Goal: Task Accomplishment & Management: Manage account settings

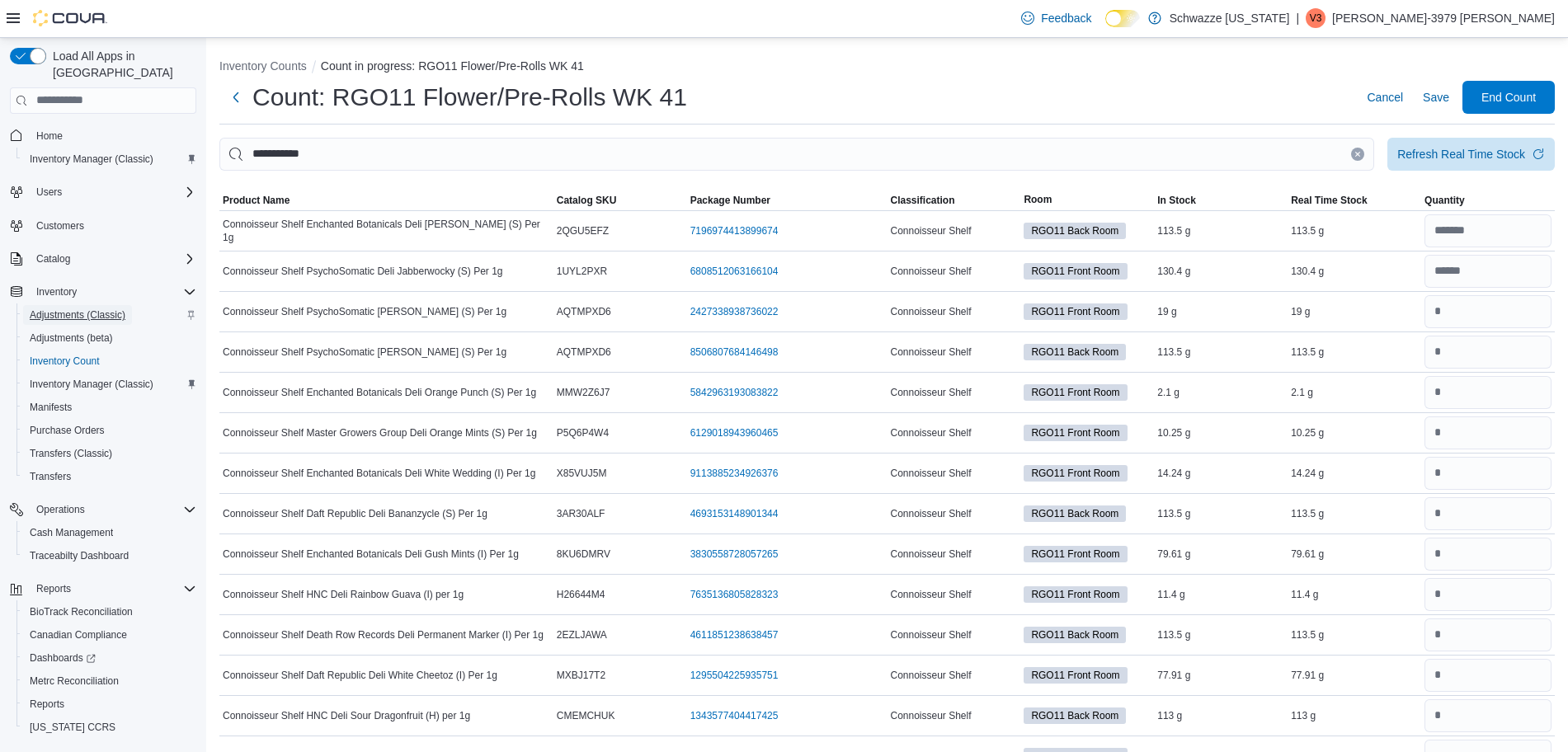
click at [93, 309] on span "Adjustments (Classic)" at bounding box center [77, 315] width 96 height 13
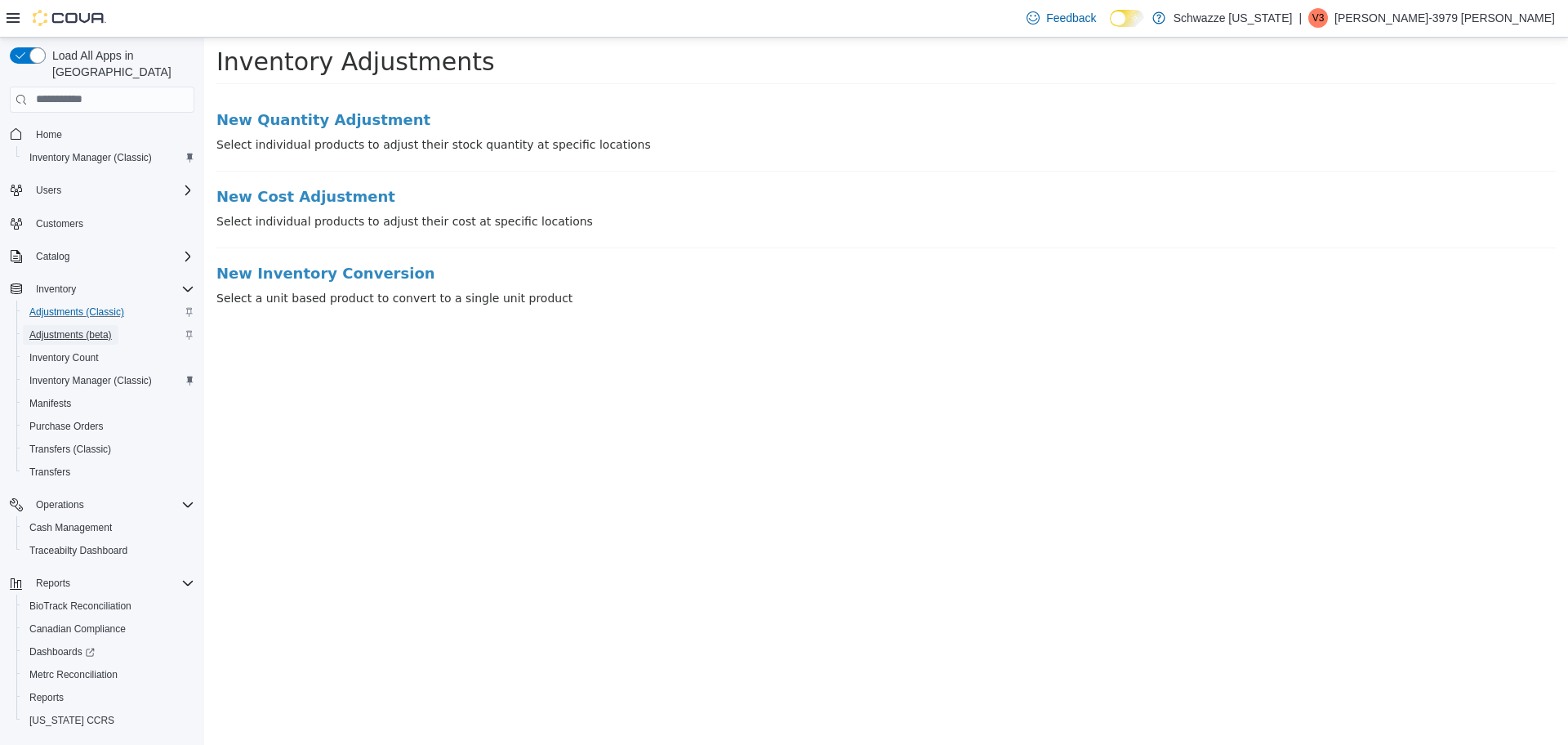
click at [91, 328] on span "Adjustments (beta)" at bounding box center [70, 335] width 83 height 13
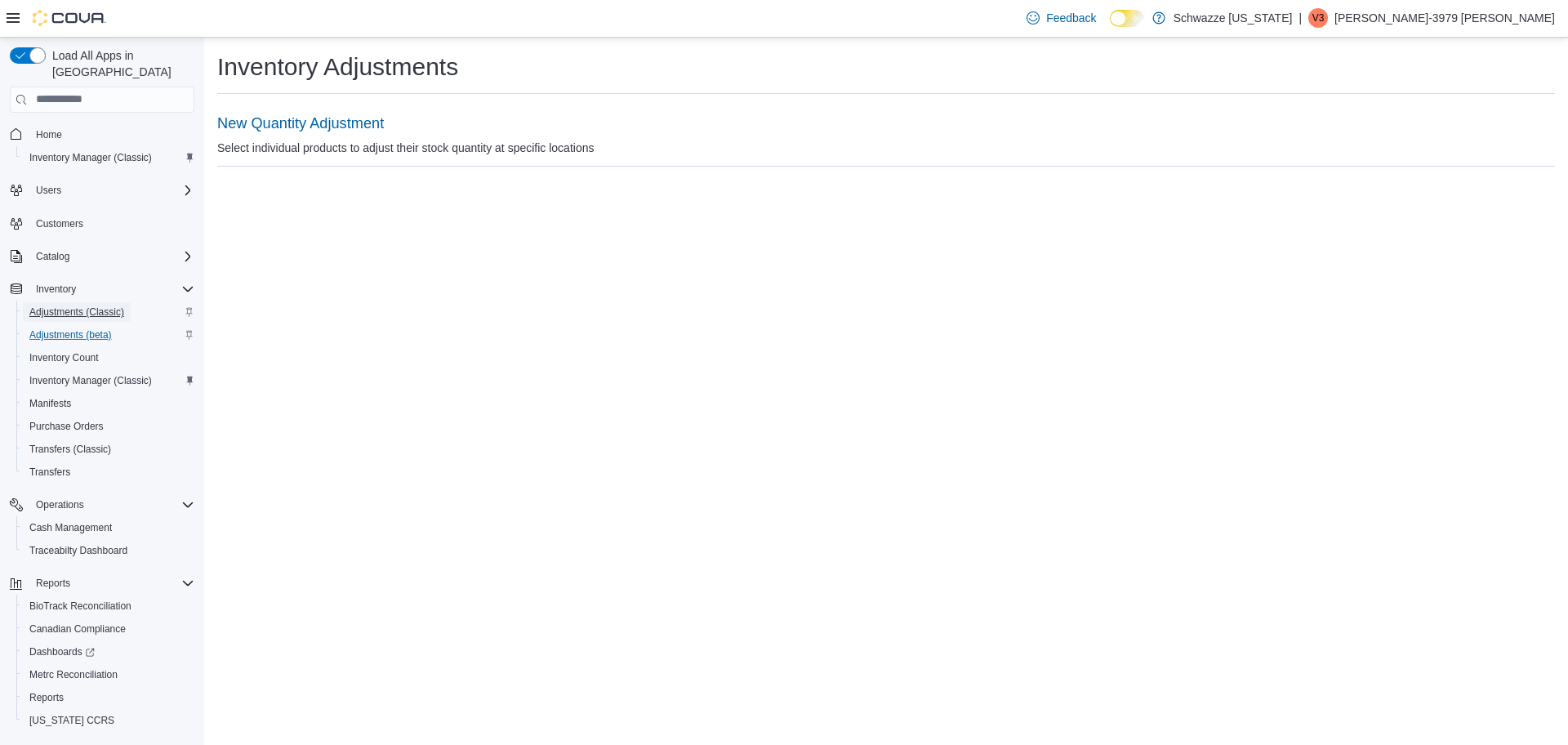
click at [99, 306] on span "Adjustments (Classic)" at bounding box center [76, 312] width 95 height 13
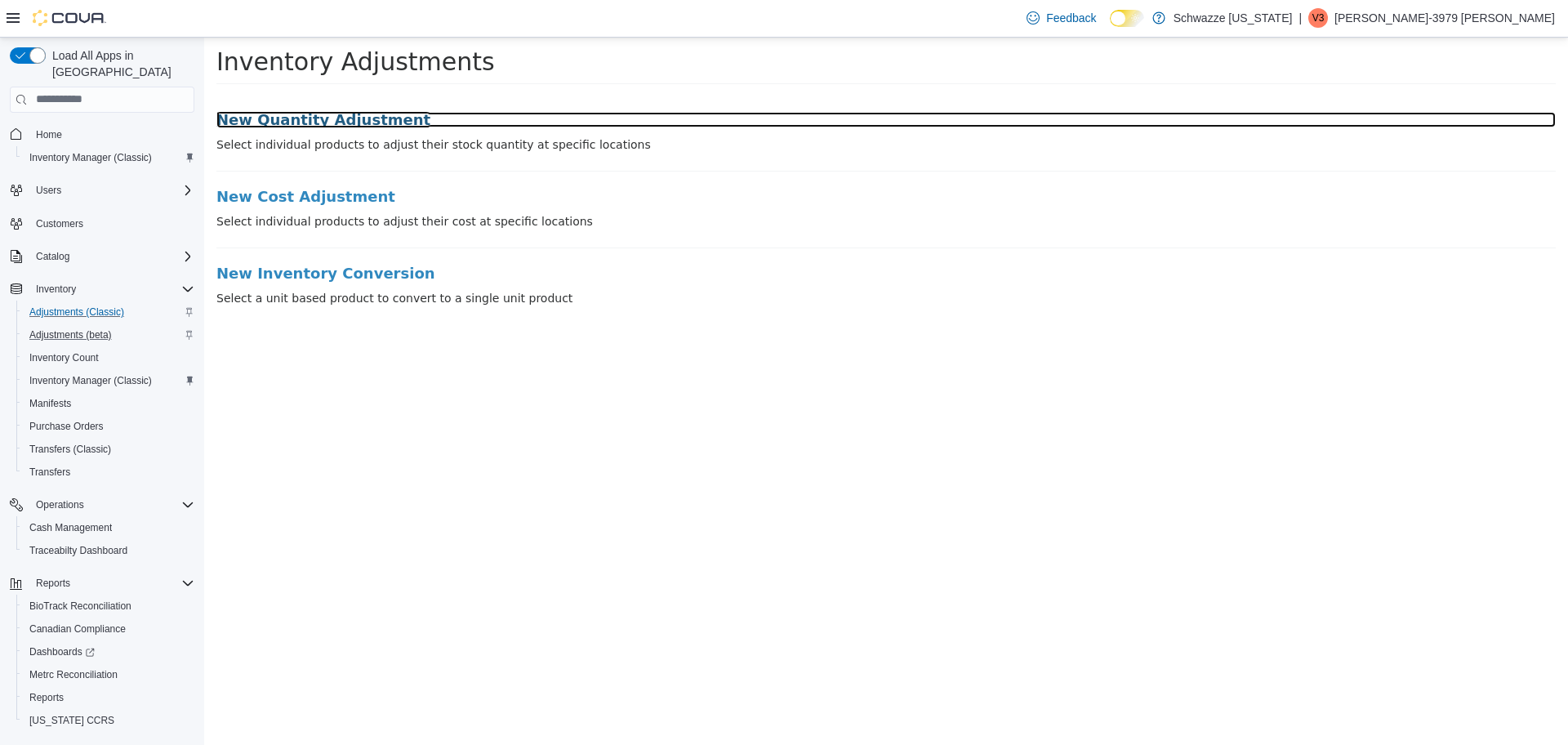
click at [364, 121] on h3 "New Quantity Adjustment" at bounding box center [887, 118] width 1340 height 16
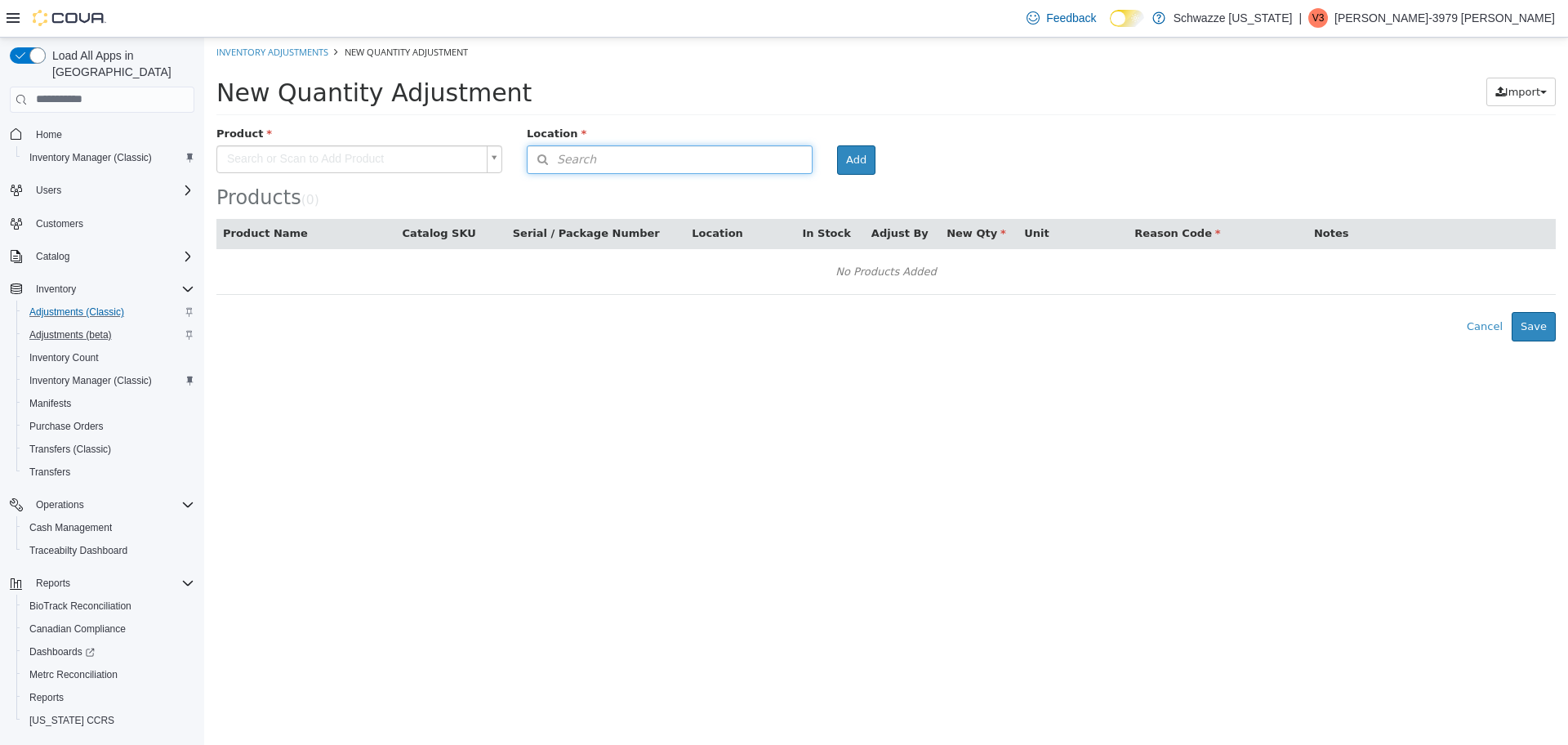
click at [609, 147] on button "Search" at bounding box center [669, 159] width 286 height 28
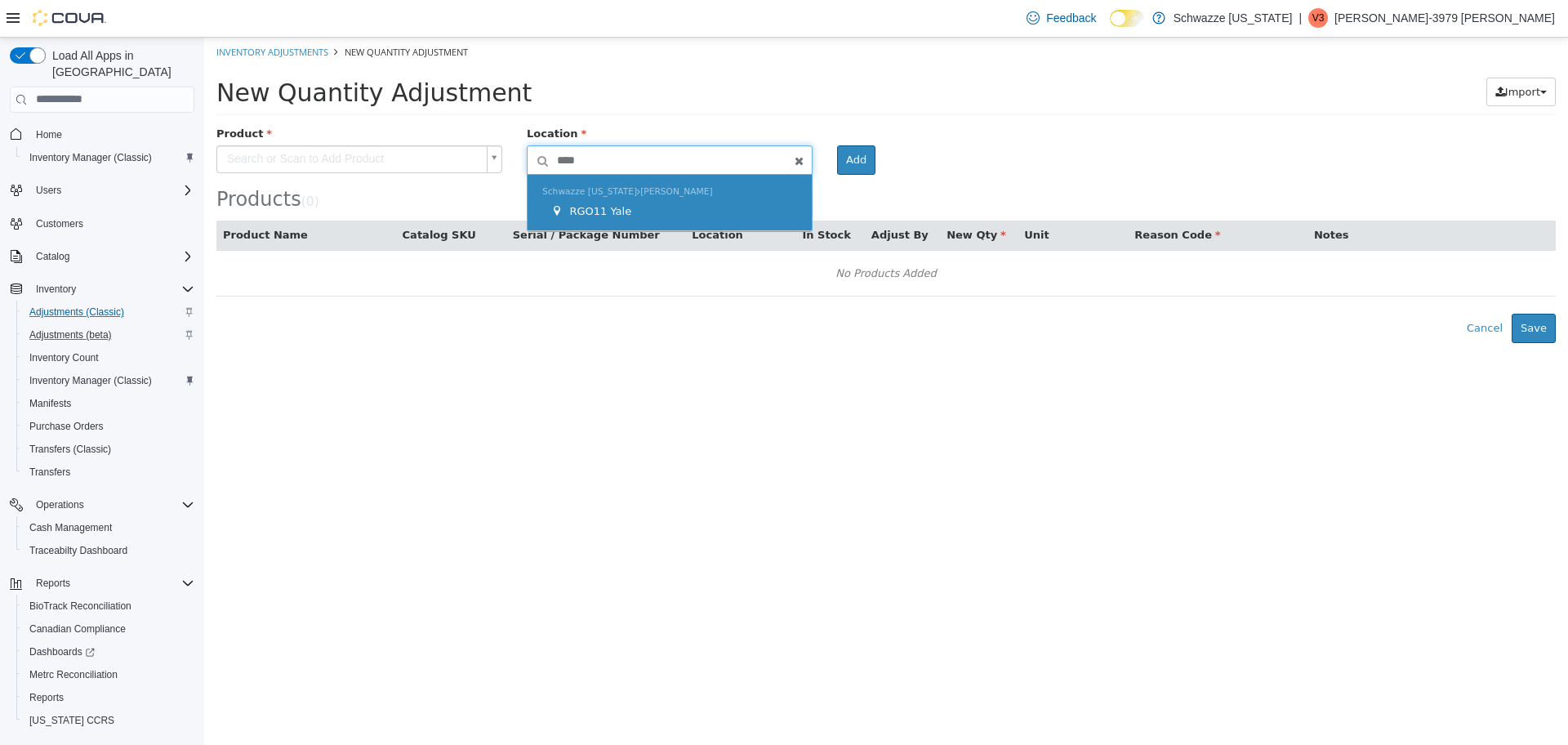
type input "****"
click at [603, 215] on span "RGO11 Yale" at bounding box center [601, 210] width 62 height 12
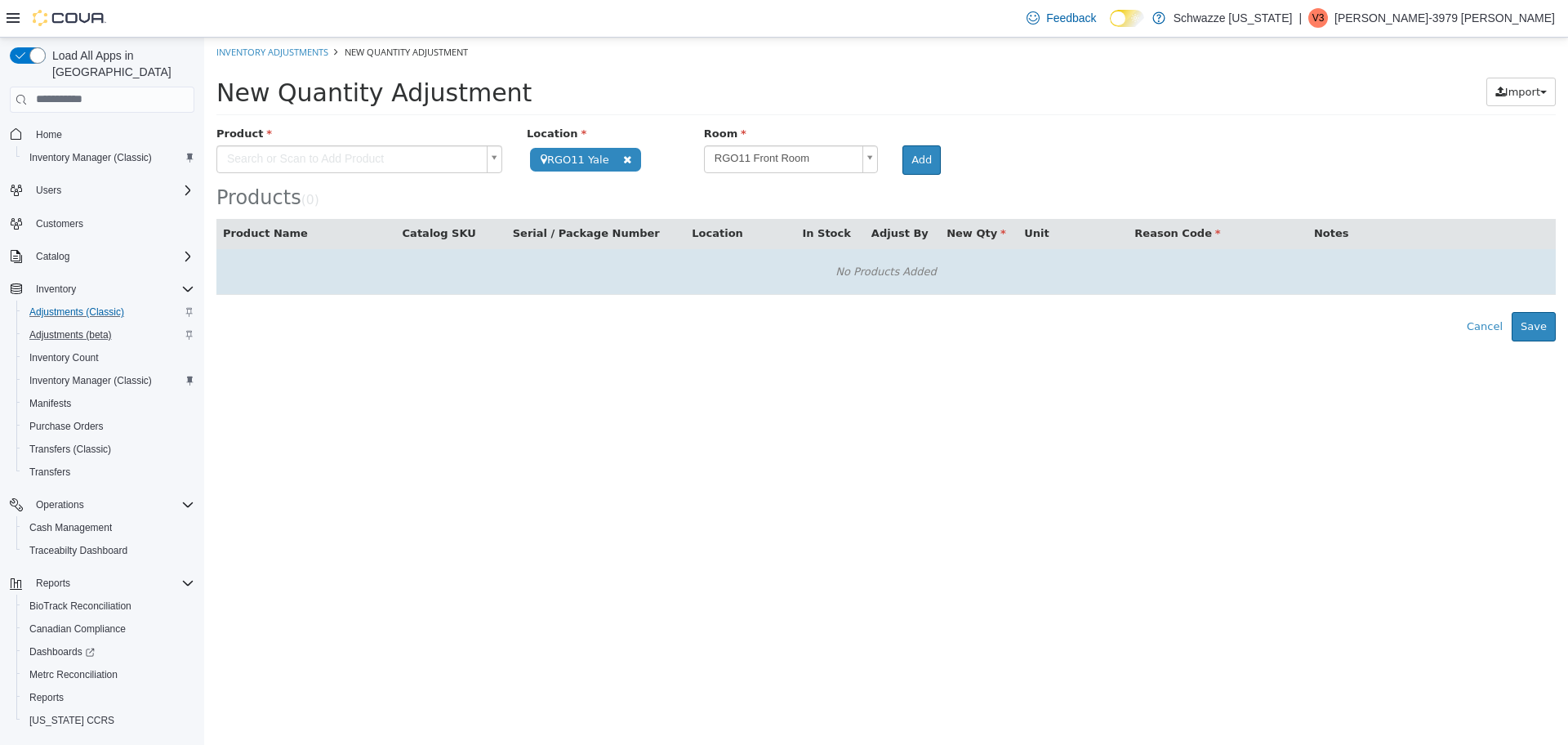
click at [1025, 283] on td "No Products Added" at bounding box center [887, 271] width 1340 height 47
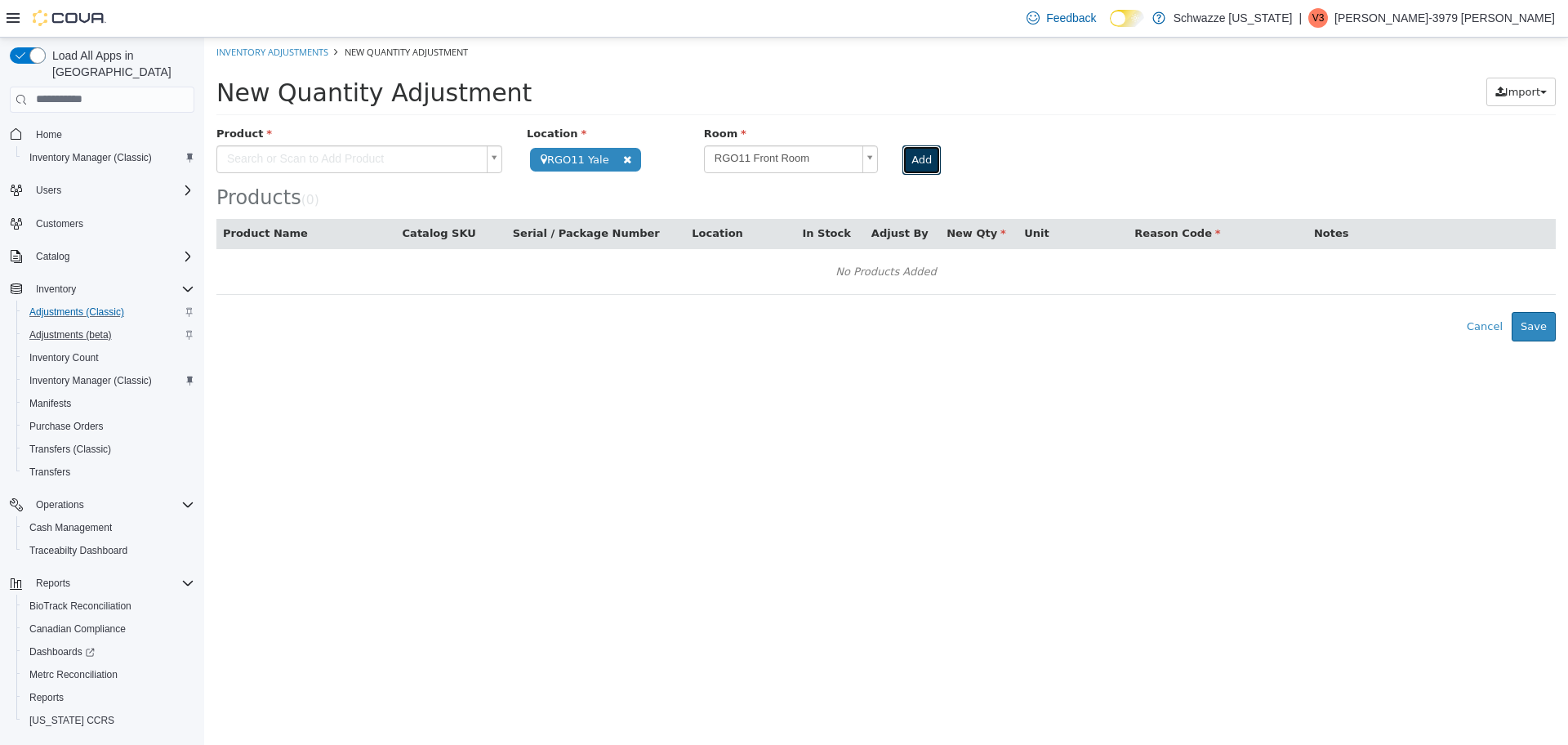
click at [914, 158] on button "Add" at bounding box center [921, 159] width 38 height 29
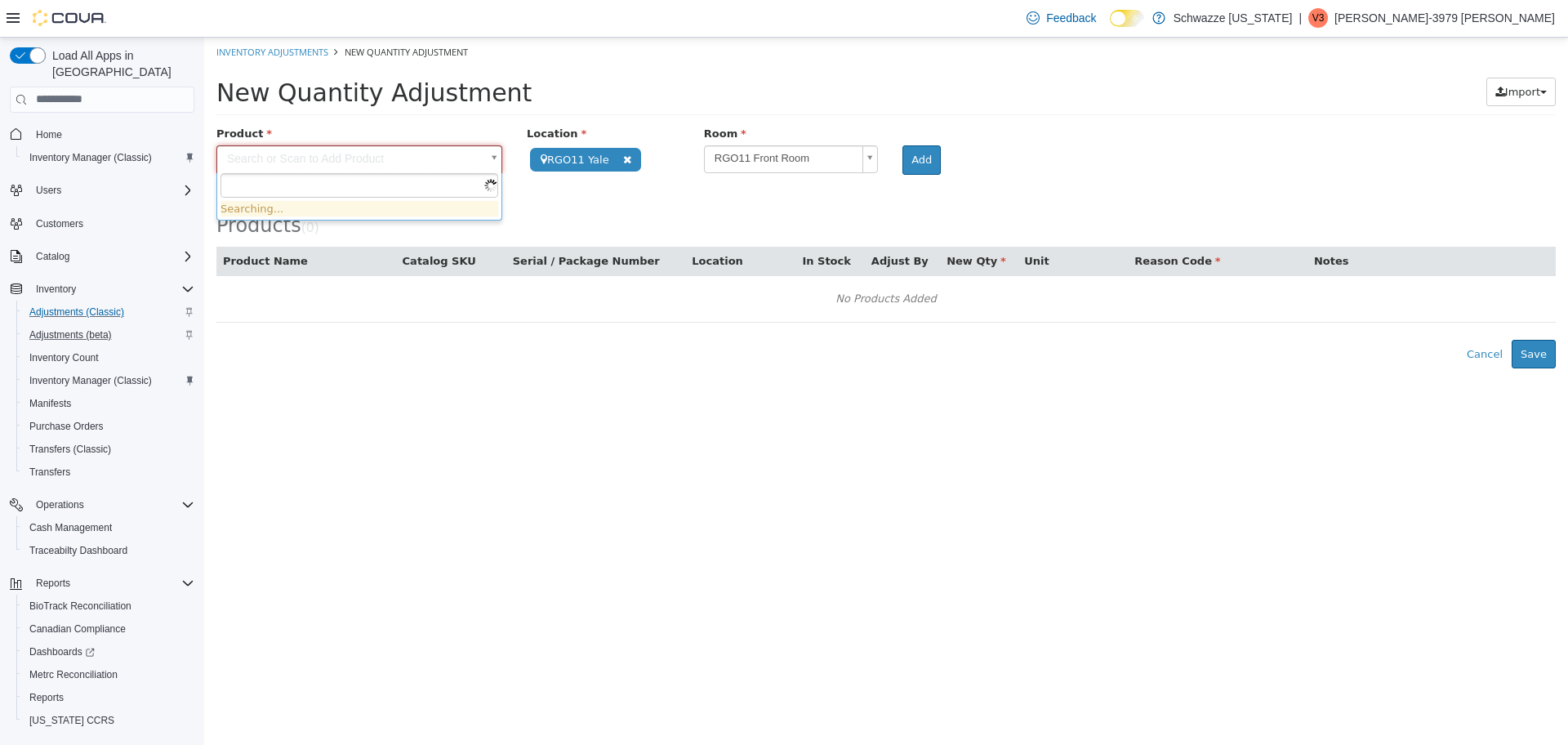
click at [397, 162] on body "**********" at bounding box center [887, 202] width 1364 height 331
type input "***"
click at [412, 161] on body "**********" at bounding box center [887, 202] width 1364 height 331
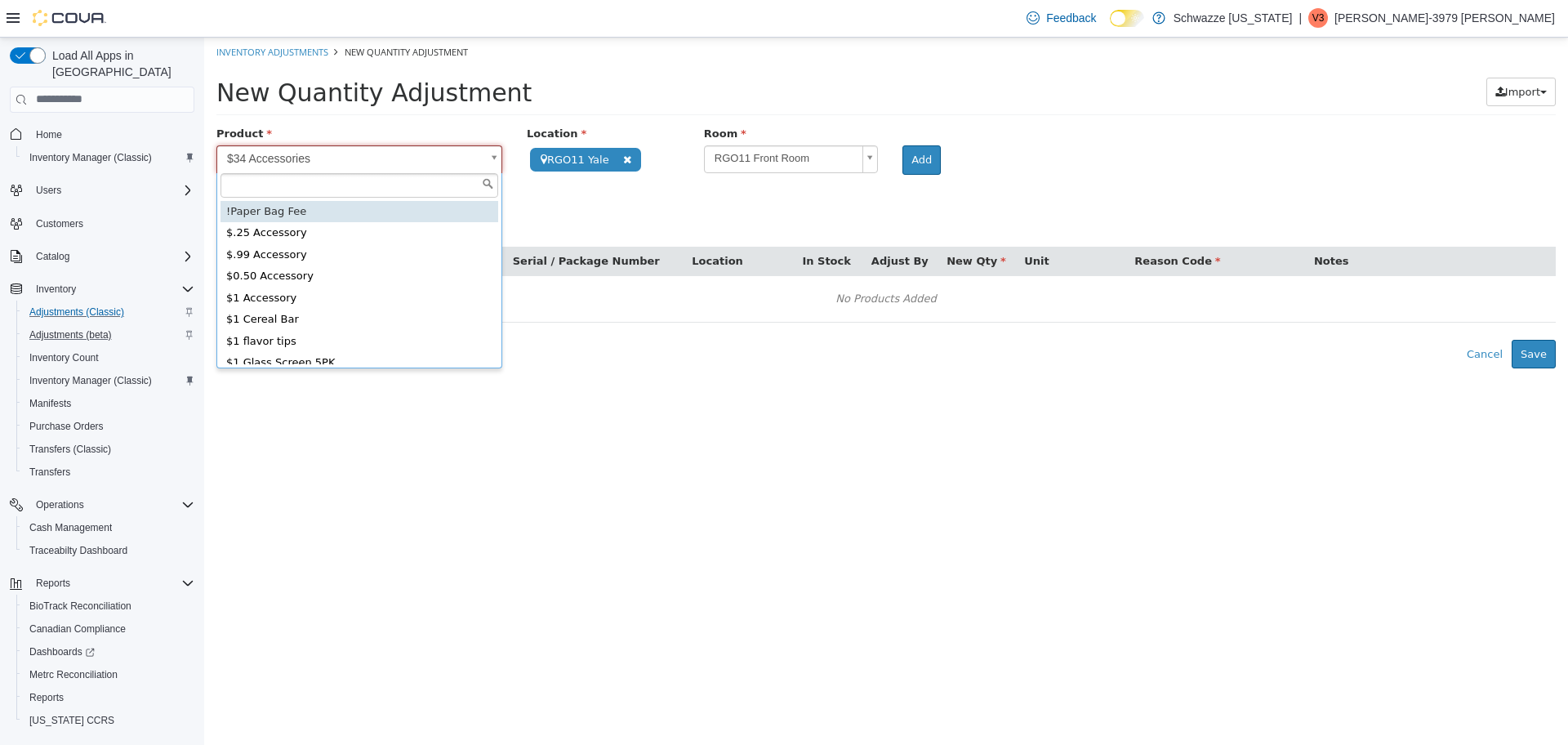
type input "**********"
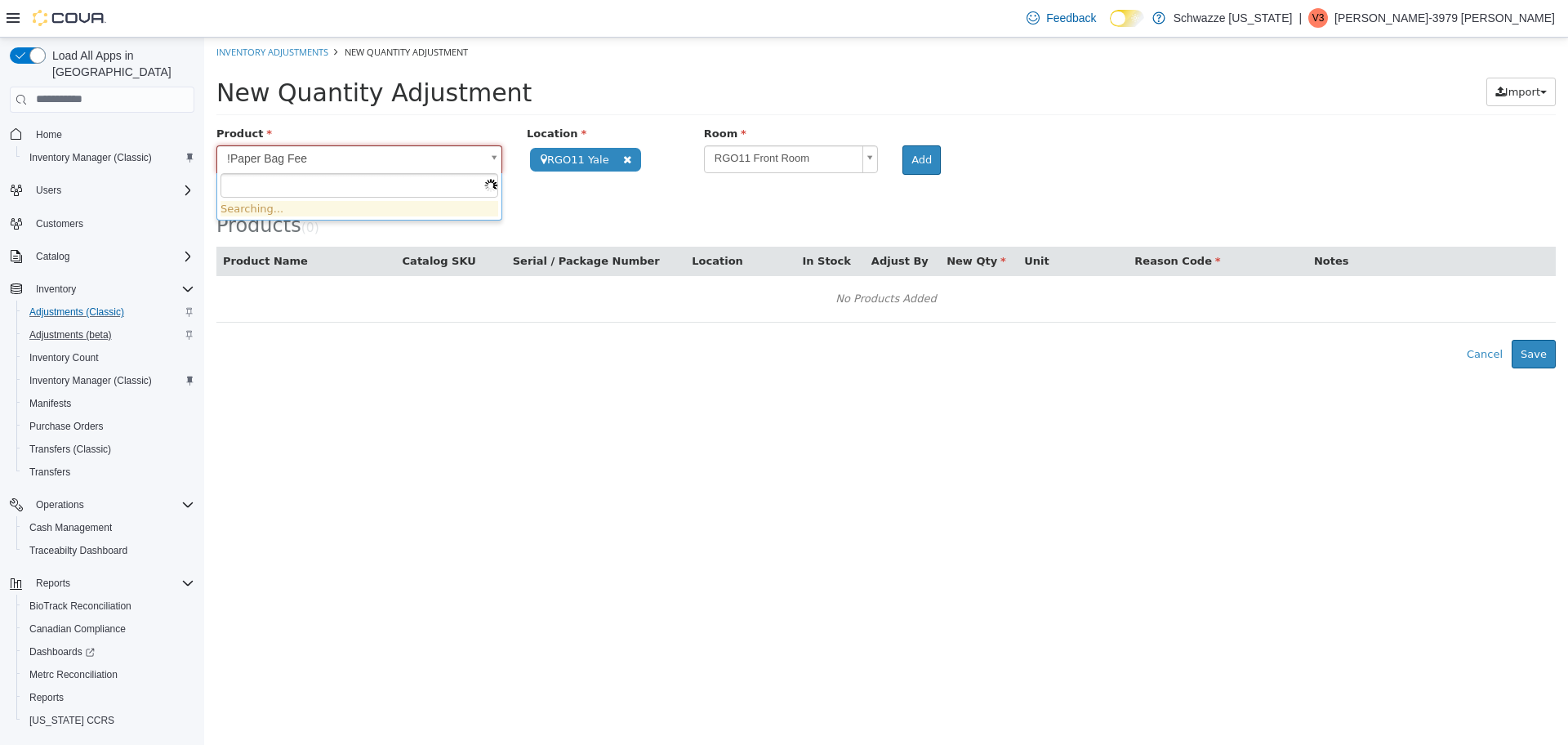
click at [412, 161] on body "**********" at bounding box center [887, 202] width 1364 height 331
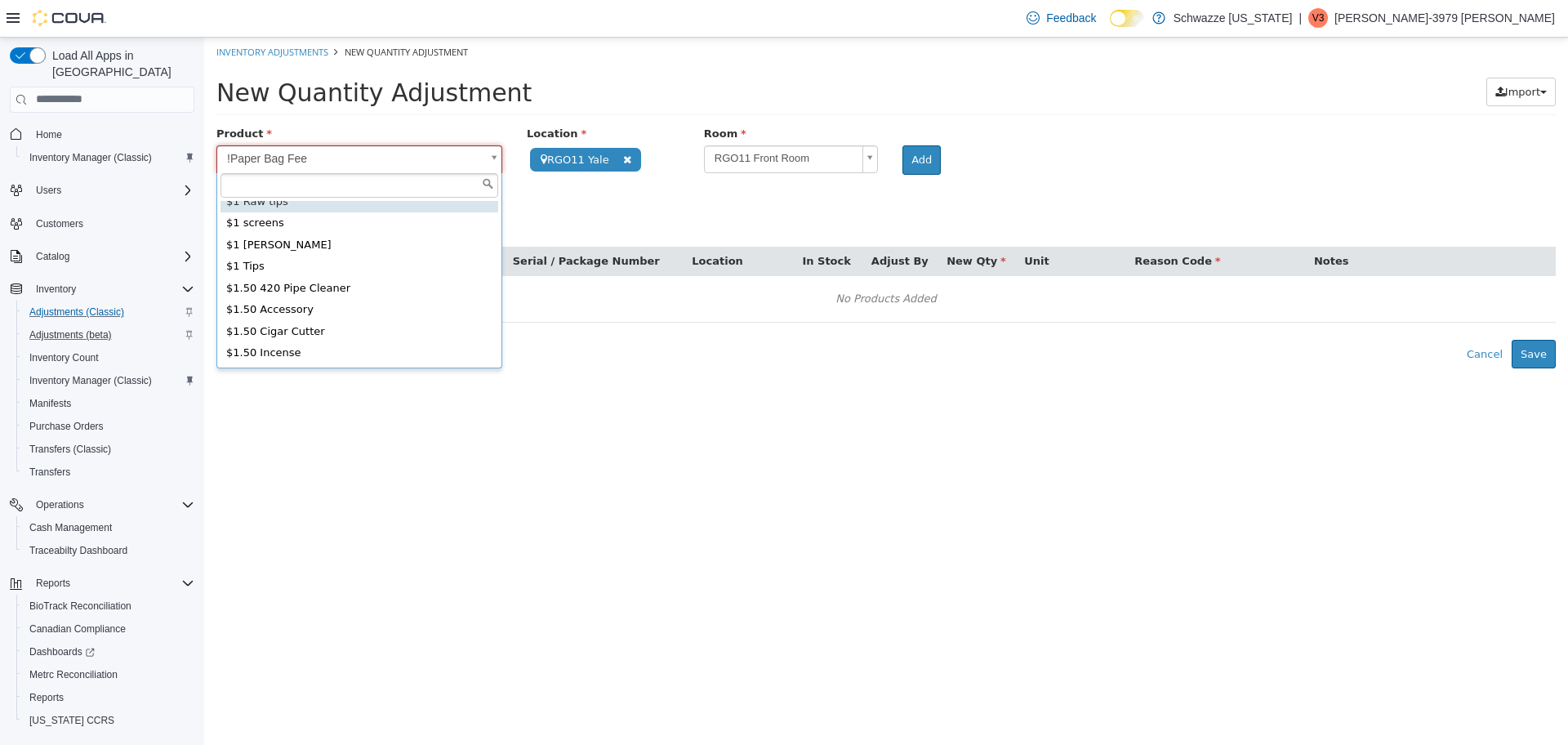
scroll to position [260, 0]
click at [299, 182] on input "text" at bounding box center [359, 185] width 278 height 24
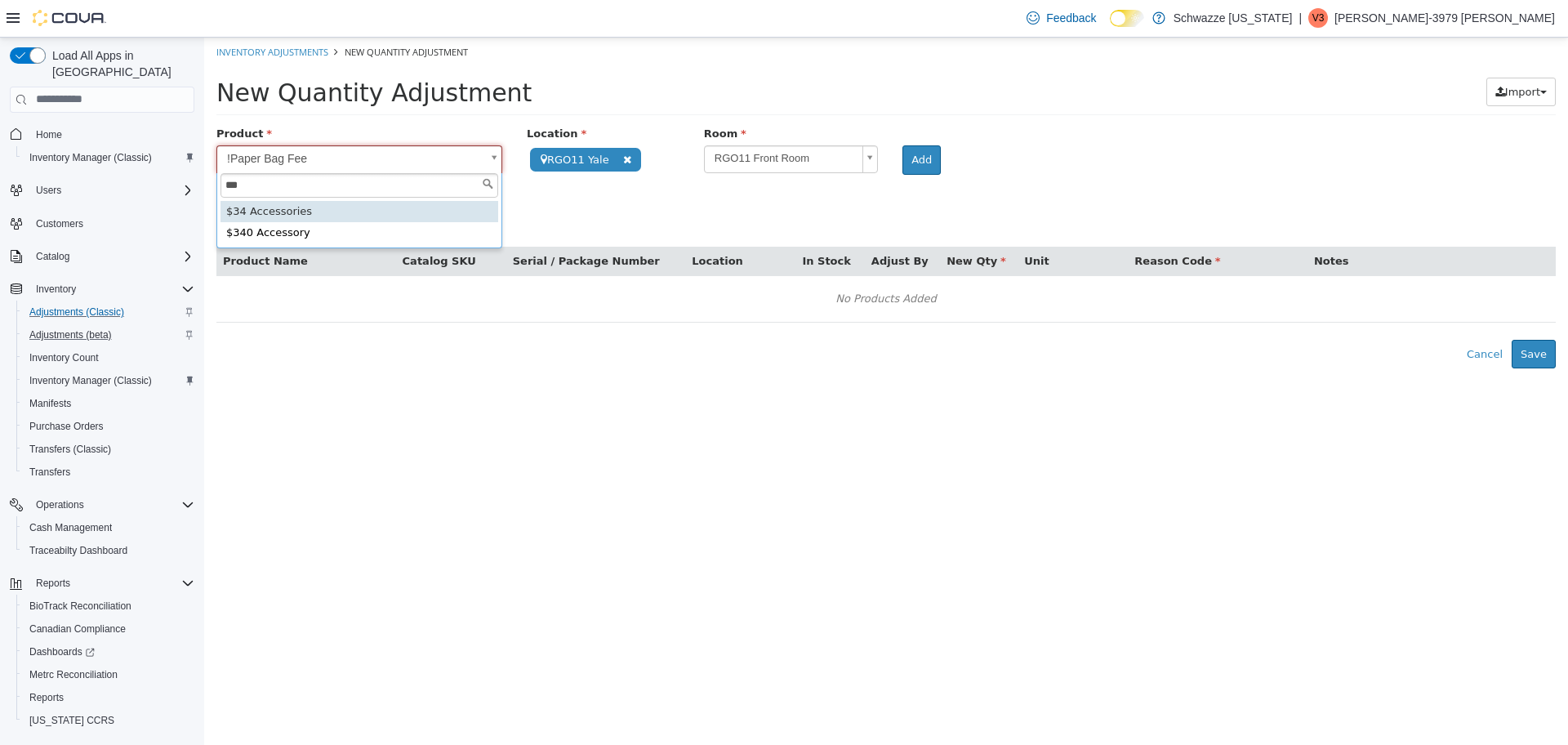
type input "***"
type input "**********"
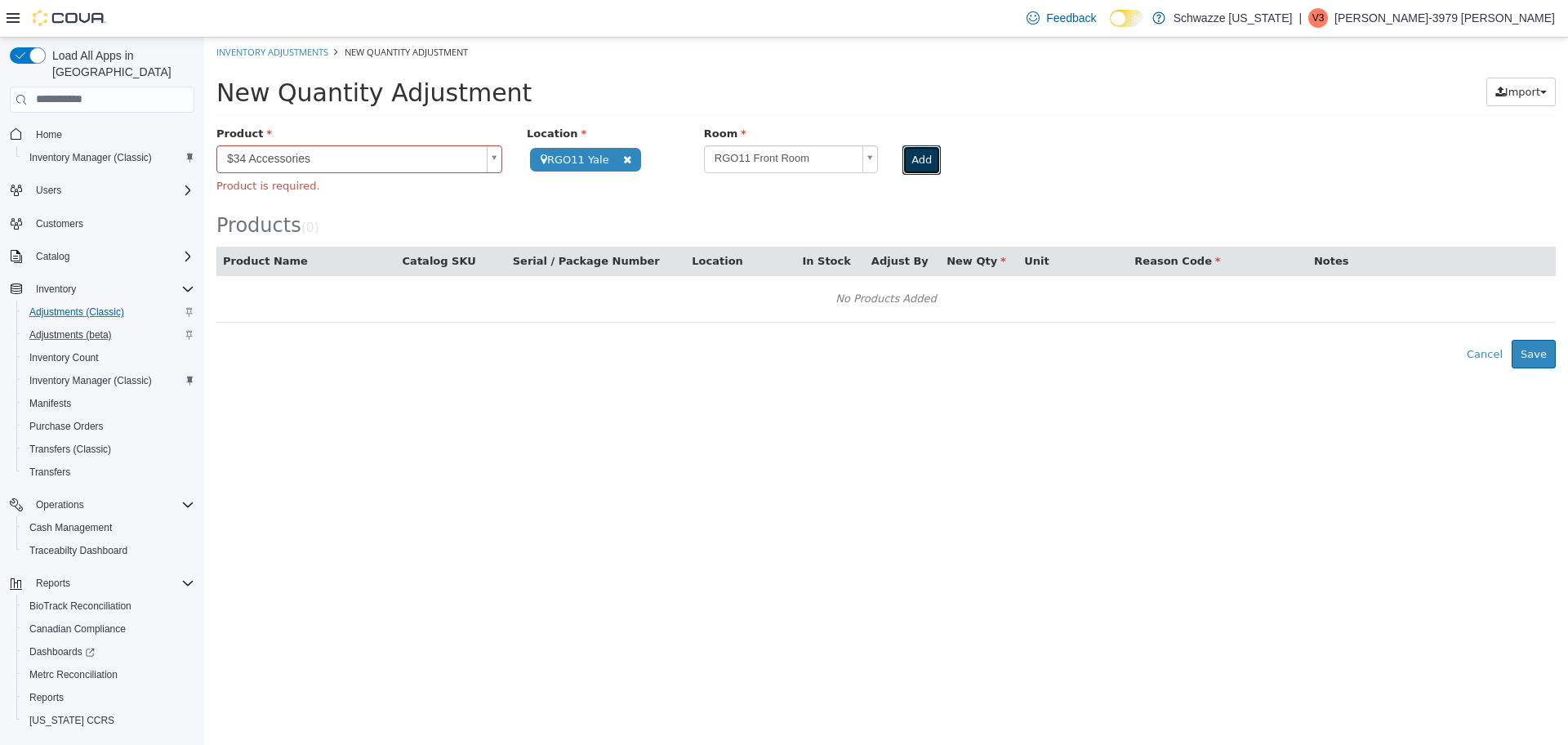
click at [903, 164] on button "Add" at bounding box center [921, 159] width 38 height 29
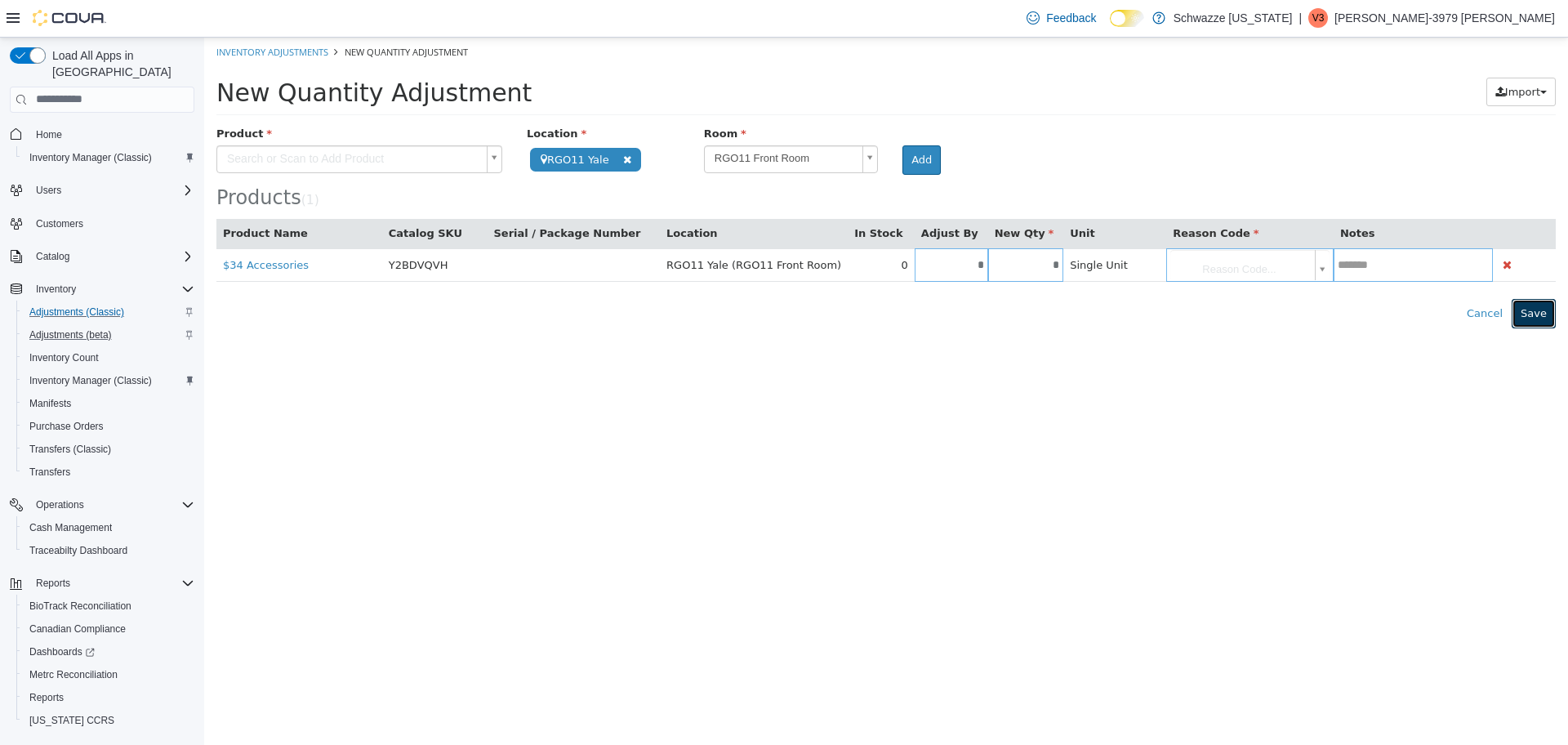
click at [1538, 305] on button "Save" at bounding box center [1533, 312] width 44 height 29
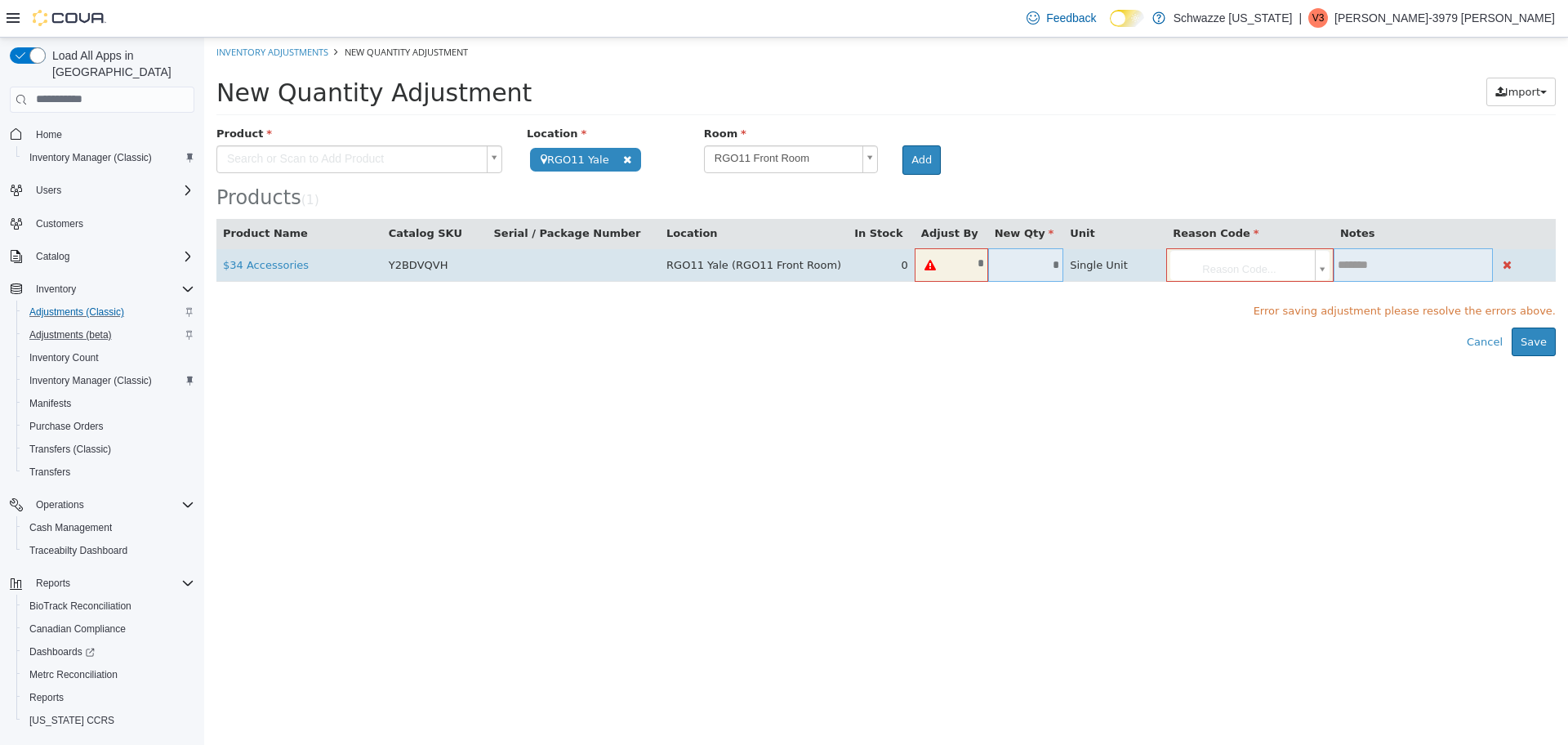
click at [960, 263] on input "*" at bounding box center [967, 262] width 42 height 12
type input "*"
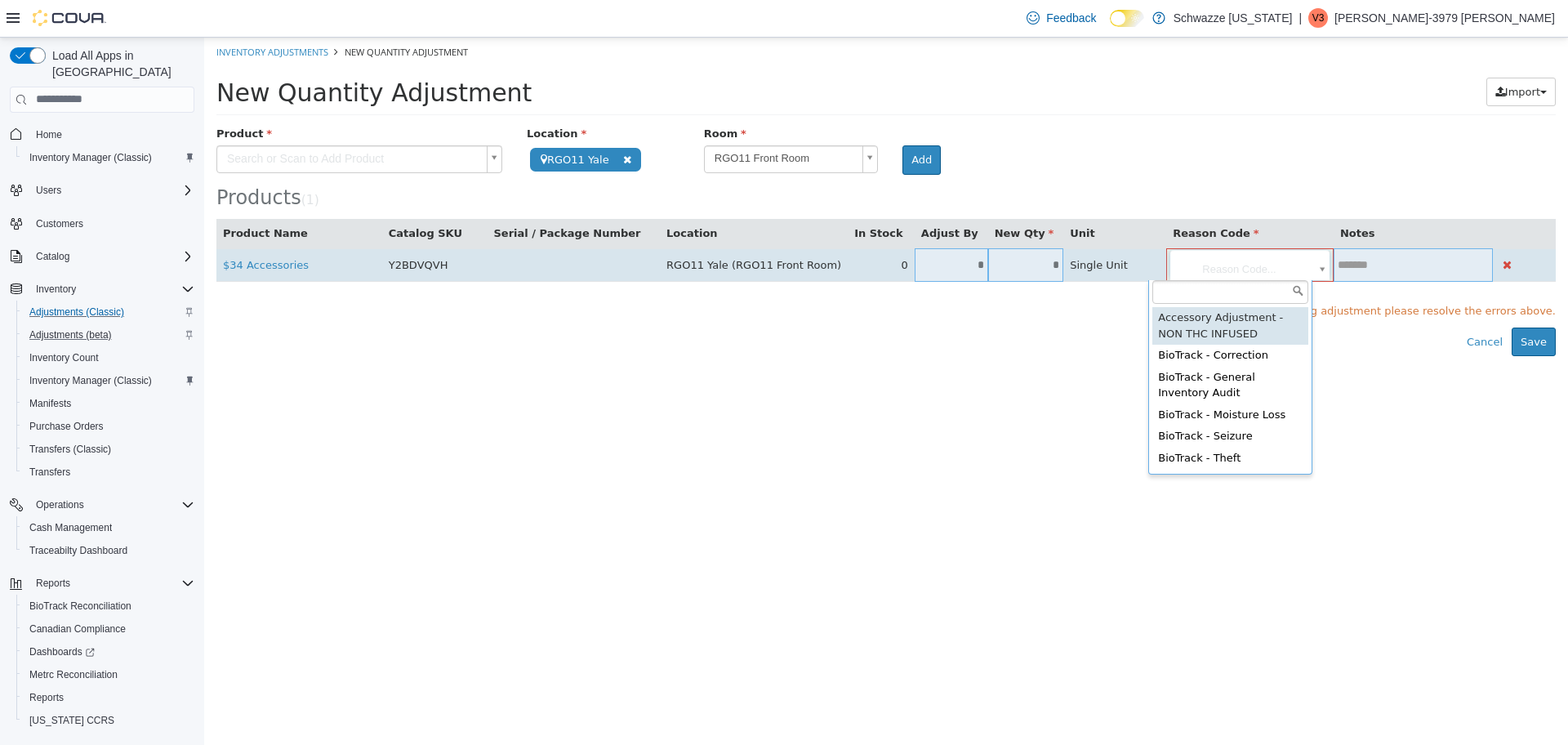
click at [1250, 266] on body "**********" at bounding box center [887, 195] width 1364 height 318
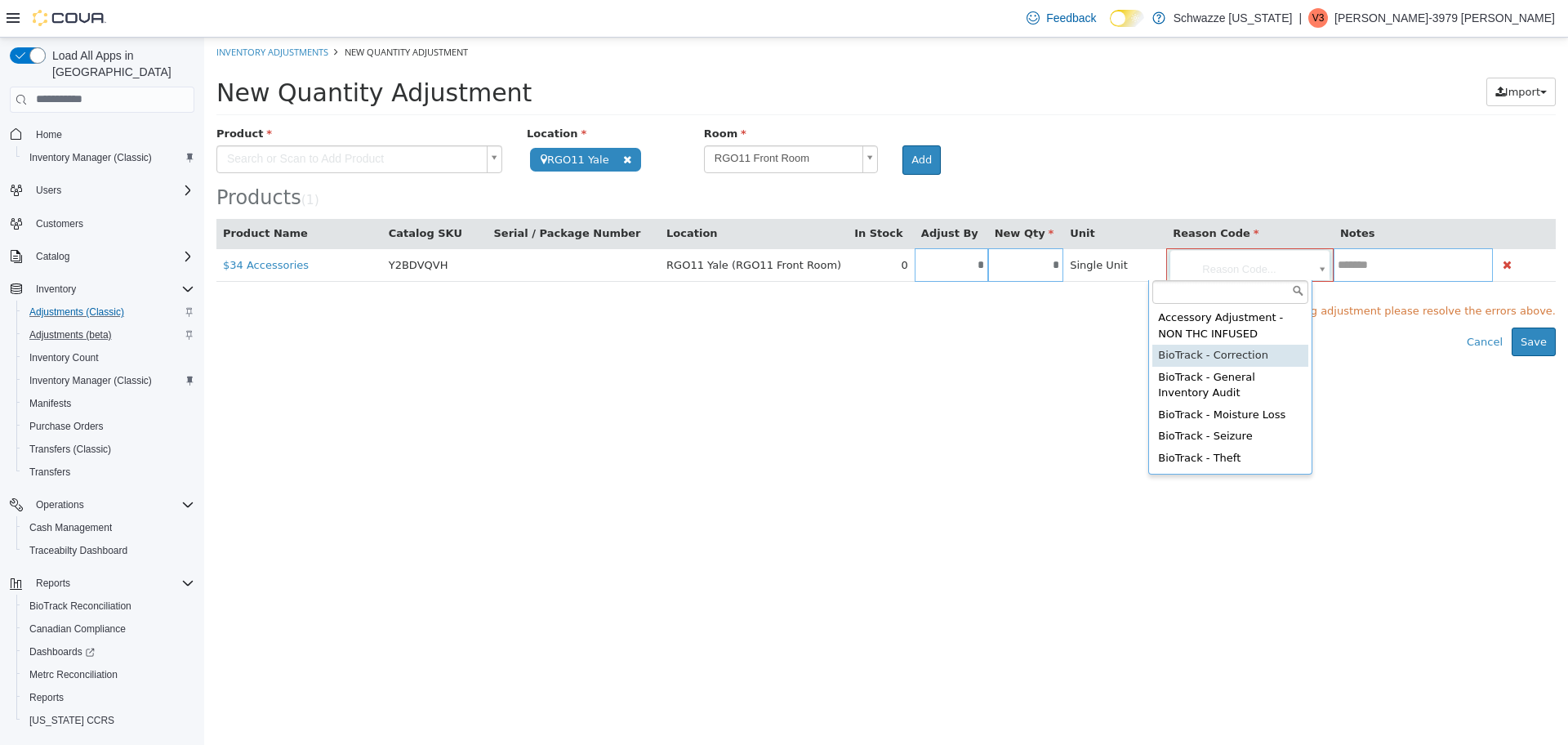
type input "**********"
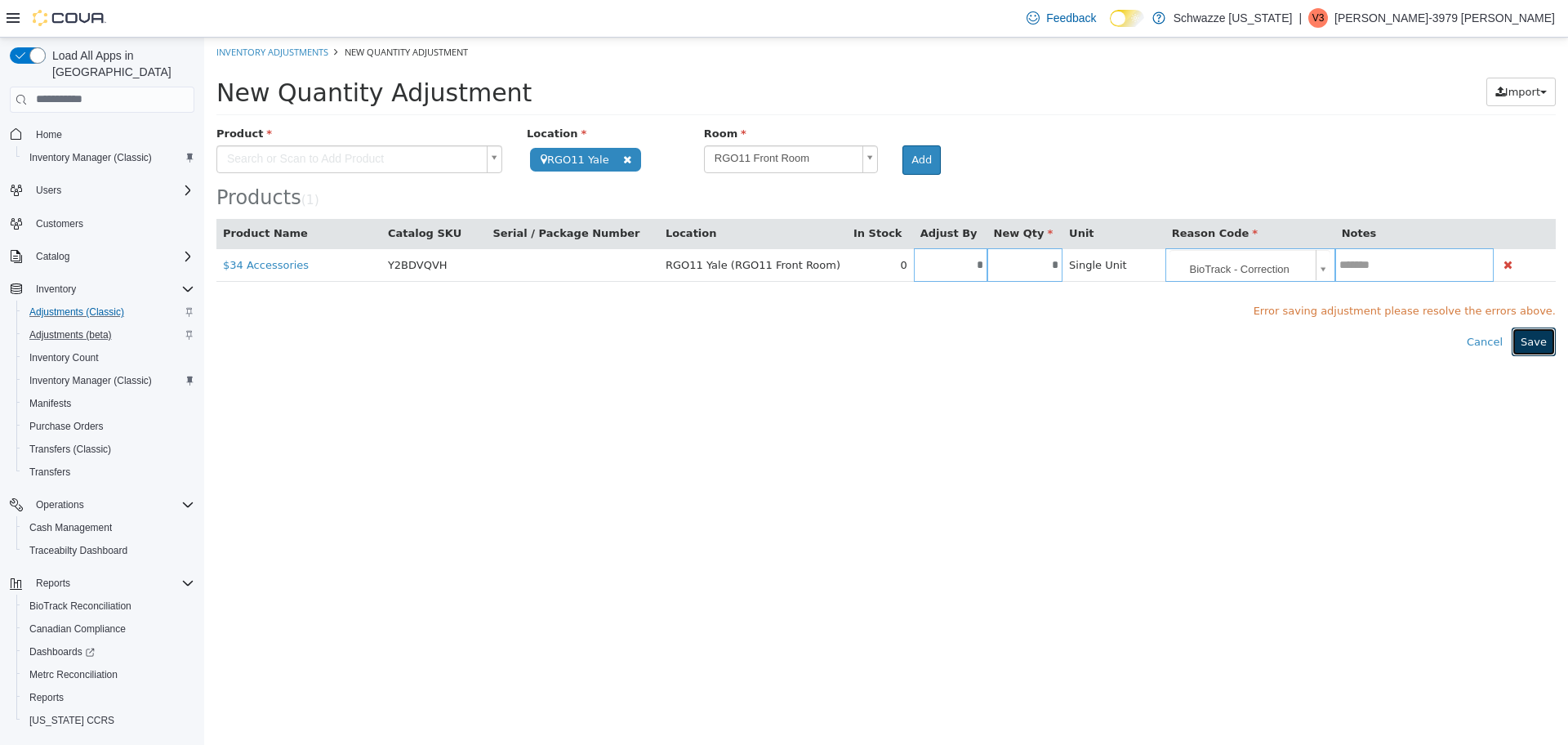
click at [1540, 343] on button "Save" at bounding box center [1533, 341] width 44 height 29
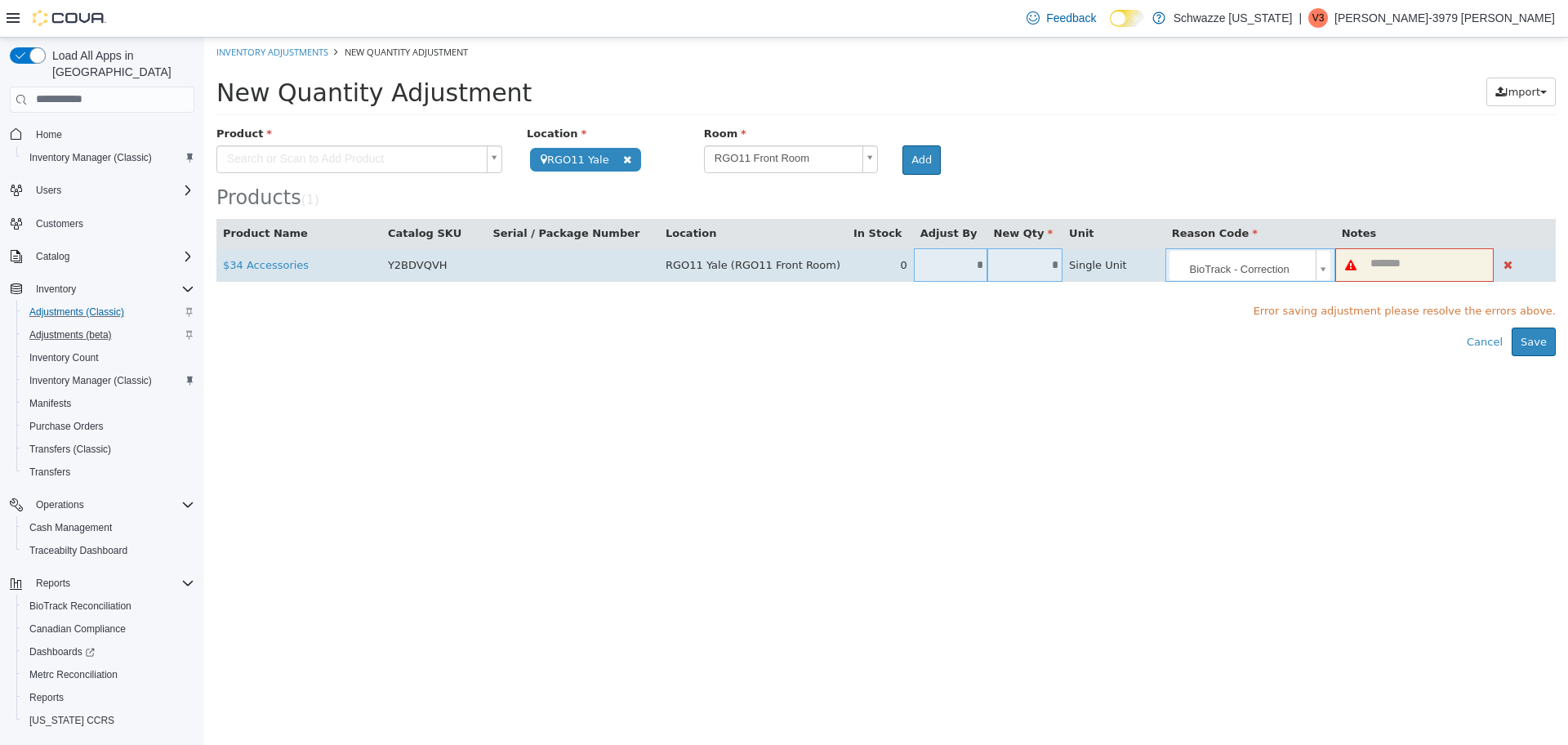
click at [1399, 249] on td at bounding box center [1414, 265] width 159 height 34
click at [1403, 264] on input "text" at bounding box center [1430, 262] width 128 height 12
type input "**********"
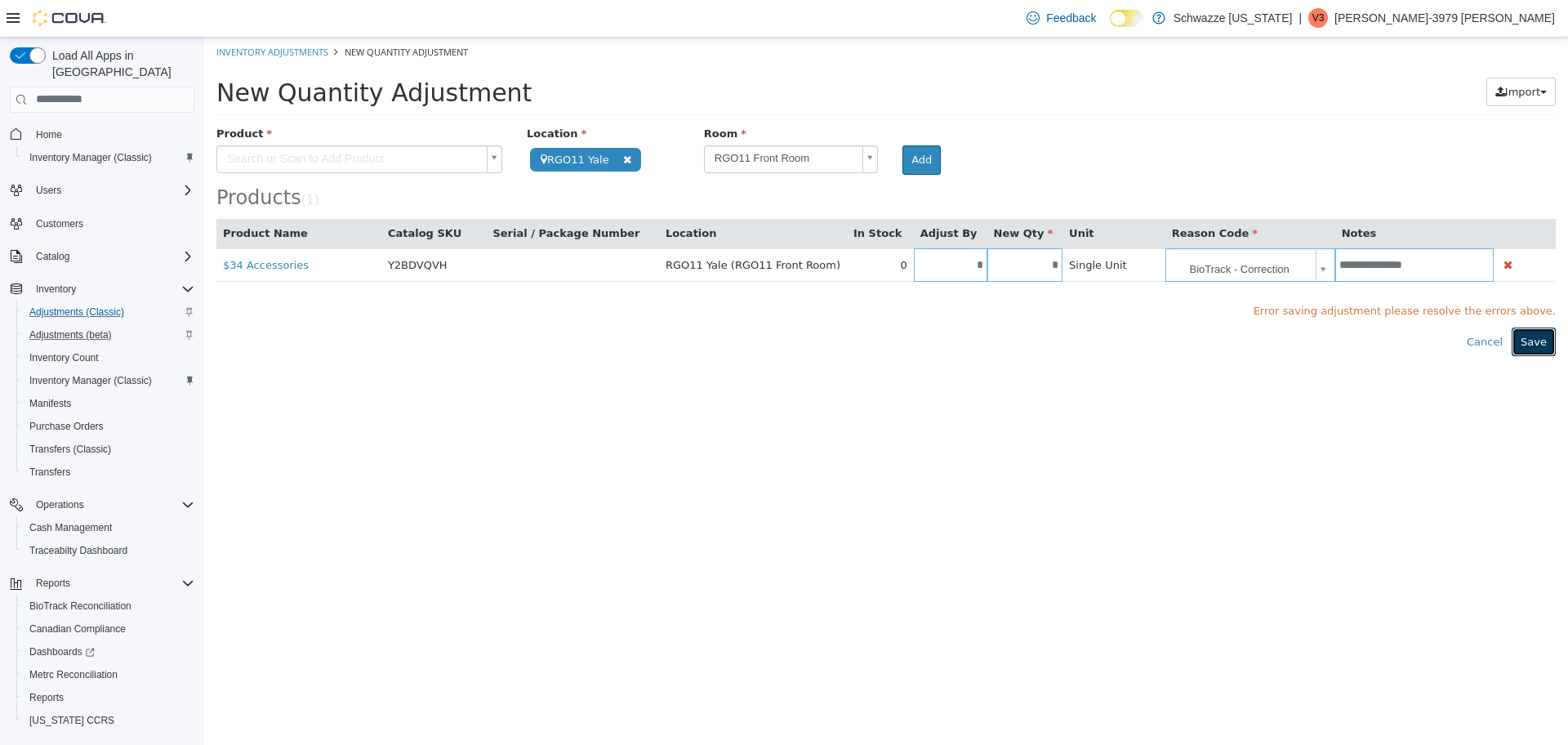
click at [1542, 333] on button "Save" at bounding box center [1533, 341] width 44 height 29
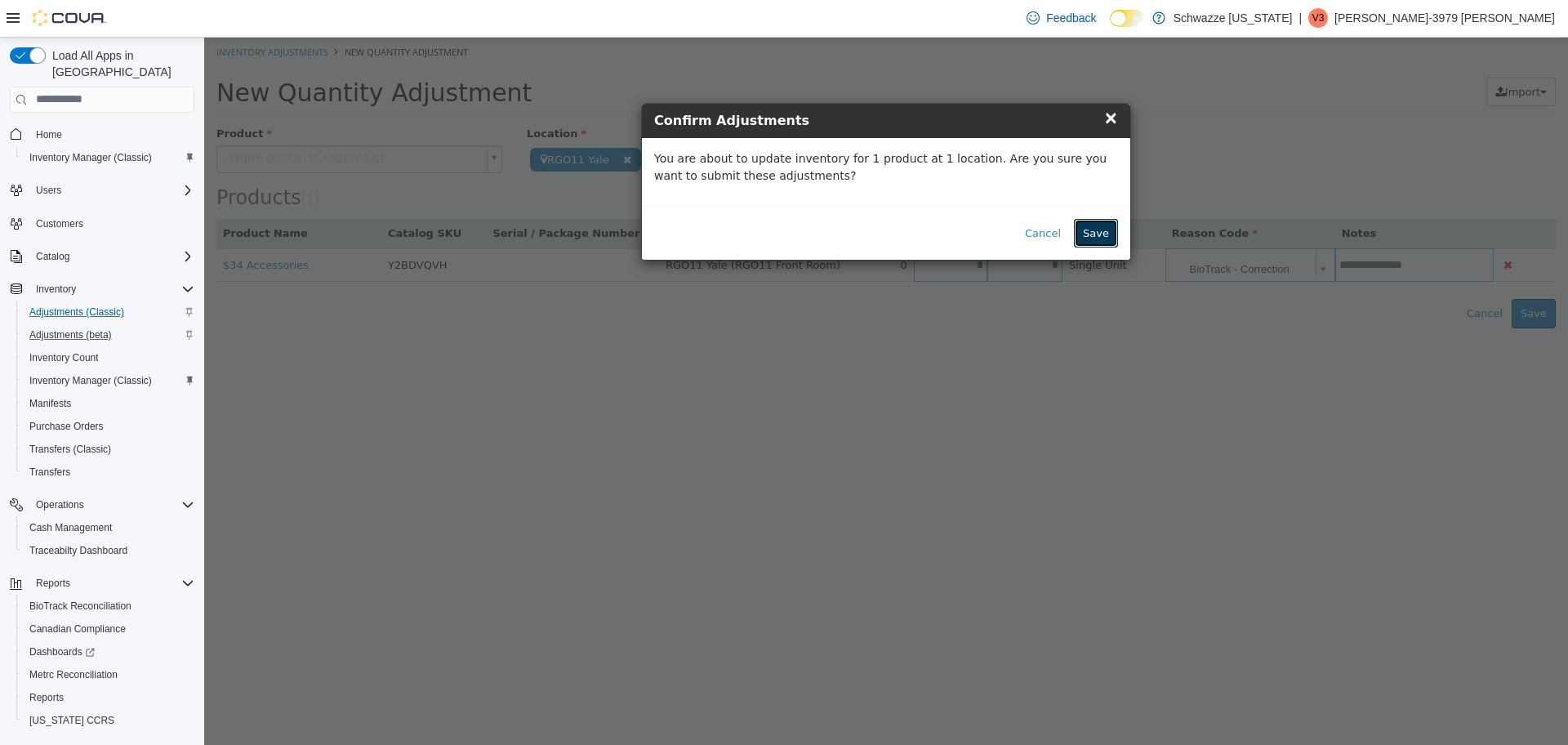
click at [1104, 228] on button "Save" at bounding box center [1096, 232] width 44 height 29
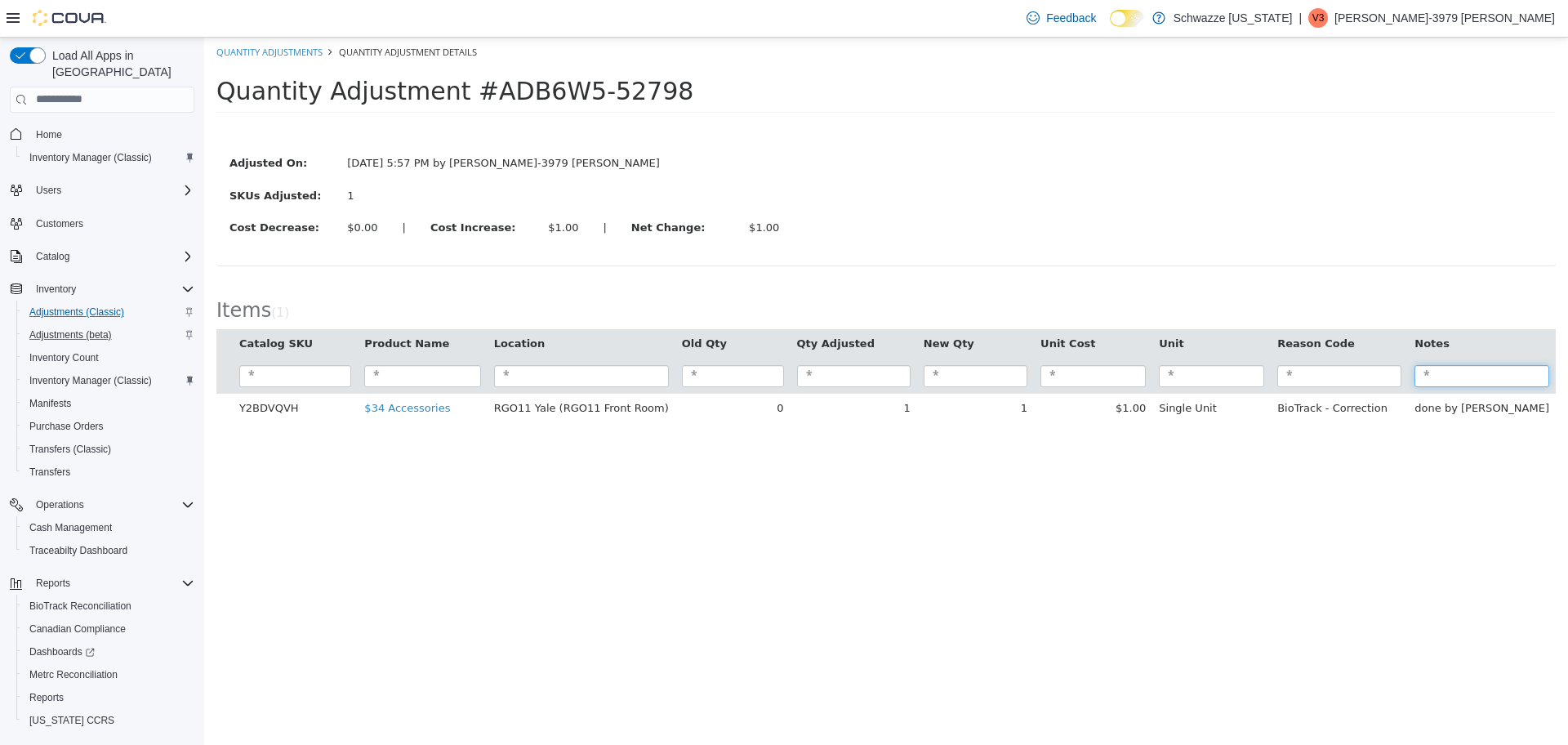
click at [1479, 375] on input "search" at bounding box center [1483, 375] width 135 height 23
click at [104, 374] on span "Inventory Manager (Classic)" at bounding box center [90, 381] width 123 height 13
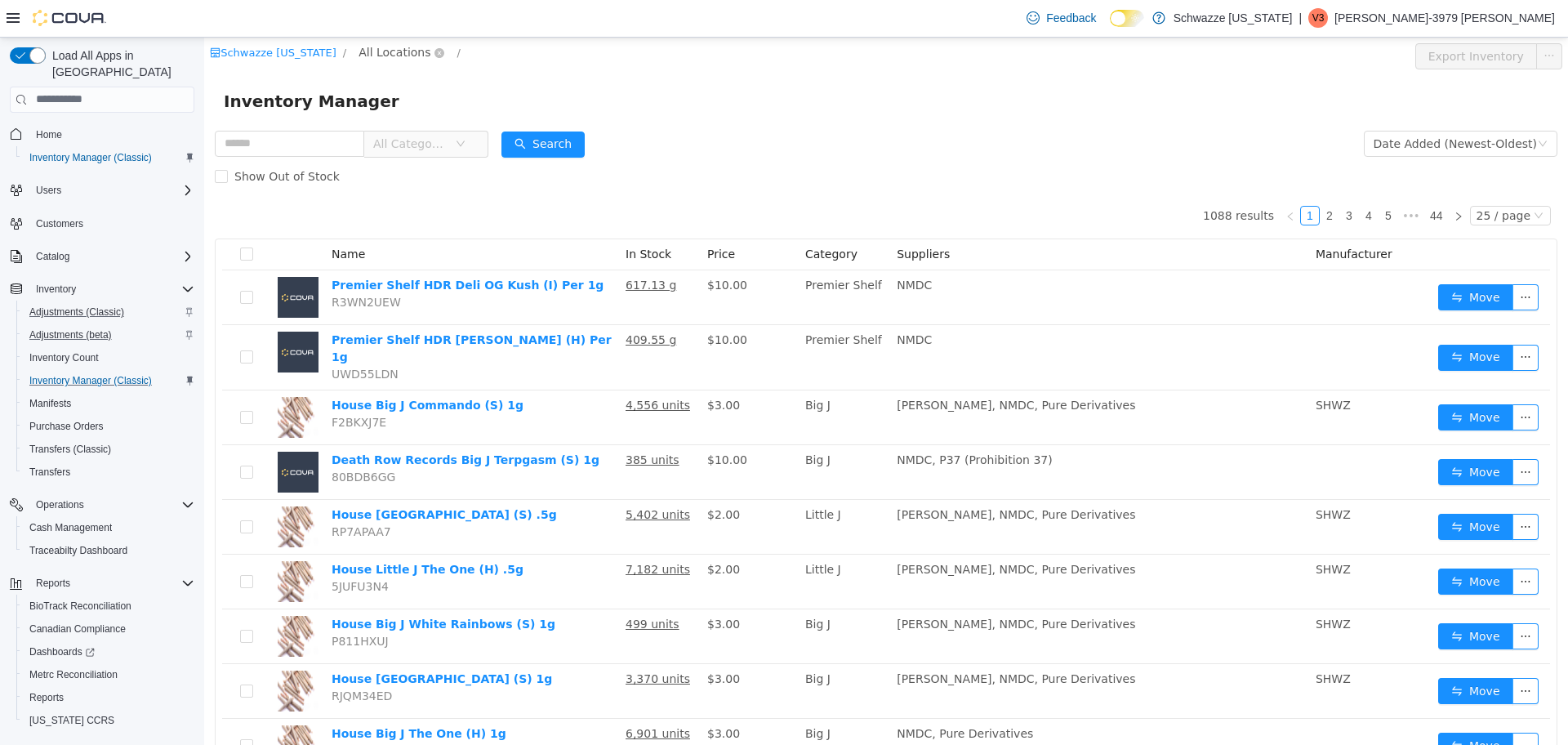
click at [397, 50] on span "All Locations" at bounding box center [394, 51] width 72 height 18
type input "****"
click at [438, 158] on span "RGO11 Yale" at bounding box center [443, 169] width 88 height 23
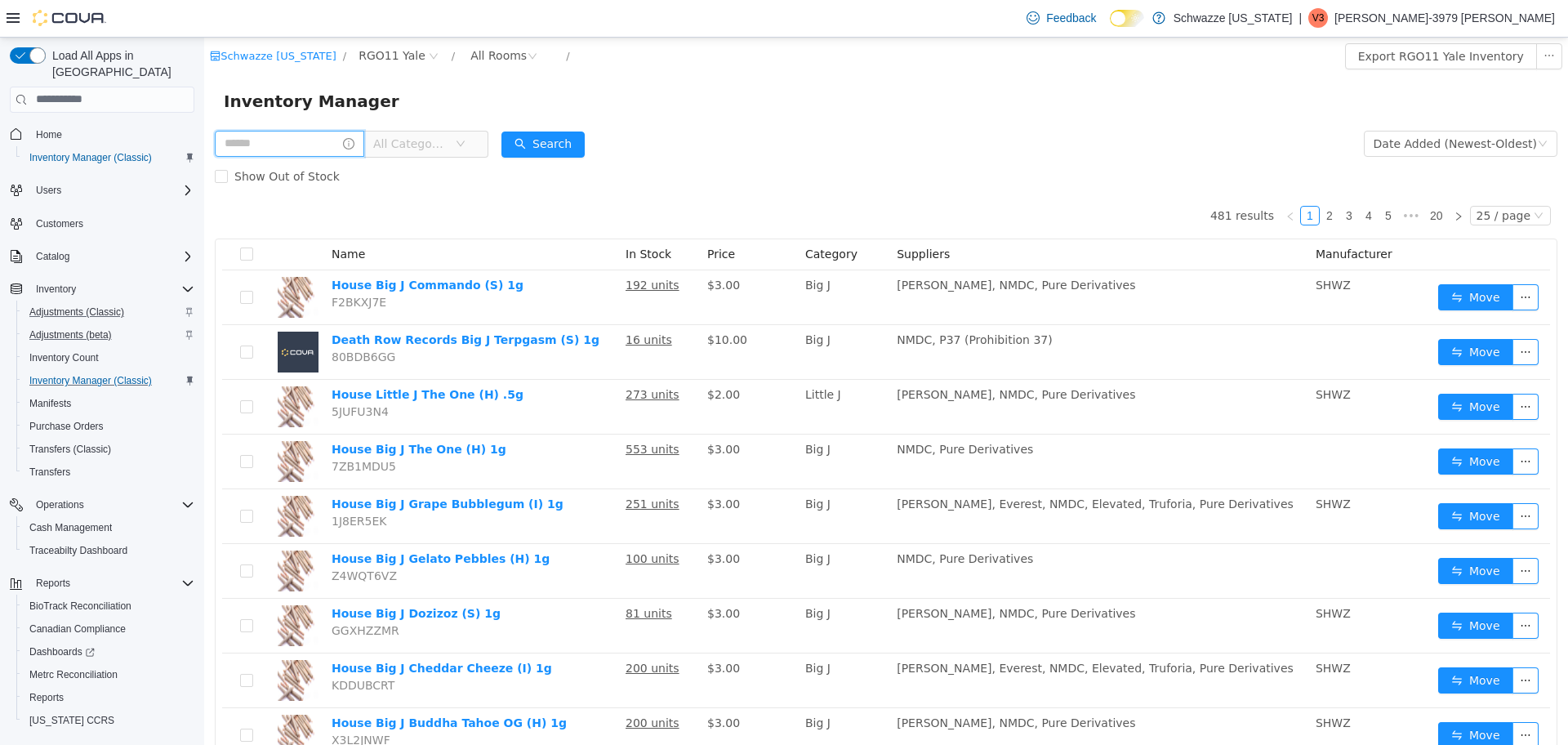
click at [307, 141] on input "text" at bounding box center [289, 143] width 149 height 26
type input "**********"
click at [592, 142] on button "Search" at bounding box center [558, 144] width 84 height 26
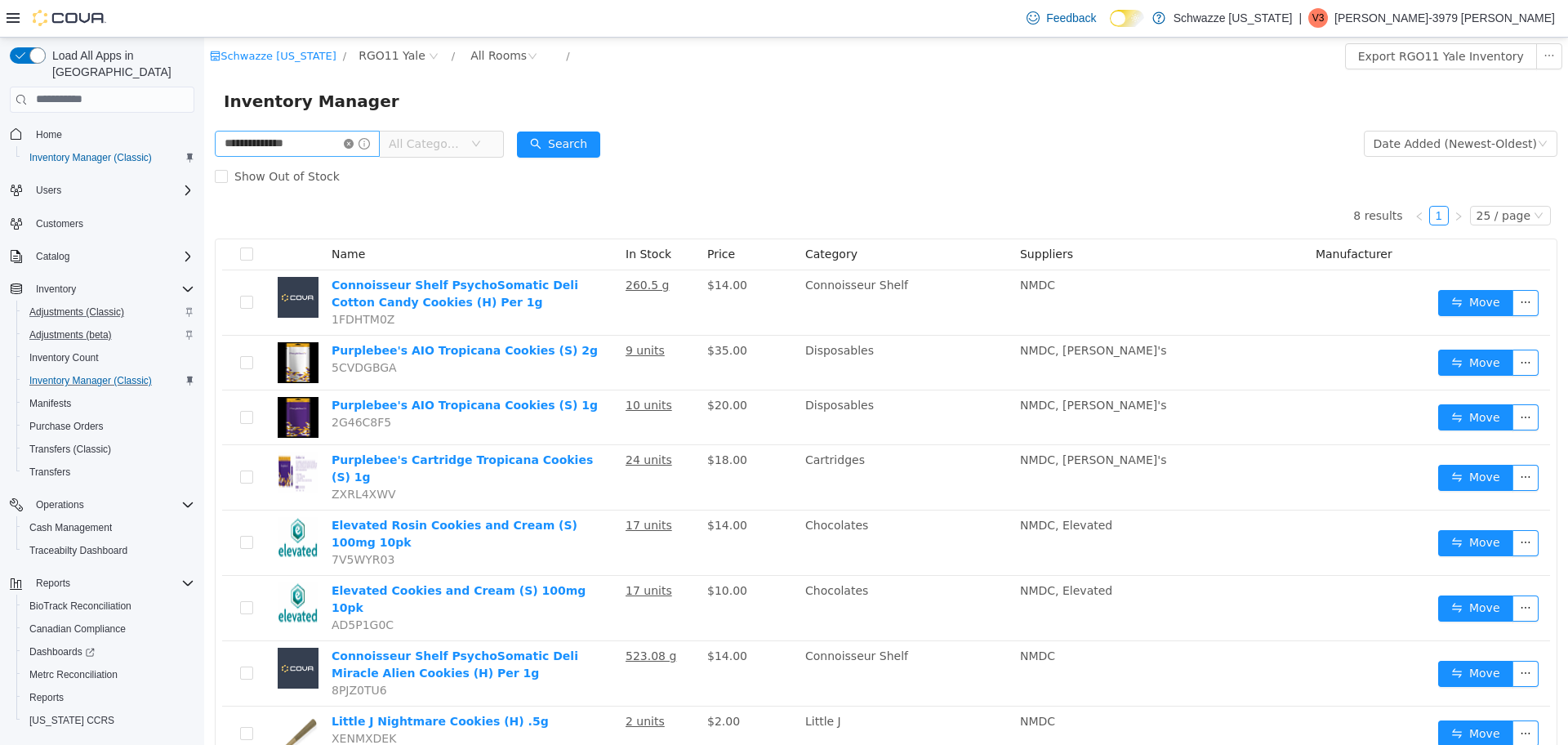
click at [354, 144] on icon "icon: close-circle" at bounding box center [348, 143] width 9 height 9
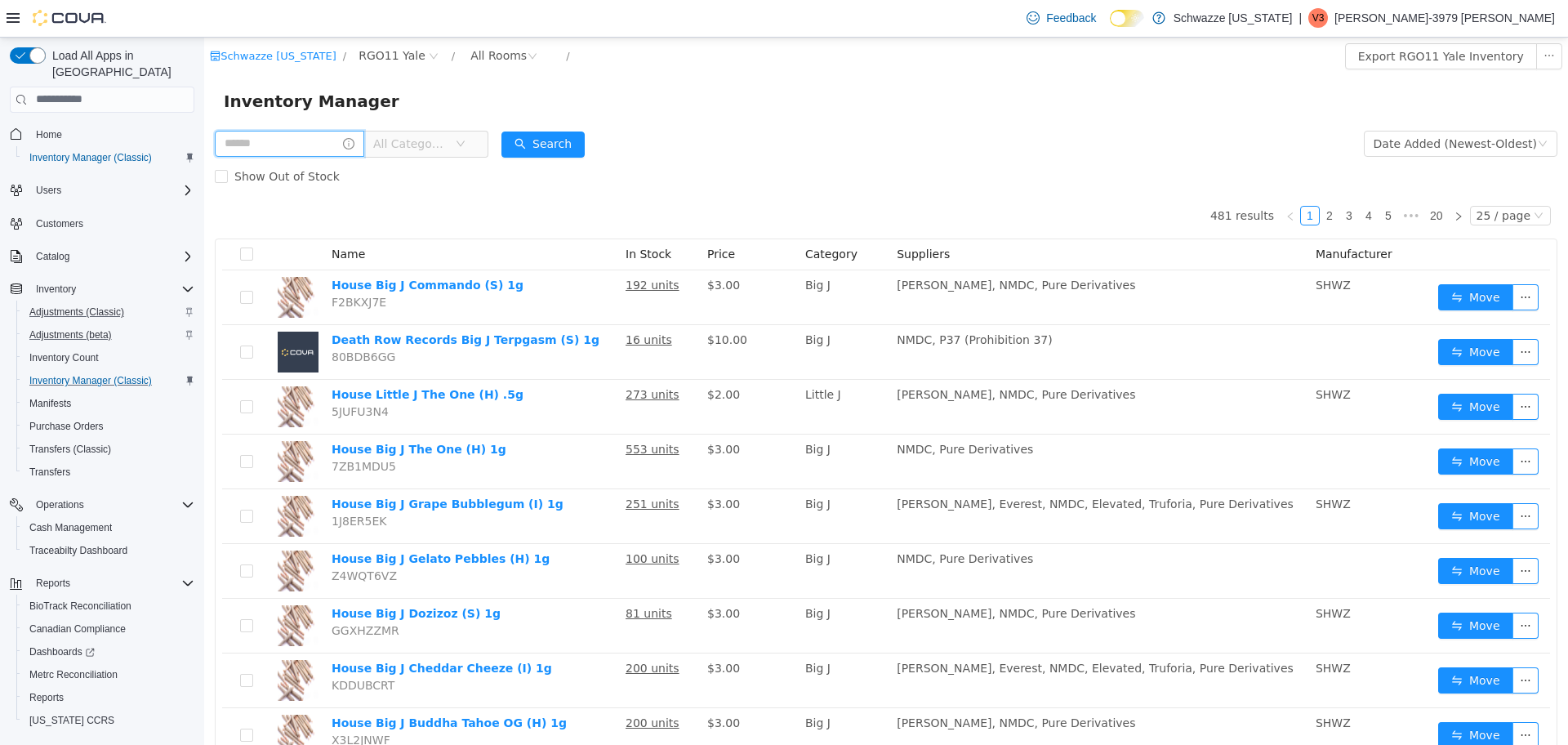
click at [325, 150] on input "text" at bounding box center [289, 143] width 149 height 26
type input "**********"
click at [590, 149] on button "Search" at bounding box center [558, 144] width 84 height 26
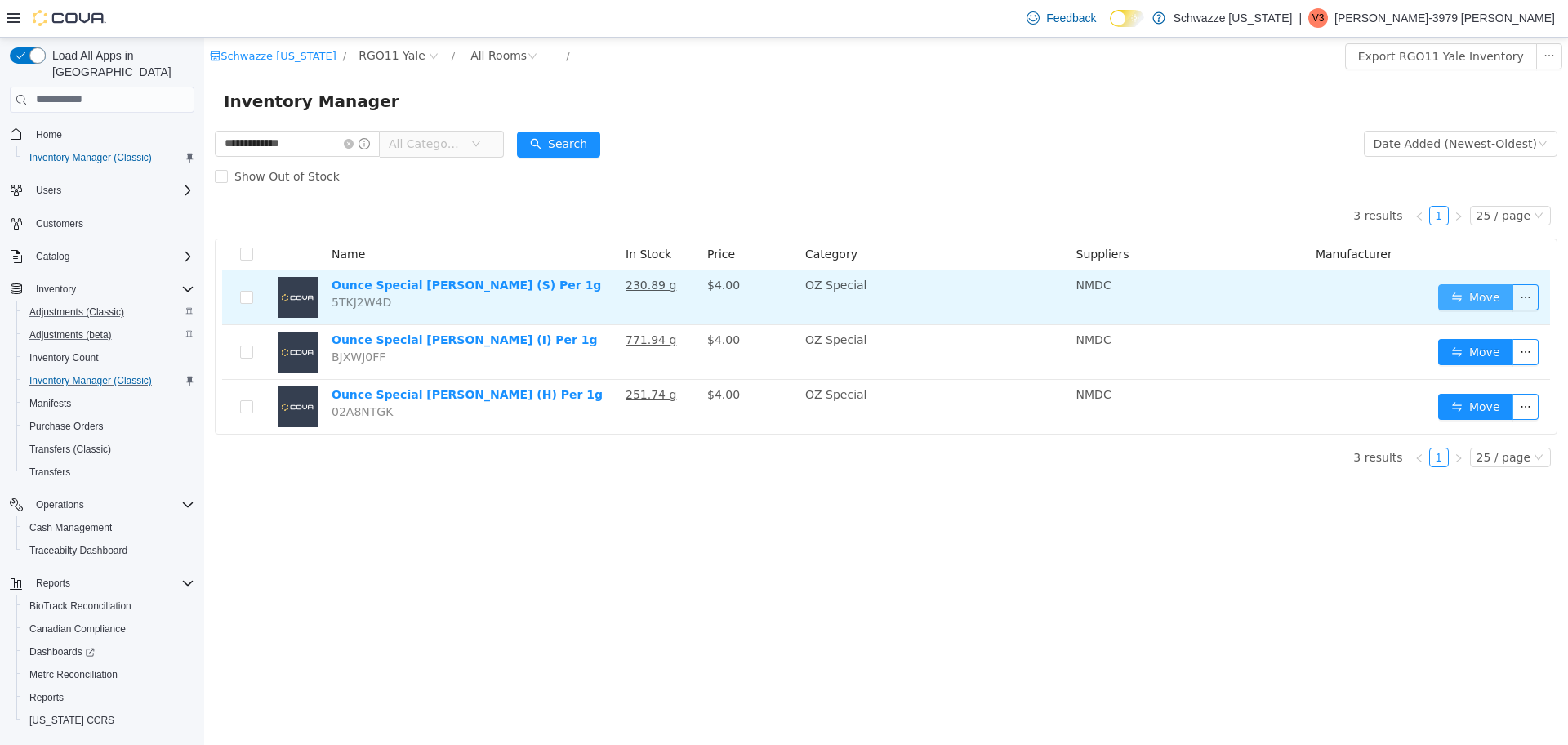
click at [1454, 295] on button "Move" at bounding box center [1476, 296] width 75 height 26
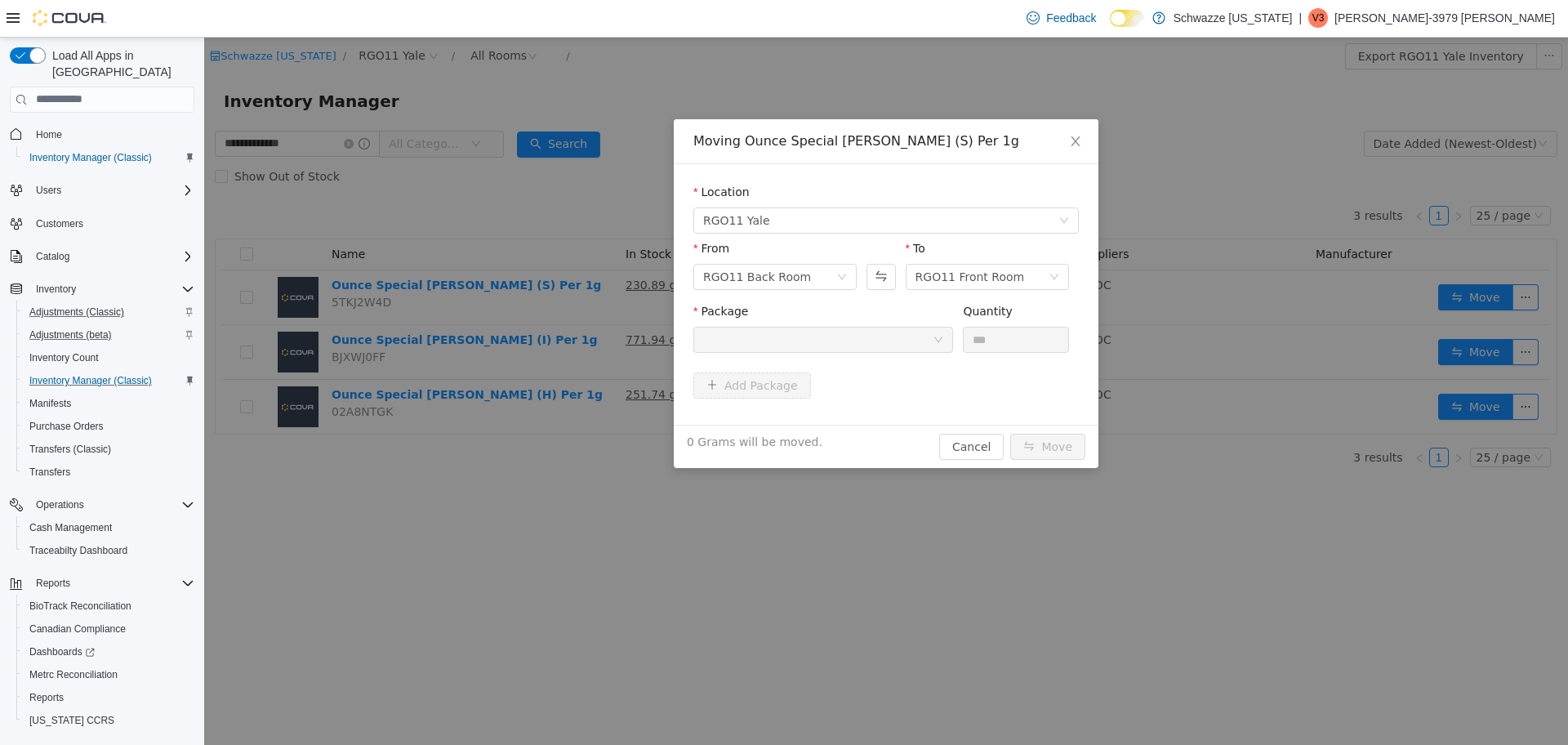
click at [1483, 301] on div "Moving Ounce Special Shelf Deli (S) Per 1g Location RGO11 [GEOGRAPHIC_DATA] Fro…" at bounding box center [887, 390] width 1364 height 707
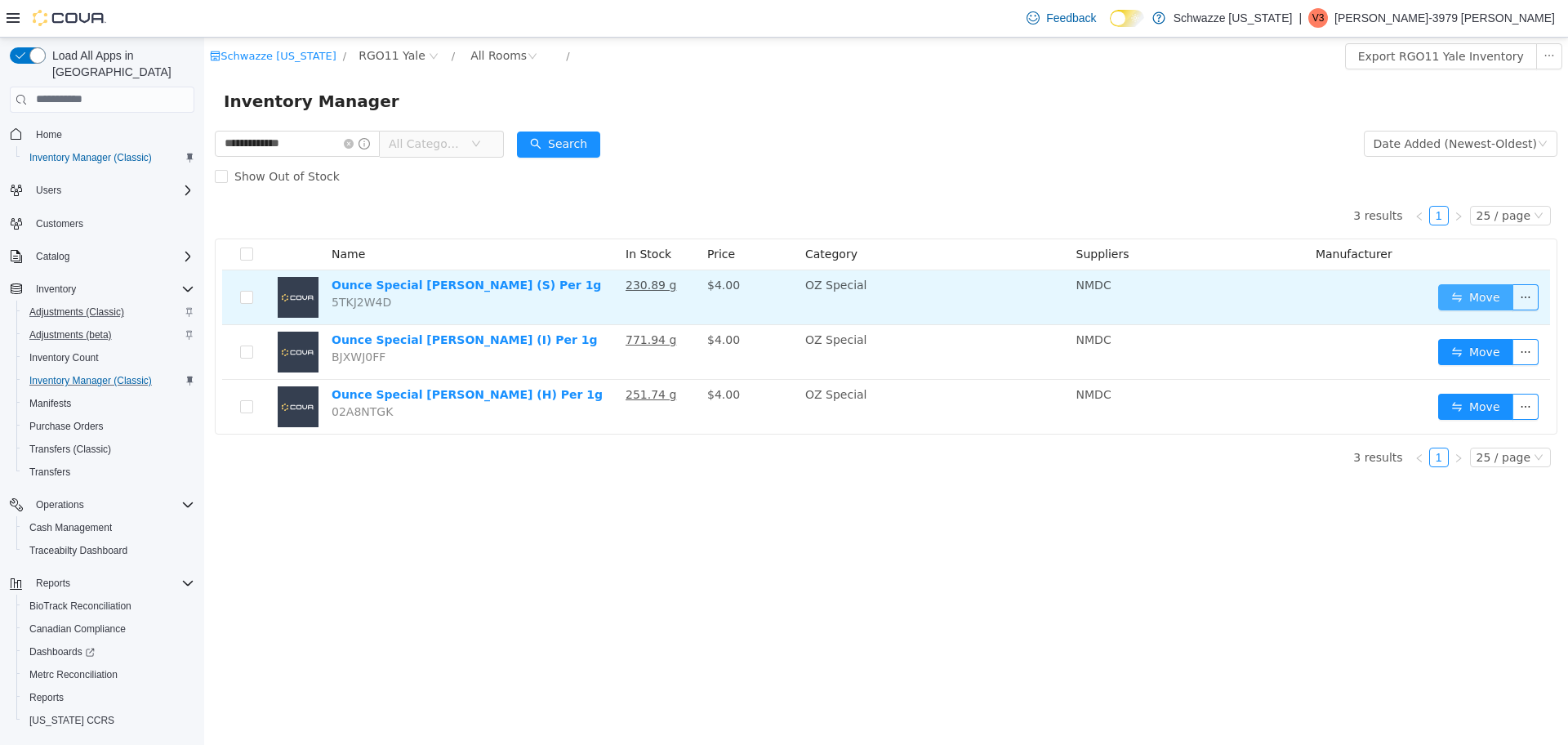
click at [1460, 288] on button "Move" at bounding box center [1476, 296] width 75 height 26
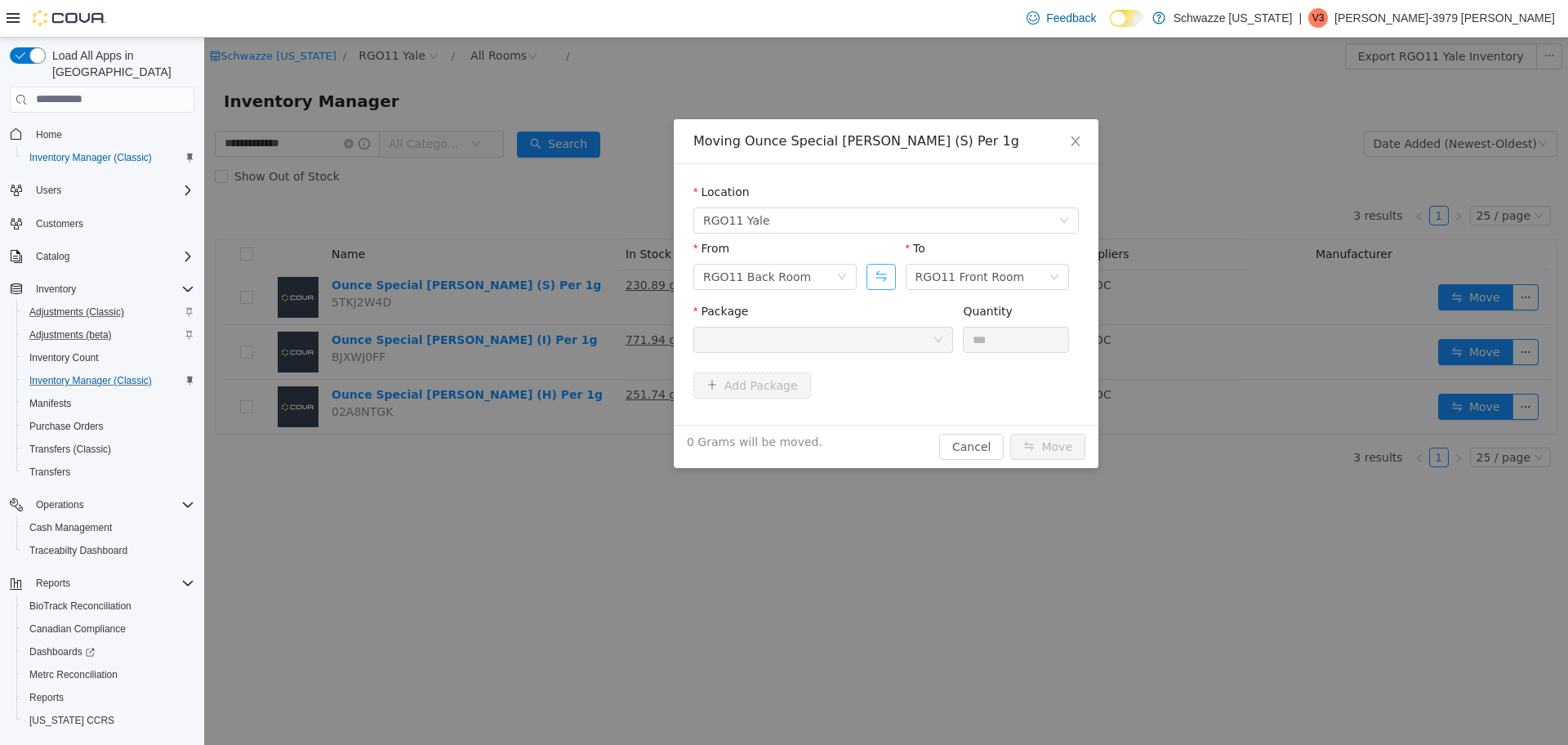
click at [882, 277] on button "Swap" at bounding box center [881, 276] width 28 height 26
click at [893, 338] on div at bounding box center [817, 339] width 230 height 24
click at [1079, 142] on icon "icon: close" at bounding box center [1075, 141] width 13 height 13
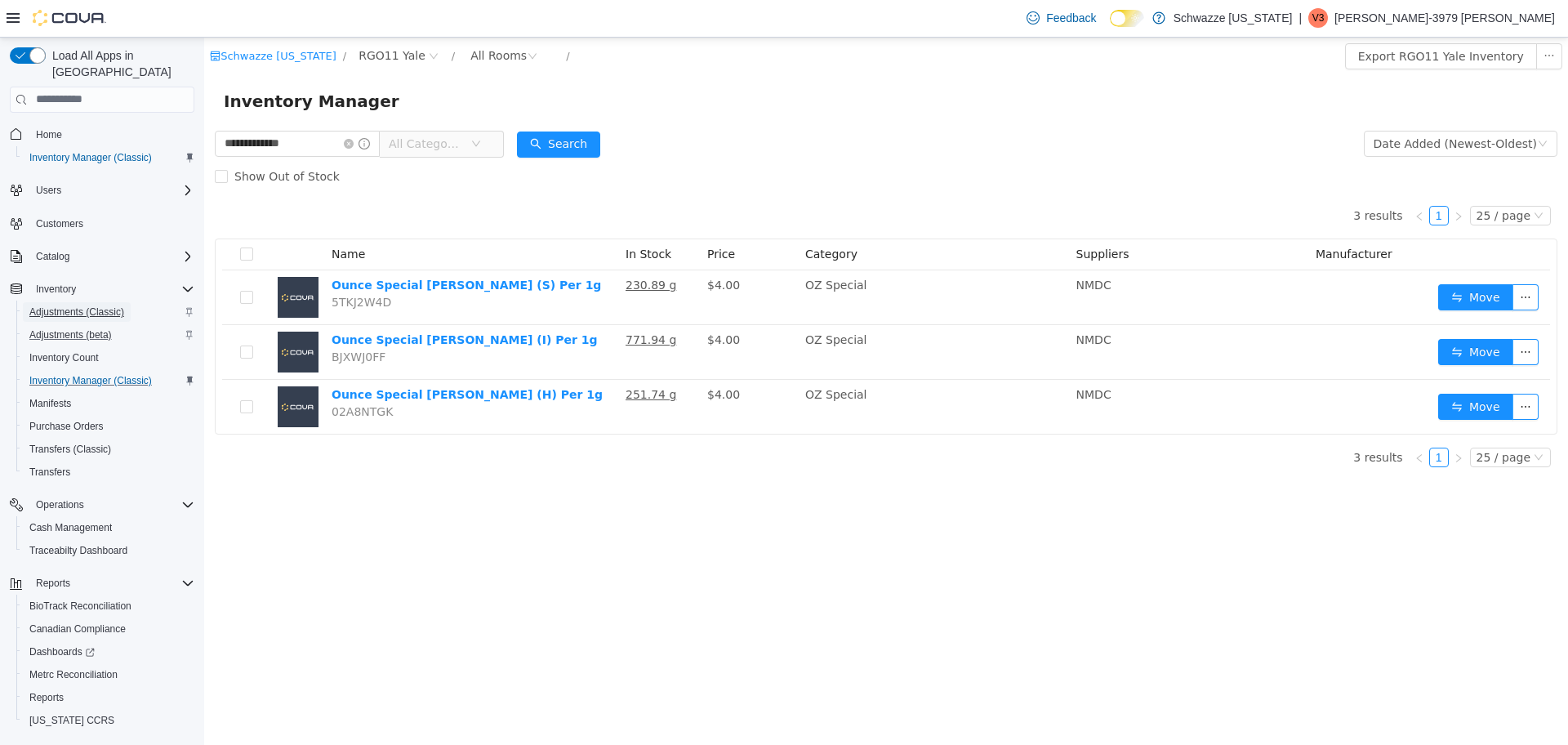
click at [114, 306] on span "Adjustments (Classic)" at bounding box center [76, 312] width 95 height 13
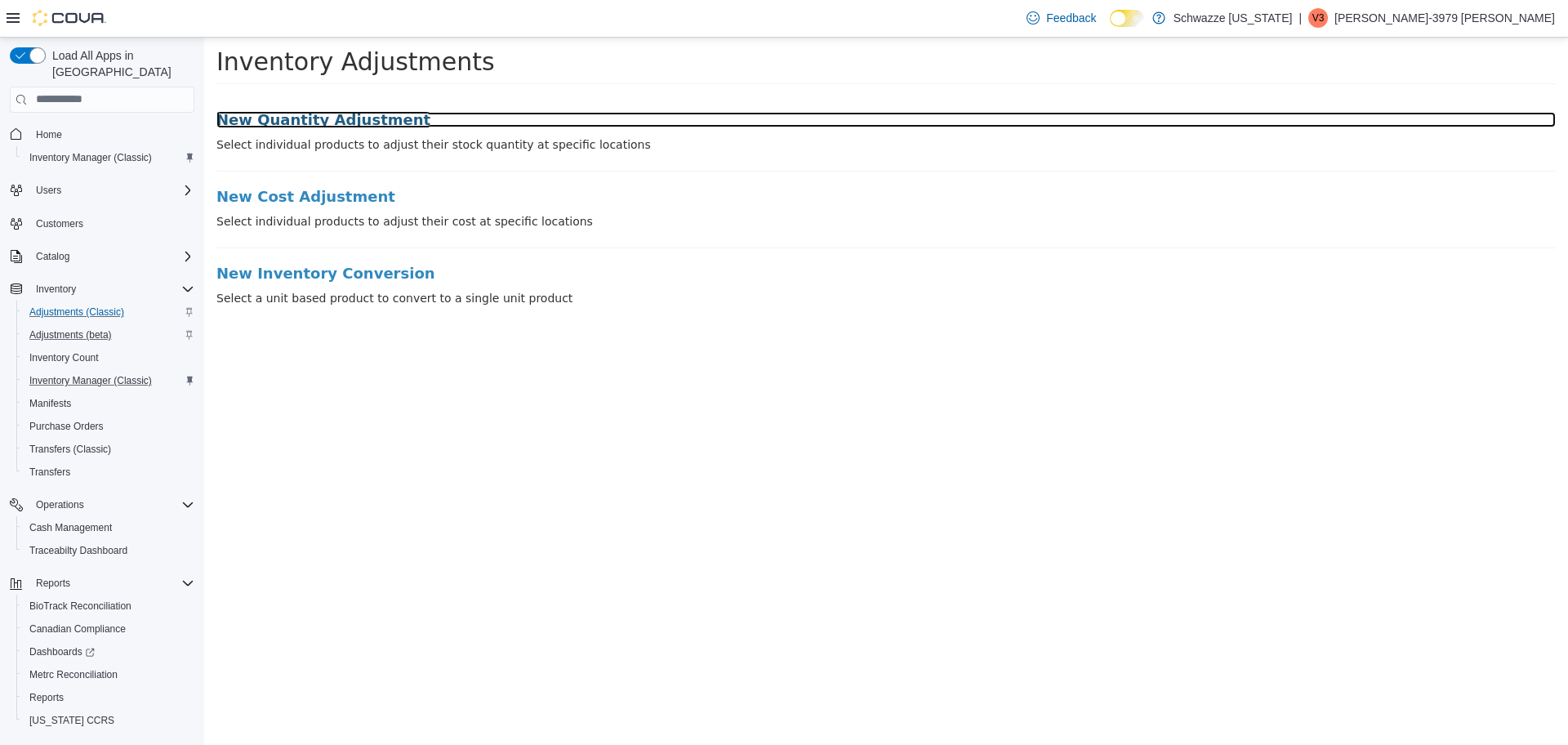
click at [344, 119] on h3 "New Quantity Adjustment" at bounding box center [887, 118] width 1340 height 16
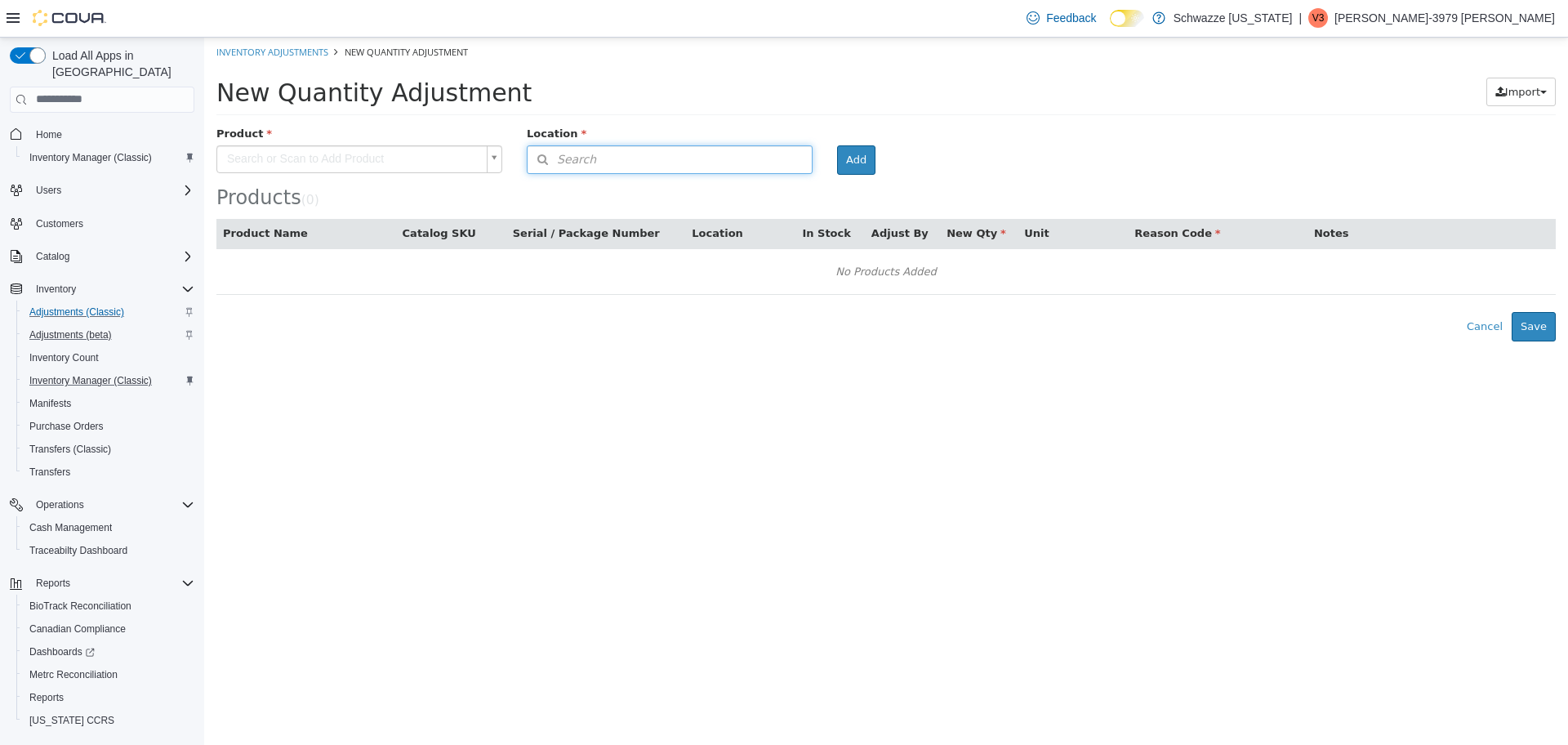
click at [617, 169] on button "Search" at bounding box center [669, 159] width 286 height 28
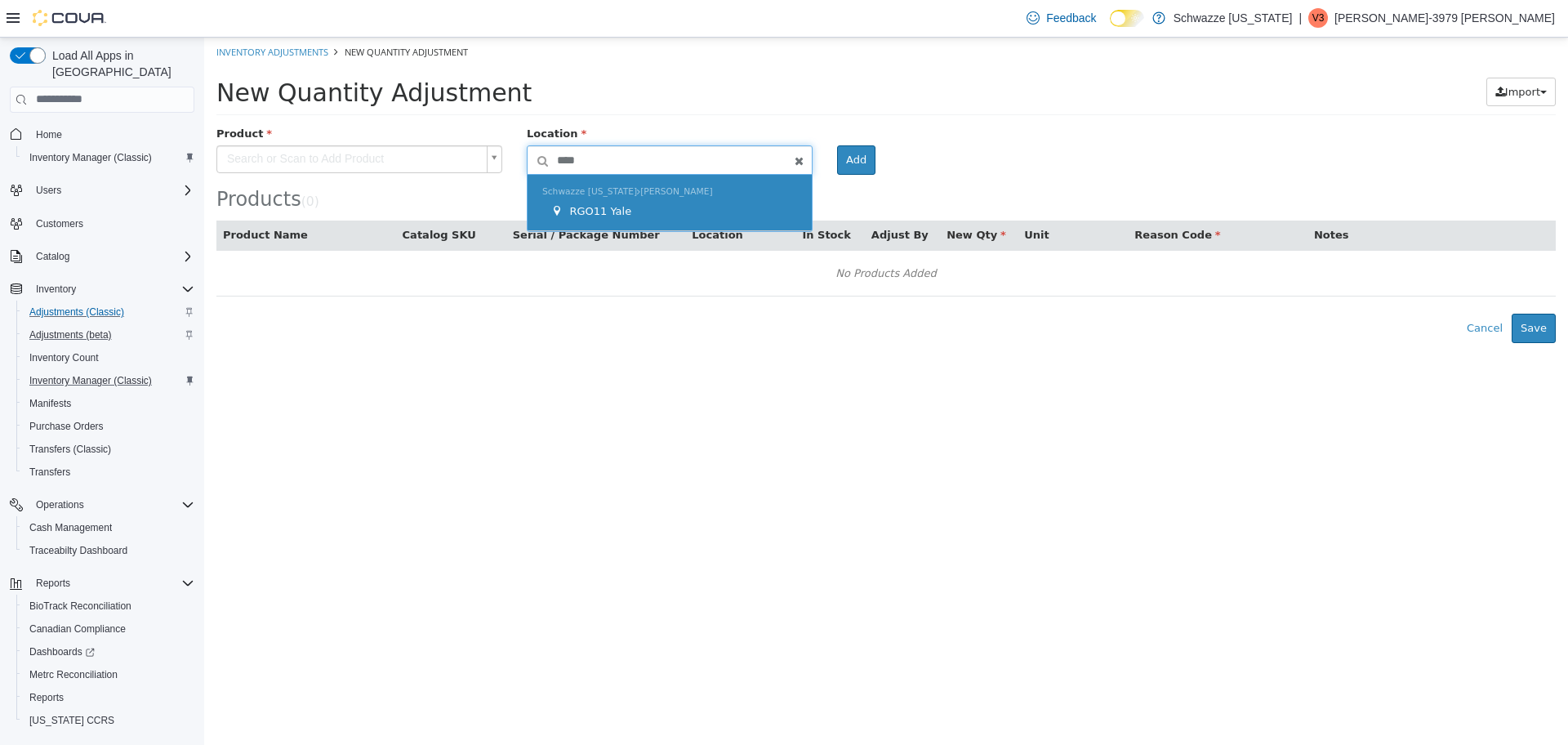
type input "****"
click at [626, 205] on div "RGO11 Yale" at bounding box center [674, 210] width 247 height 16
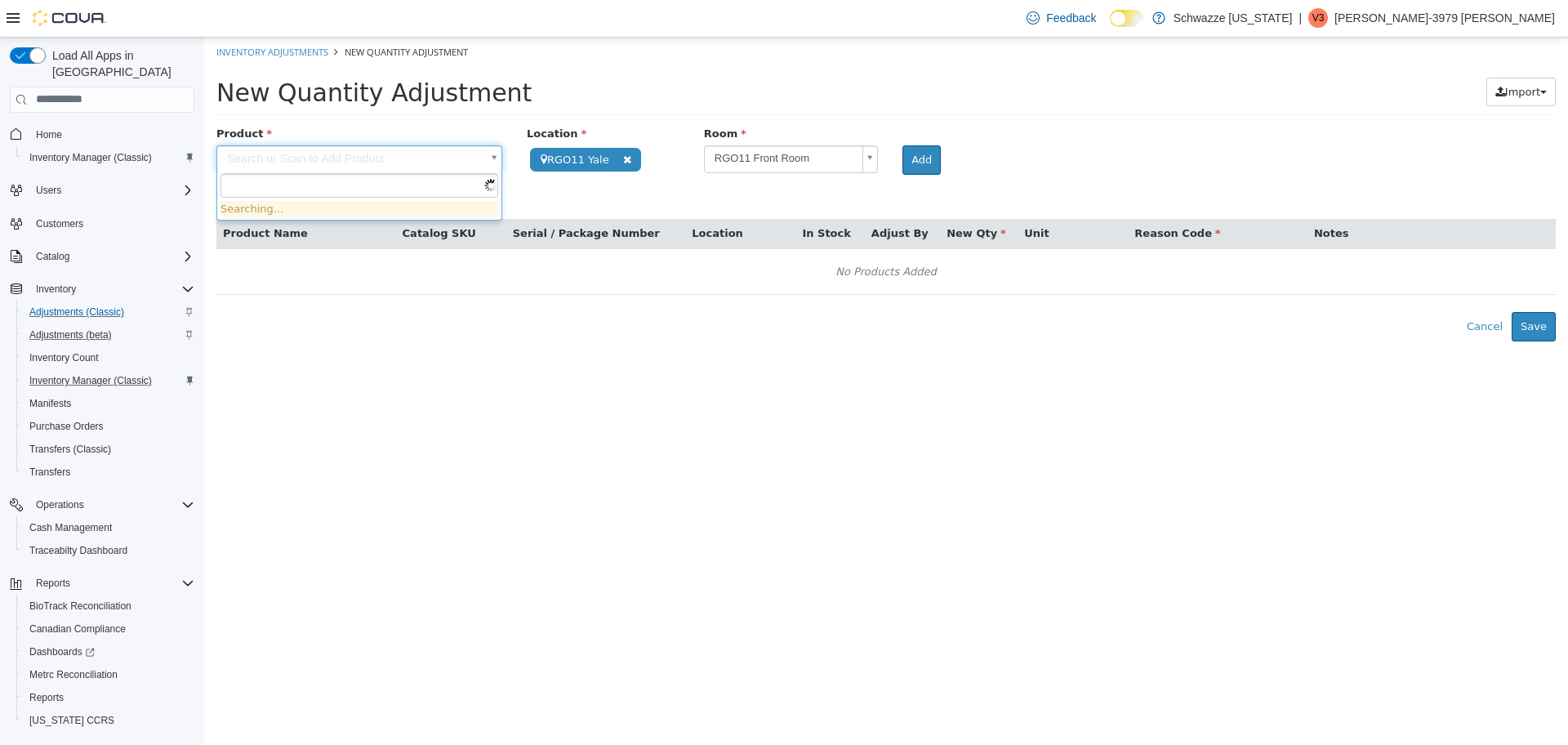
click at [406, 164] on body "**********" at bounding box center [887, 189] width 1364 height 304
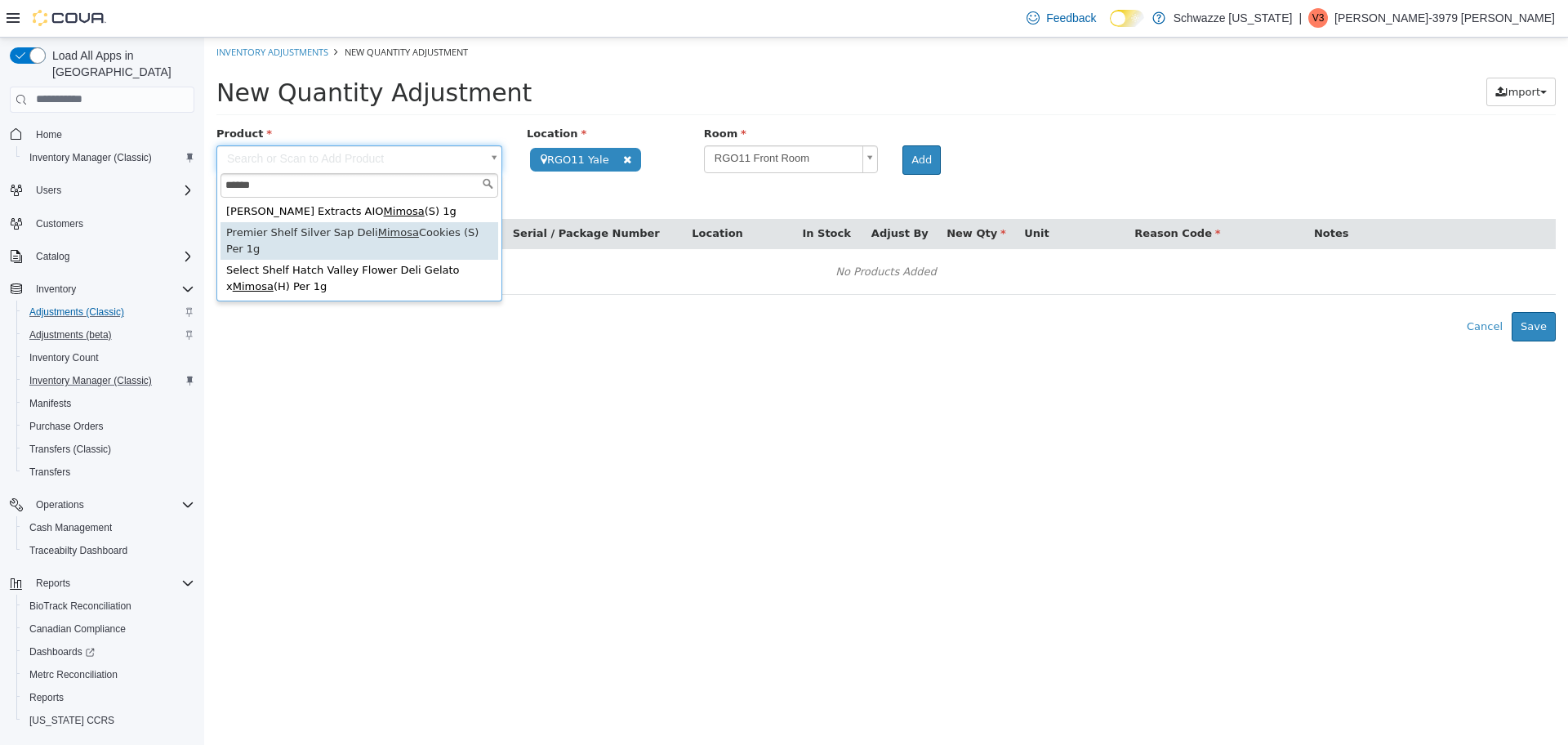
type input "******"
type input "**********"
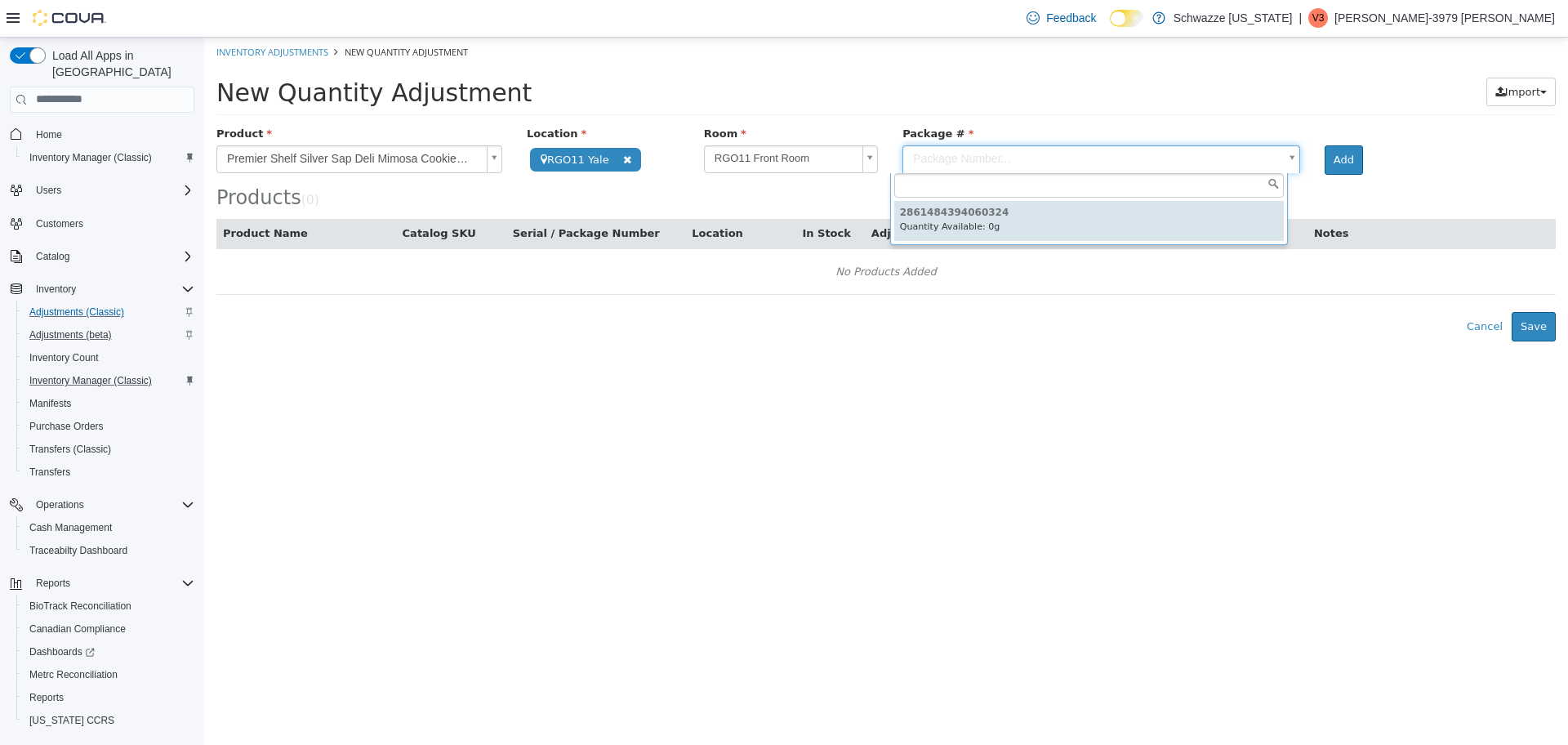
click at [999, 153] on body "**********" at bounding box center [887, 189] width 1364 height 304
type input "**********"
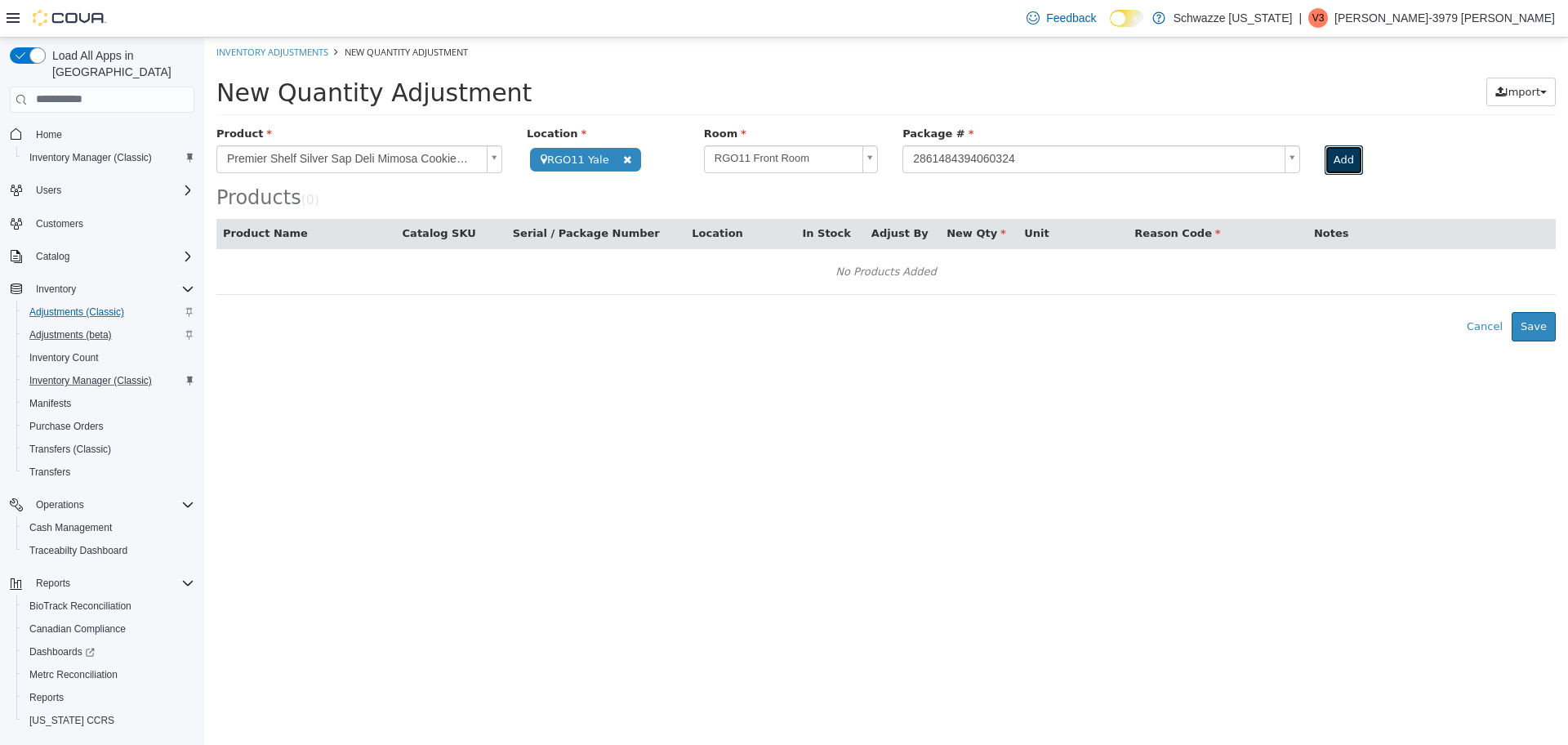
click at [1325, 160] on button "Add" at bounding box center [1344, 159] width 38 height 29
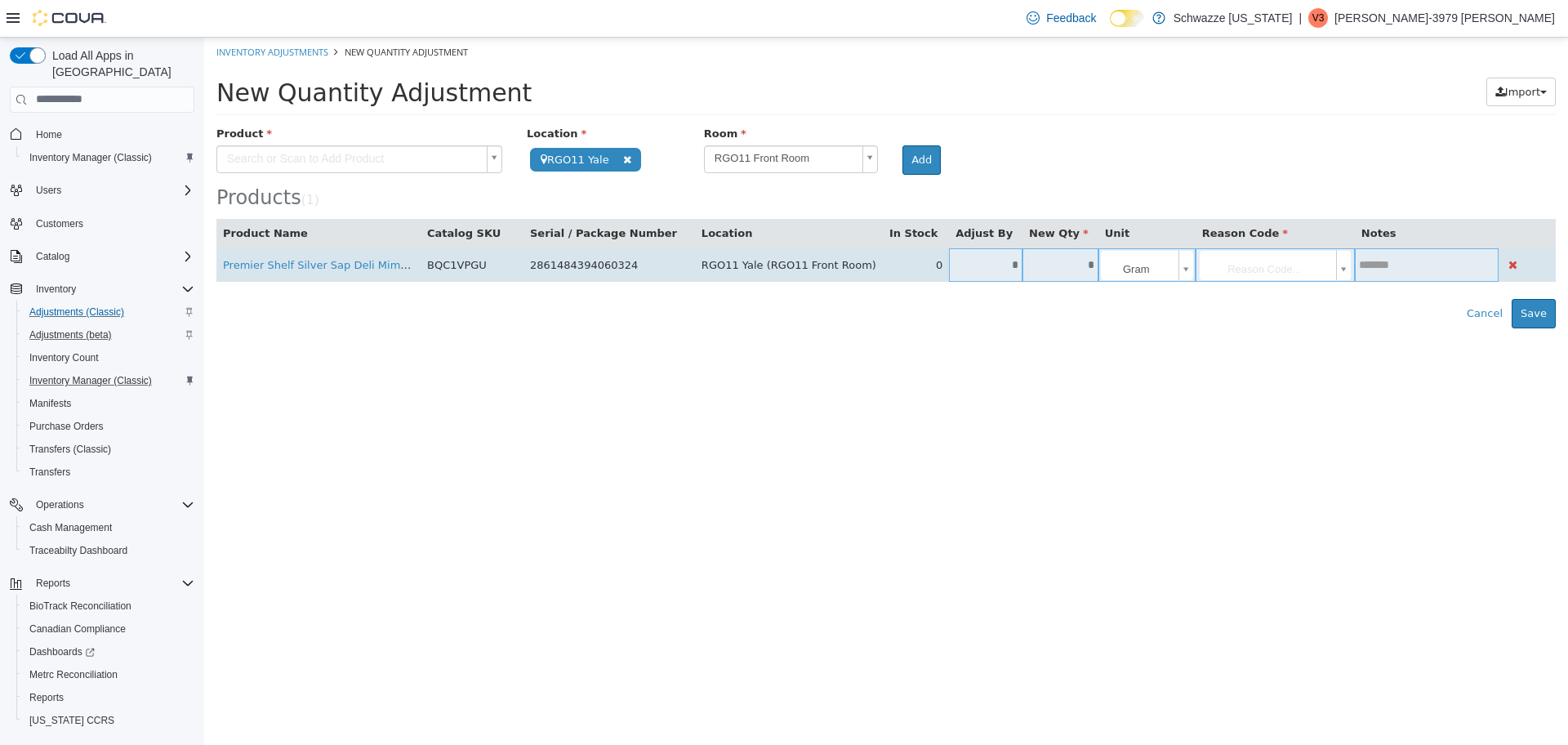
click at [1048, 263] on input "*" at bounding box center [1060, 264] width 76 height 12
type input "*"
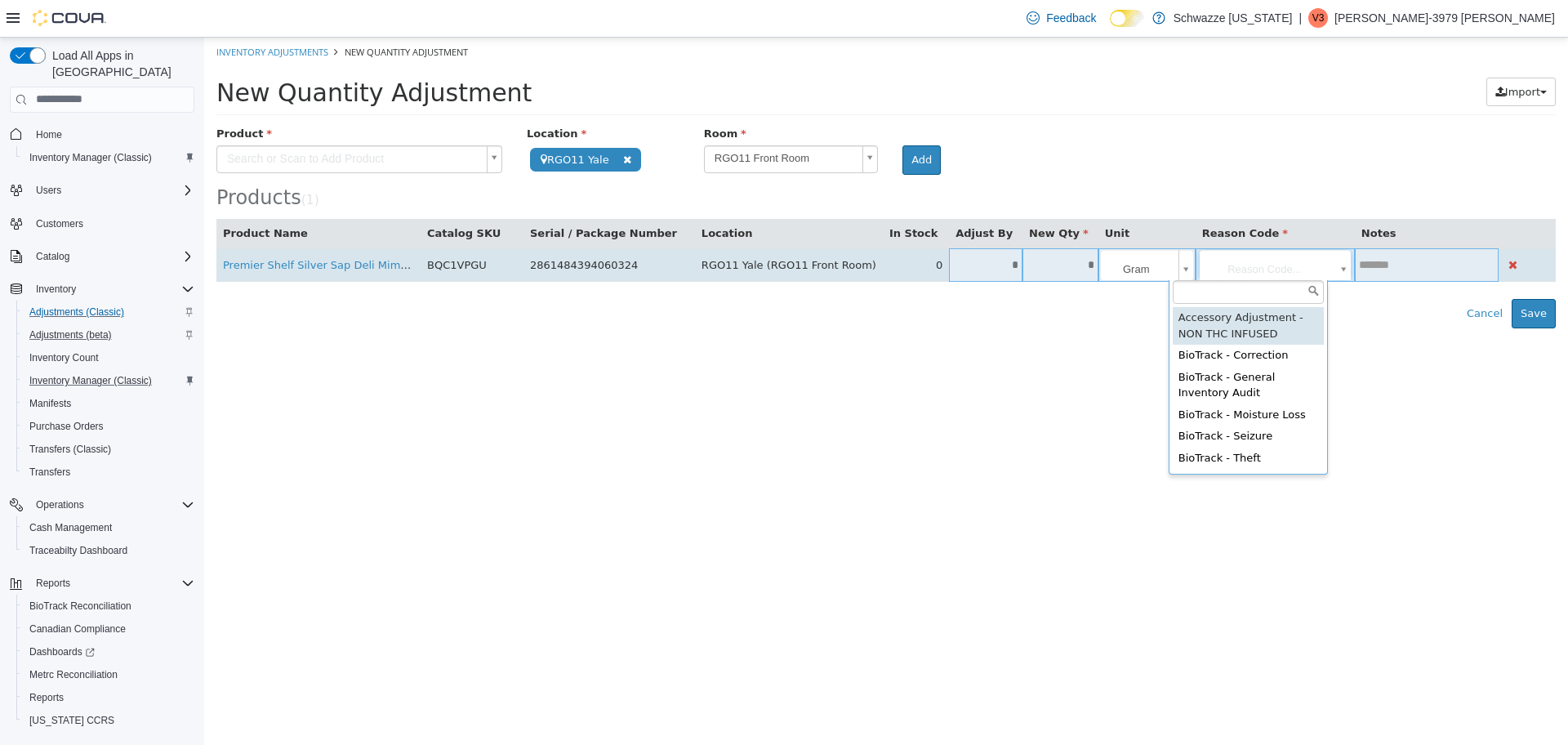
click at [1249, 274] on body "**********" at bounding box center [887, 182] width 1364 height 291
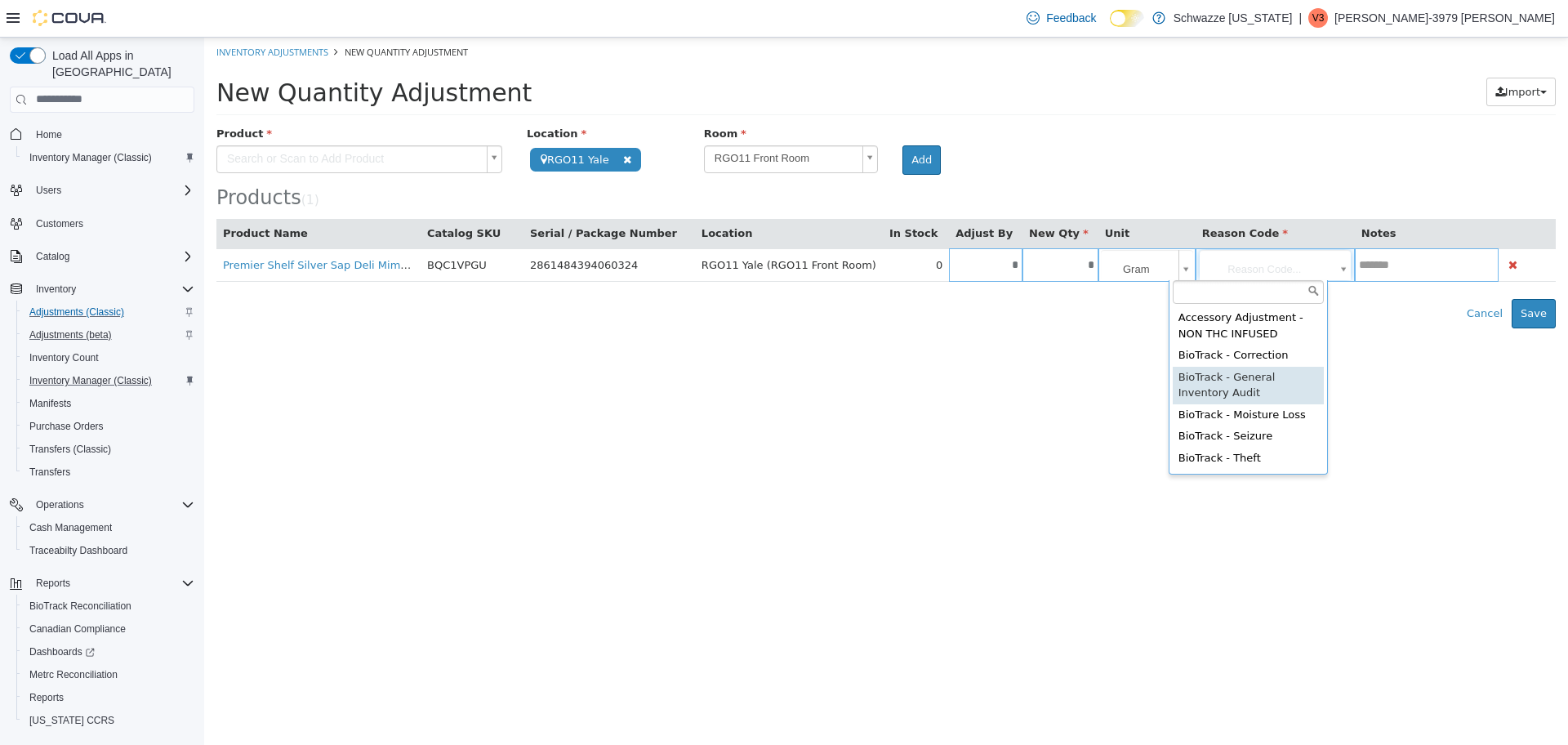
type input "**********"
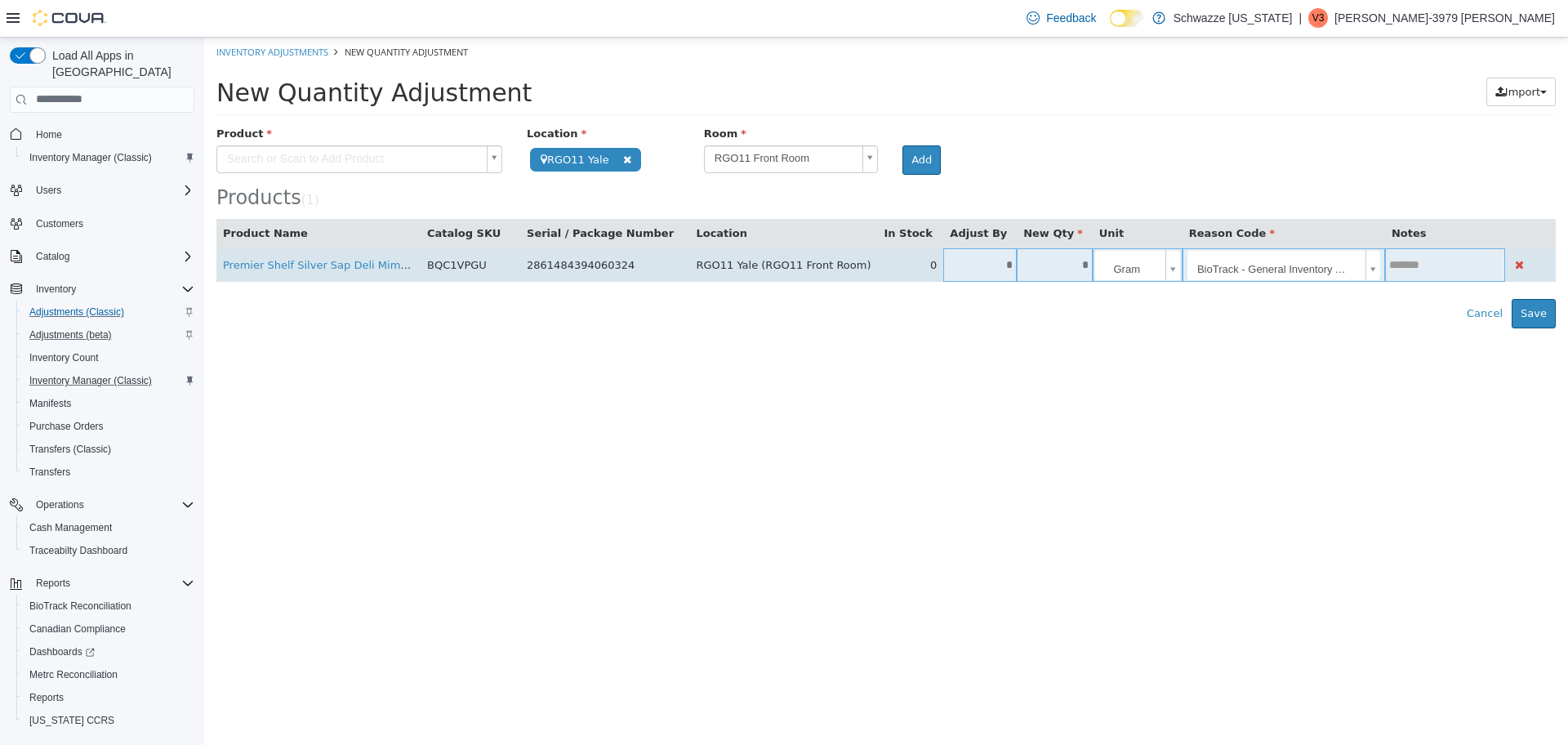
click at [1392, 255] on td at bounding box center [1445, 265] width 121 height 34
click at [1390, 264] on input "text" at bounding box center [1445, 264] width 121 height 12
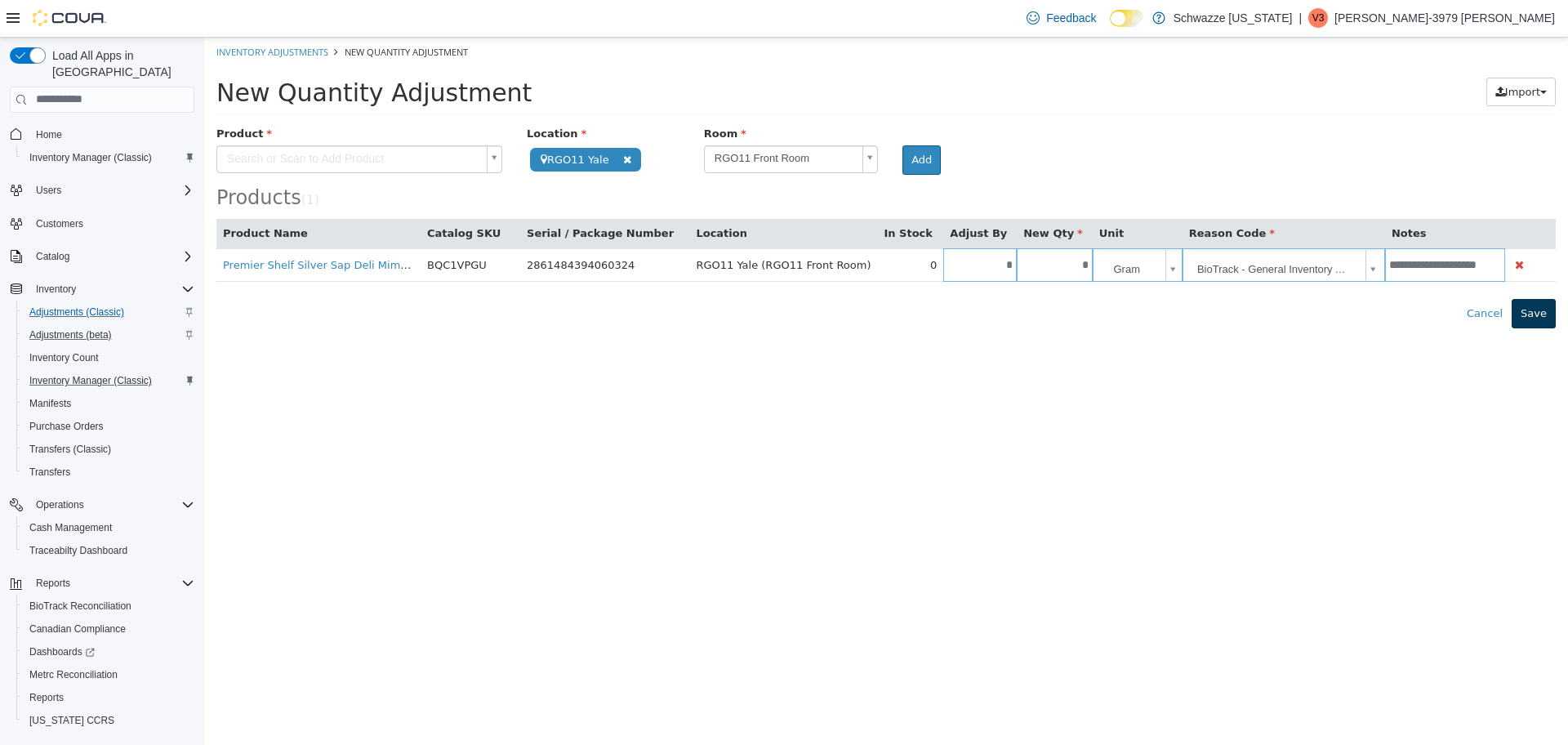
type input "**********"
click at [1538, 311] on button "Save" at bounding box center [1533, 312] width 44 height 29
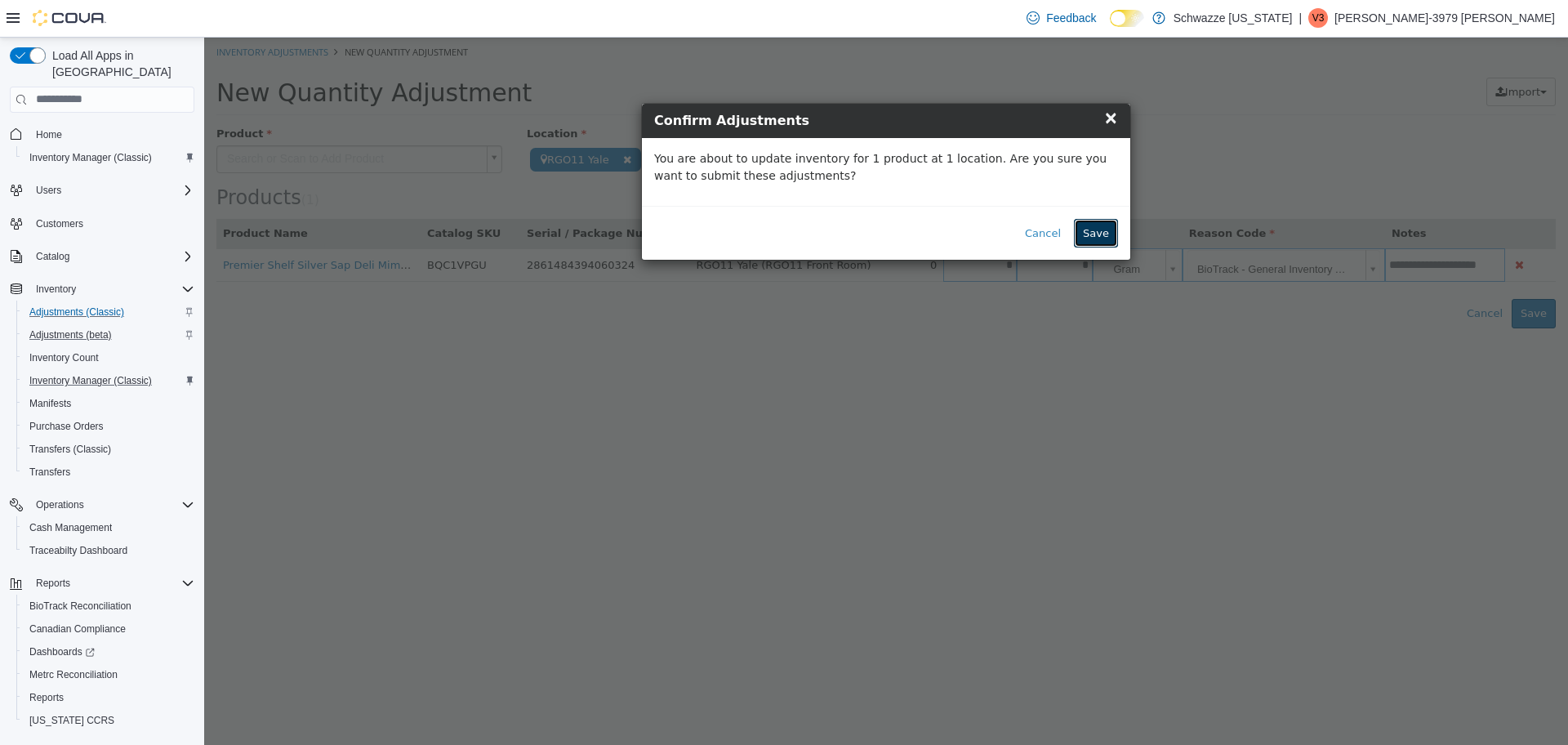
click at [1097, 227] on button "Save" at bounding box center [1096, 232] width 44 height 29
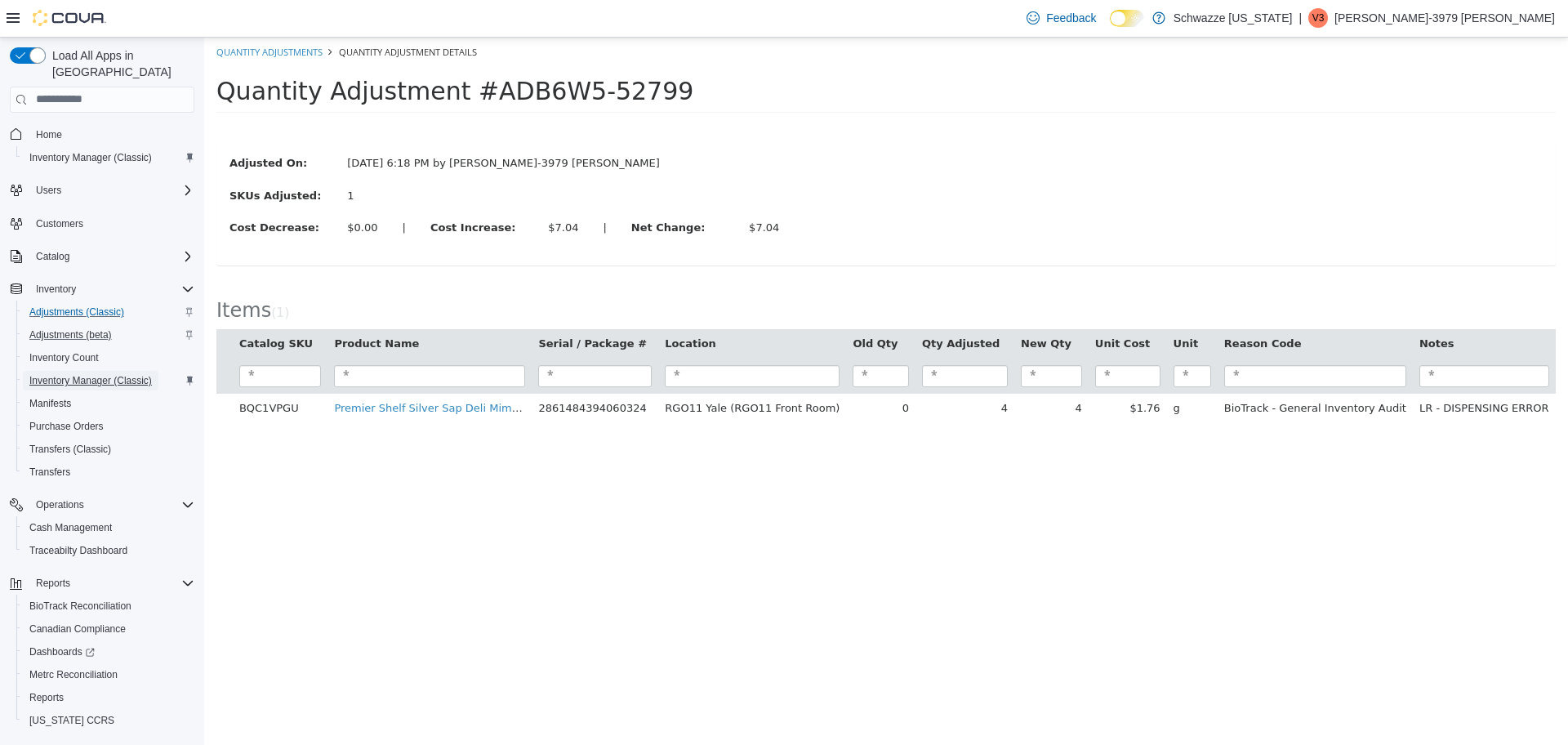
click at [135, 374] on span "Inventory Manager (Classic)" at bounding box center [90, 381] width 123 height 13
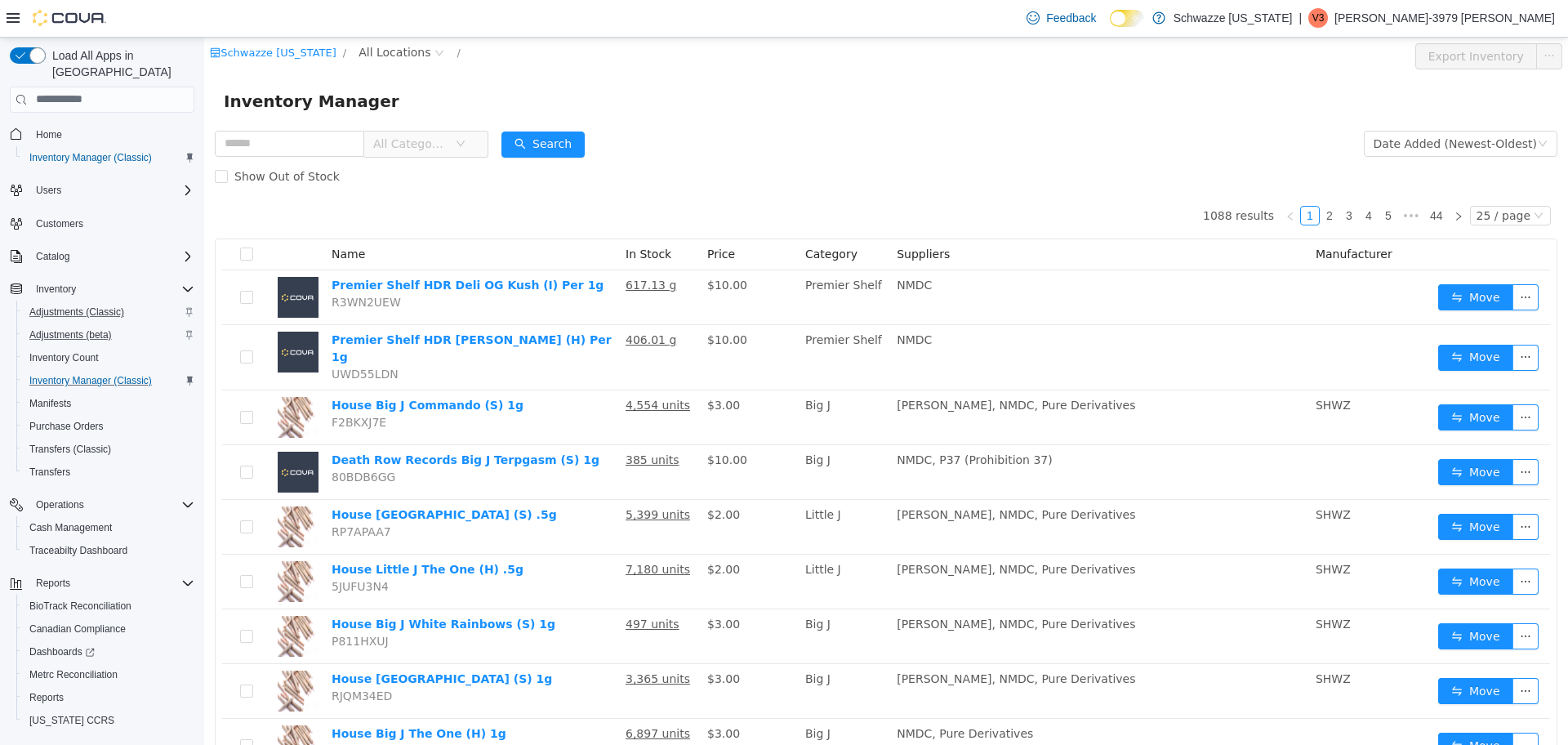
click at [386, 44] on span "All Locations" at bounding box center [394, 51] width 72 height 18
type input "****"
click at [443, 174] on span "RGO11 Yale" at bounding box center [435, 168] width 67 height 13
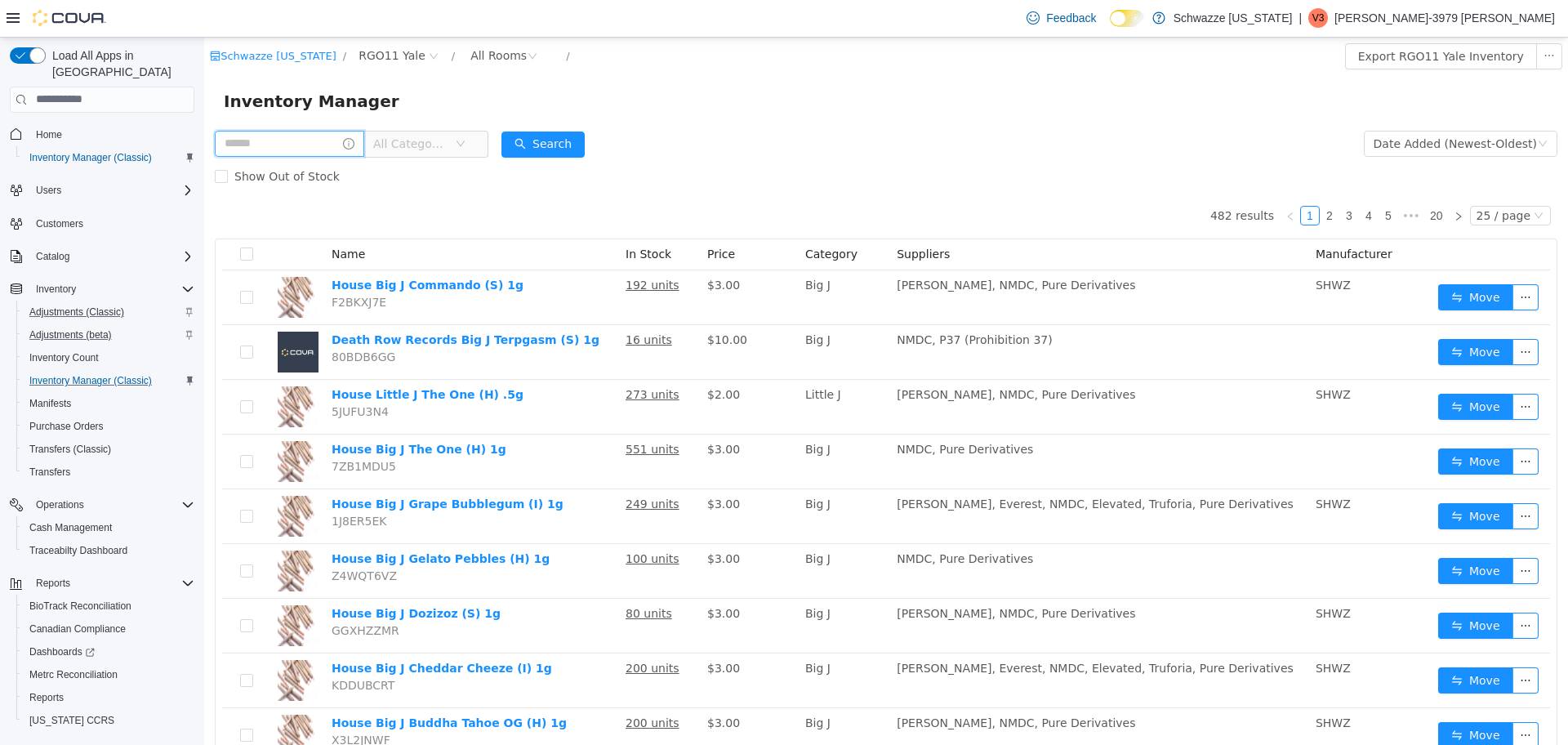
click at [269, 149] on input "text" at bounding box center [289, 143] width 149 height 26
type input "*********"
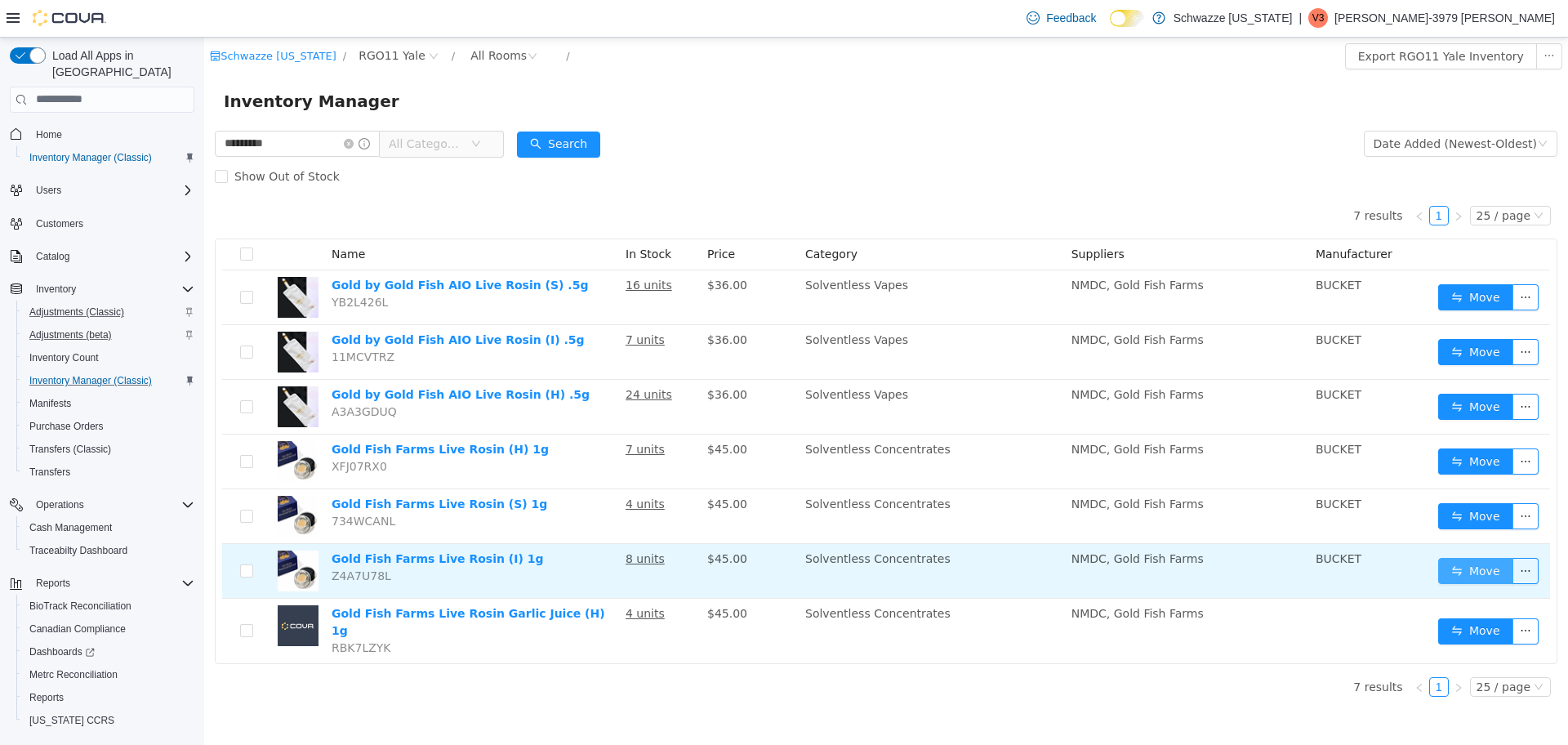
click at [1471, 567] on button "Move" at bounding box center [1476, 570] width 75 height 26
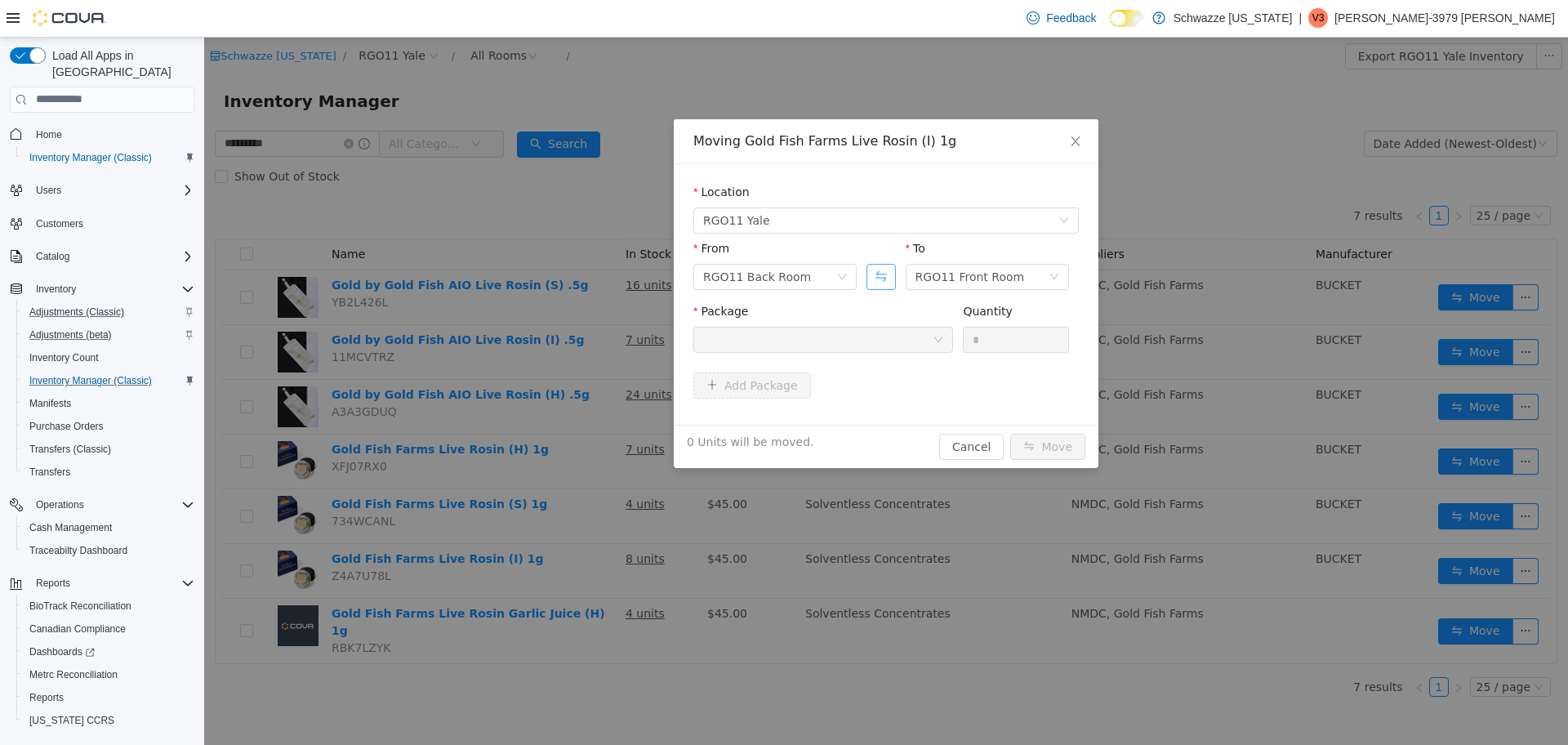
click at [880, 277] on button "Swap" at bounding box center [881, 276] width 28 height 26
click at [846, 336] on div at bounding box center [817, 339] width 230 height 24
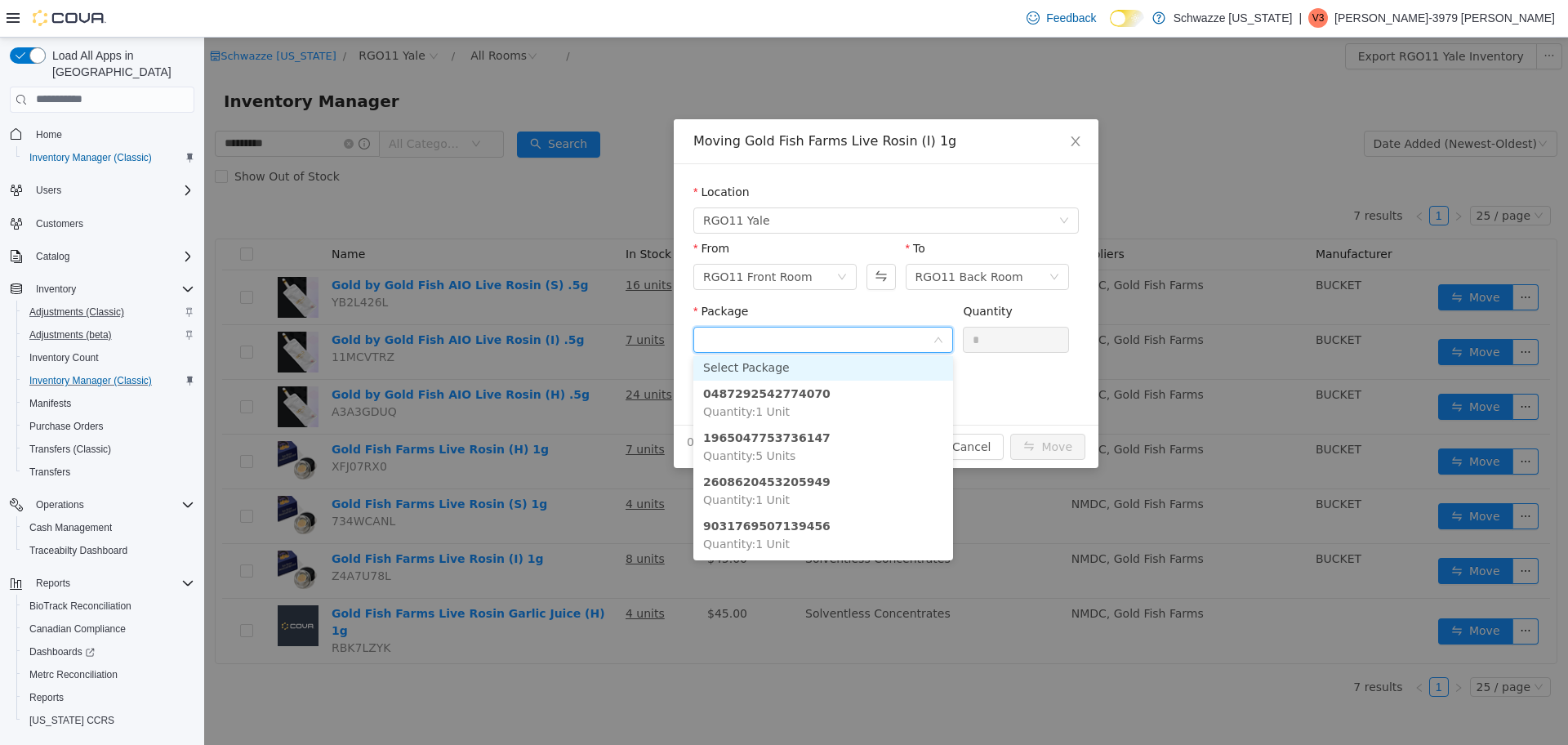
scroll to position [3, 0]
click at [508, 439] on div "Moving Gold Fish Farms Live Rosin (I) 1g Location RGO11 [GEOGRAPHIC_DATA] From …" at bounding box center [887, 390] width 1364 height 707
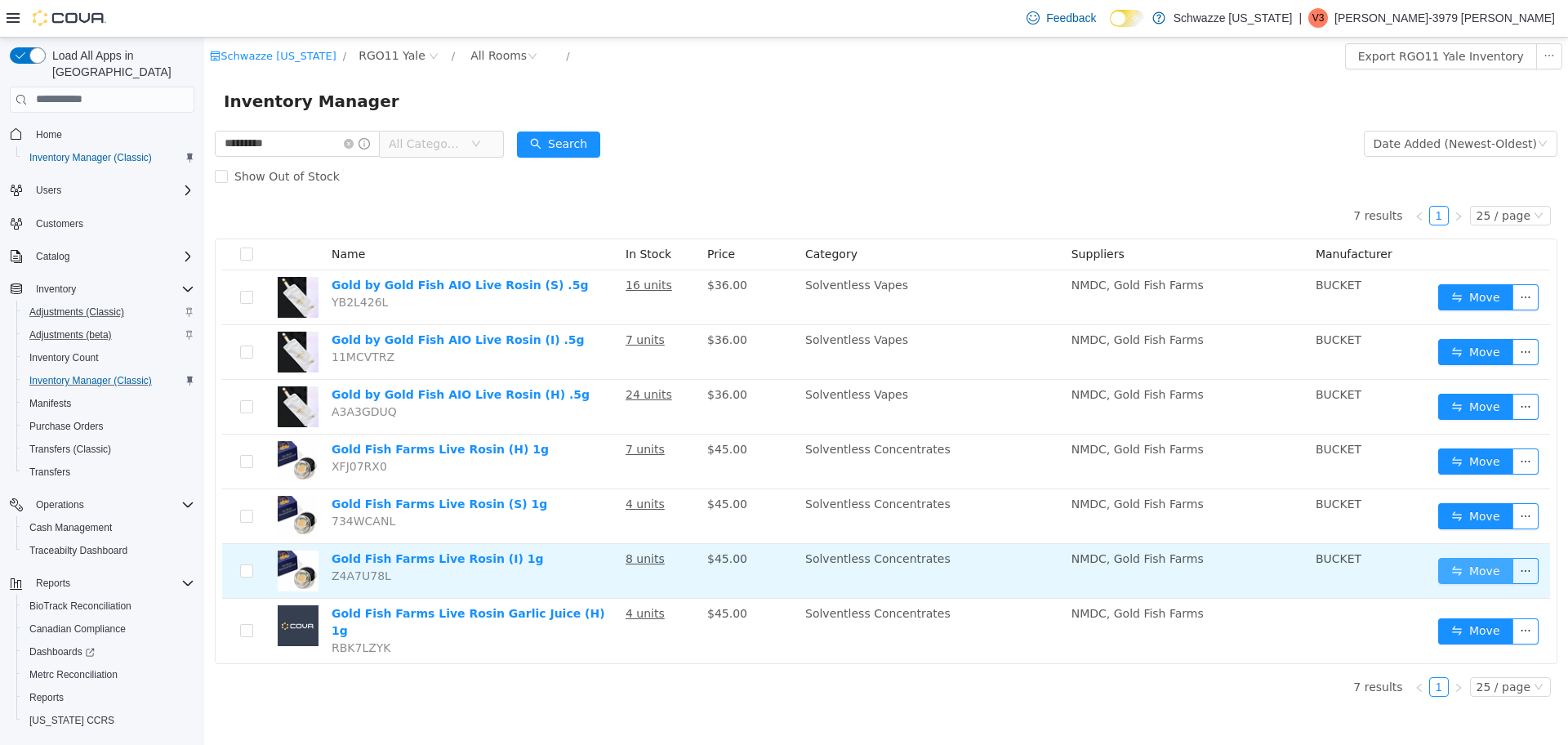
click at [1470, 567] on button "Move" at bounding box center [1476, 570] width 75 height 26
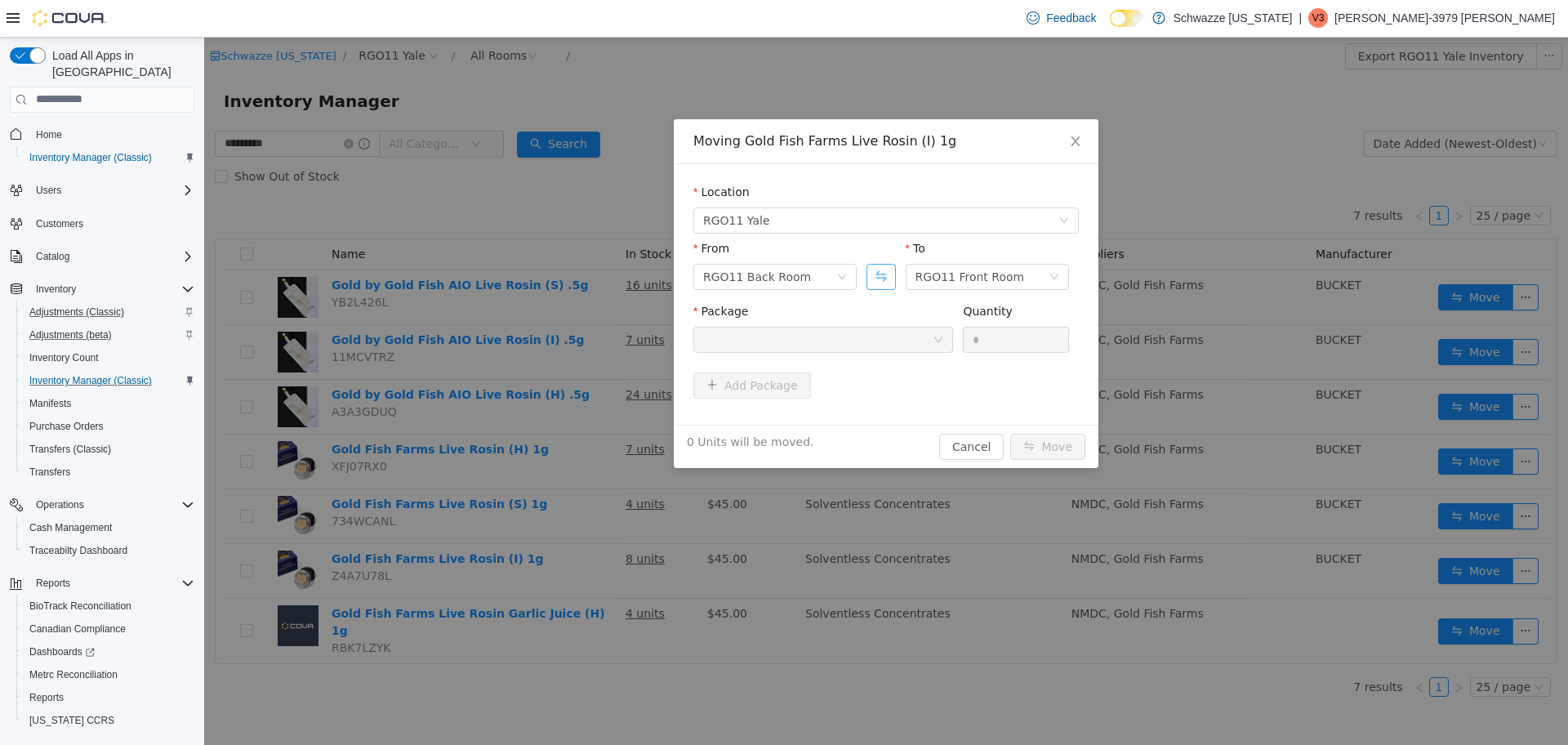
click at [879, 274] on button "Swap" at bounding box center [881, 276] width 28 height 26
click at [911, 341] on div at bounding box center [817, 339] width 230 height 24
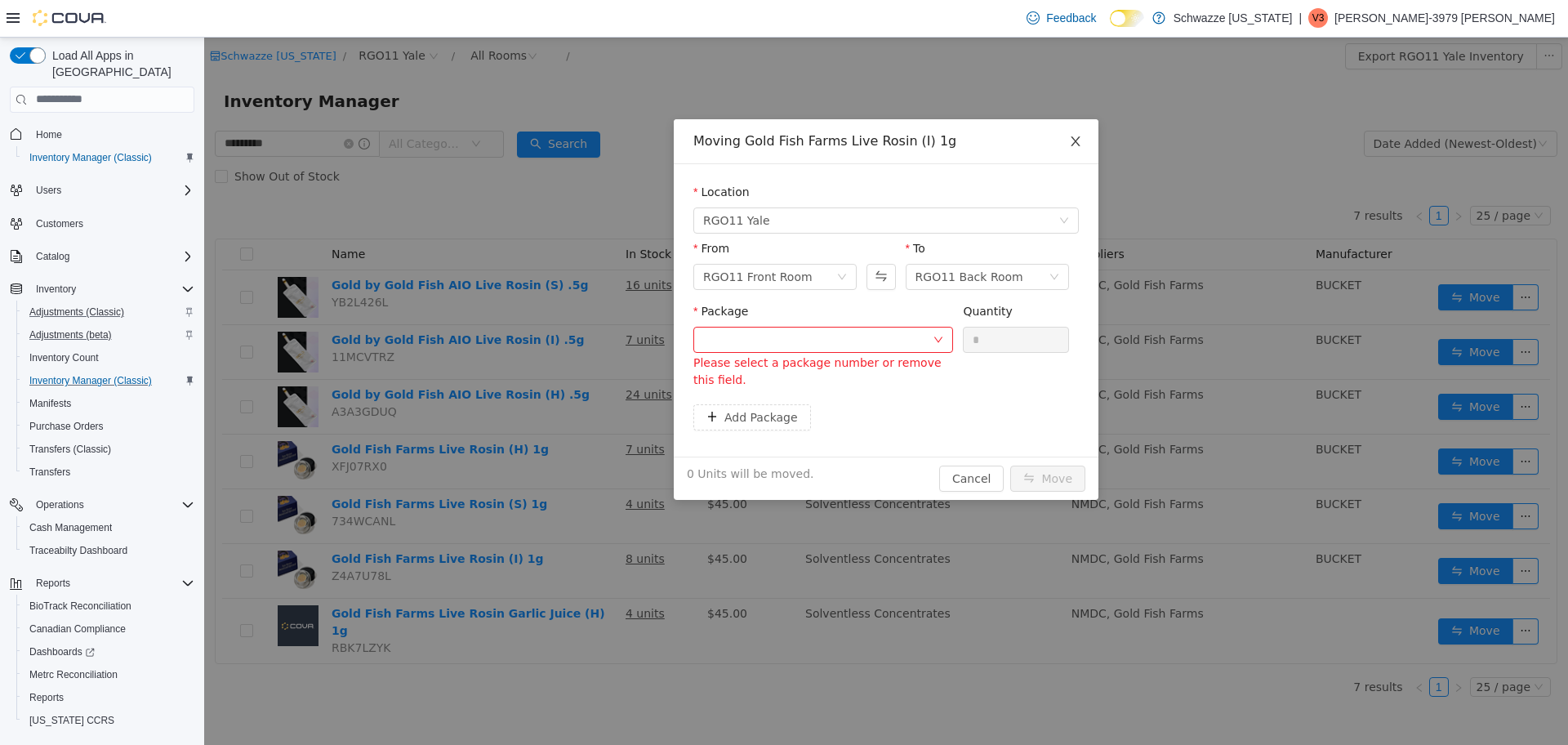
click at [1079, 131] on span "Close" at bounding box center [1075, 141] width 46 height 46
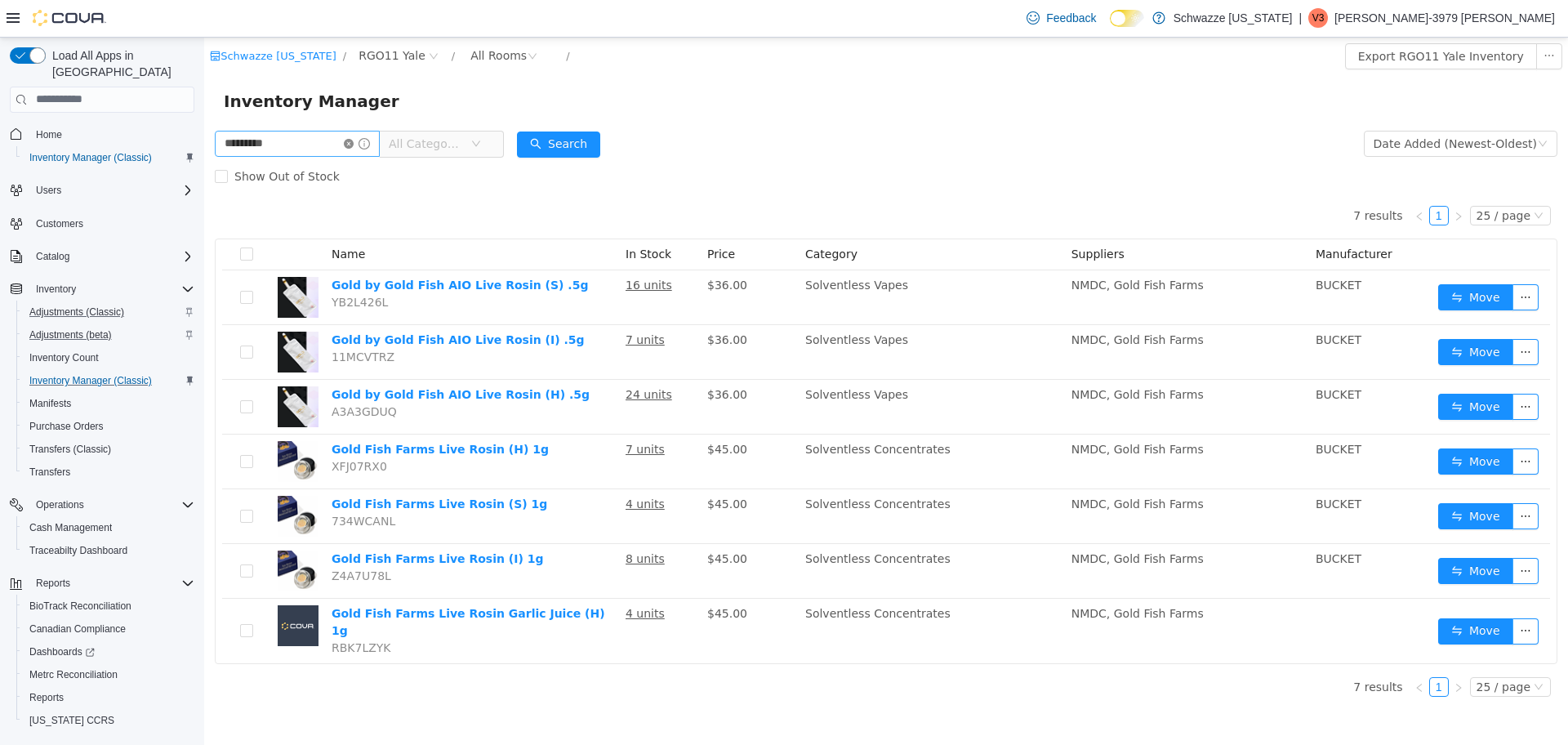
click at [354, 140] on icon "icon: close-circle" at bounding box center [348, 143] width 9 height 9
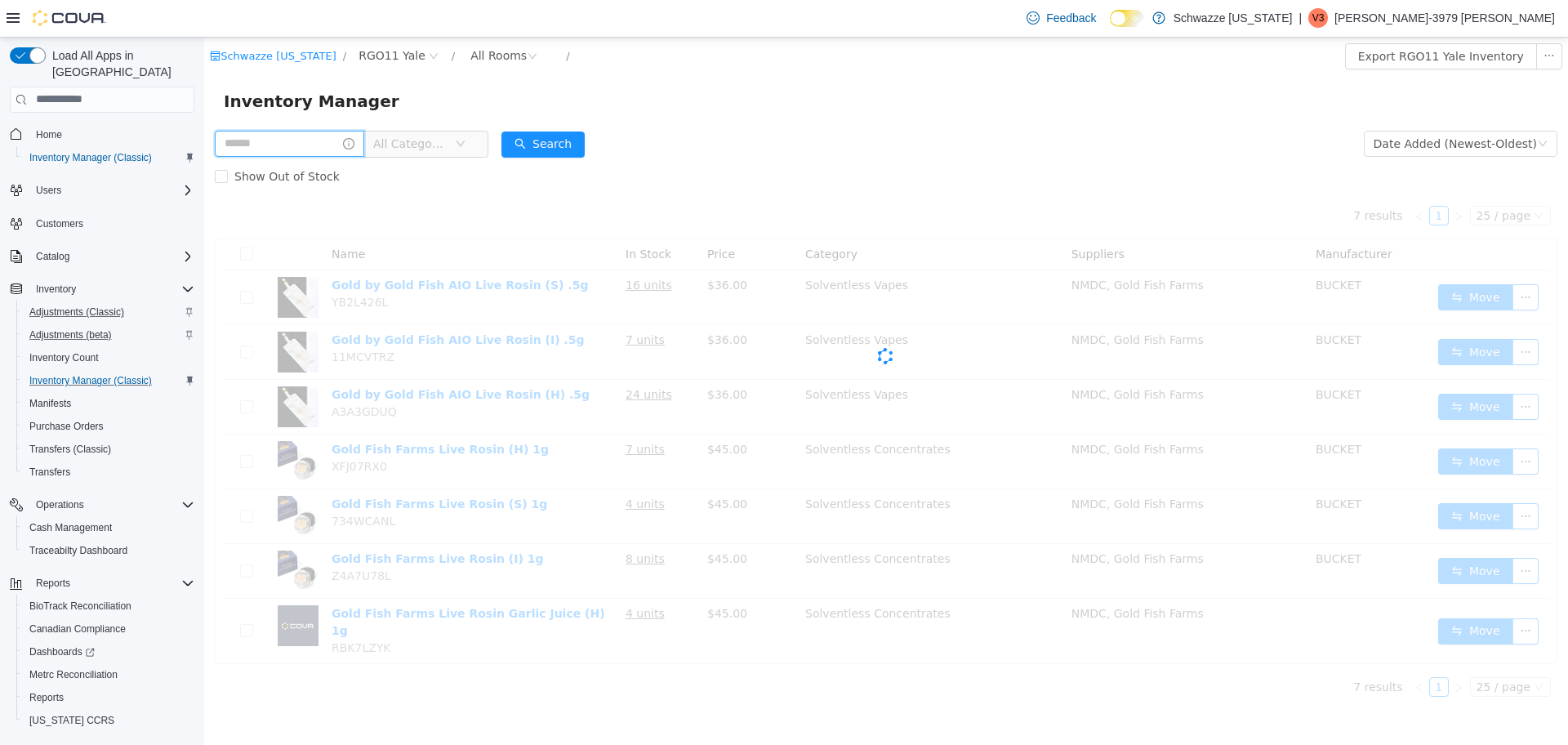
click at [332, 138] on input "text" at bounding box center [289, 143] width 149 height 26
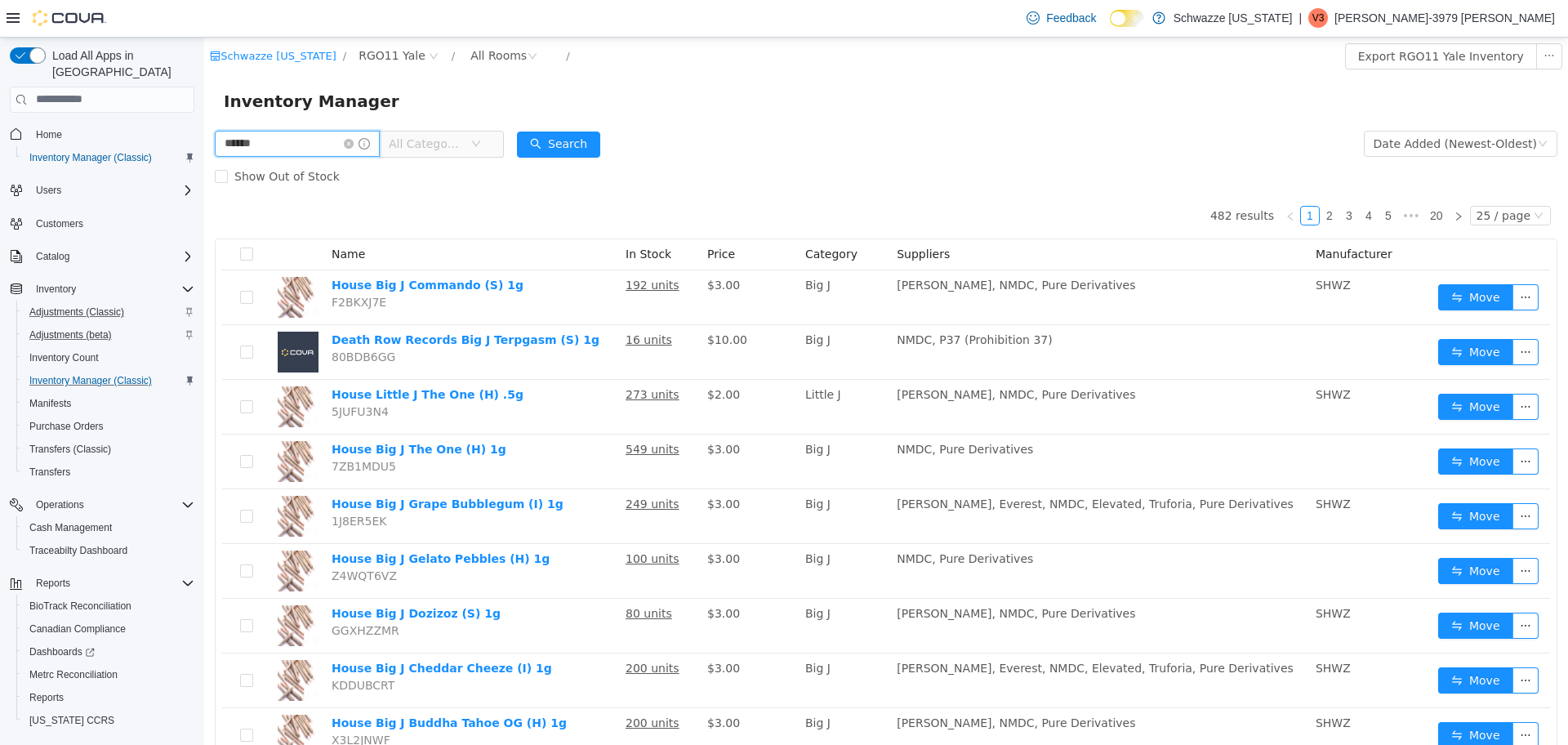
type input "******"
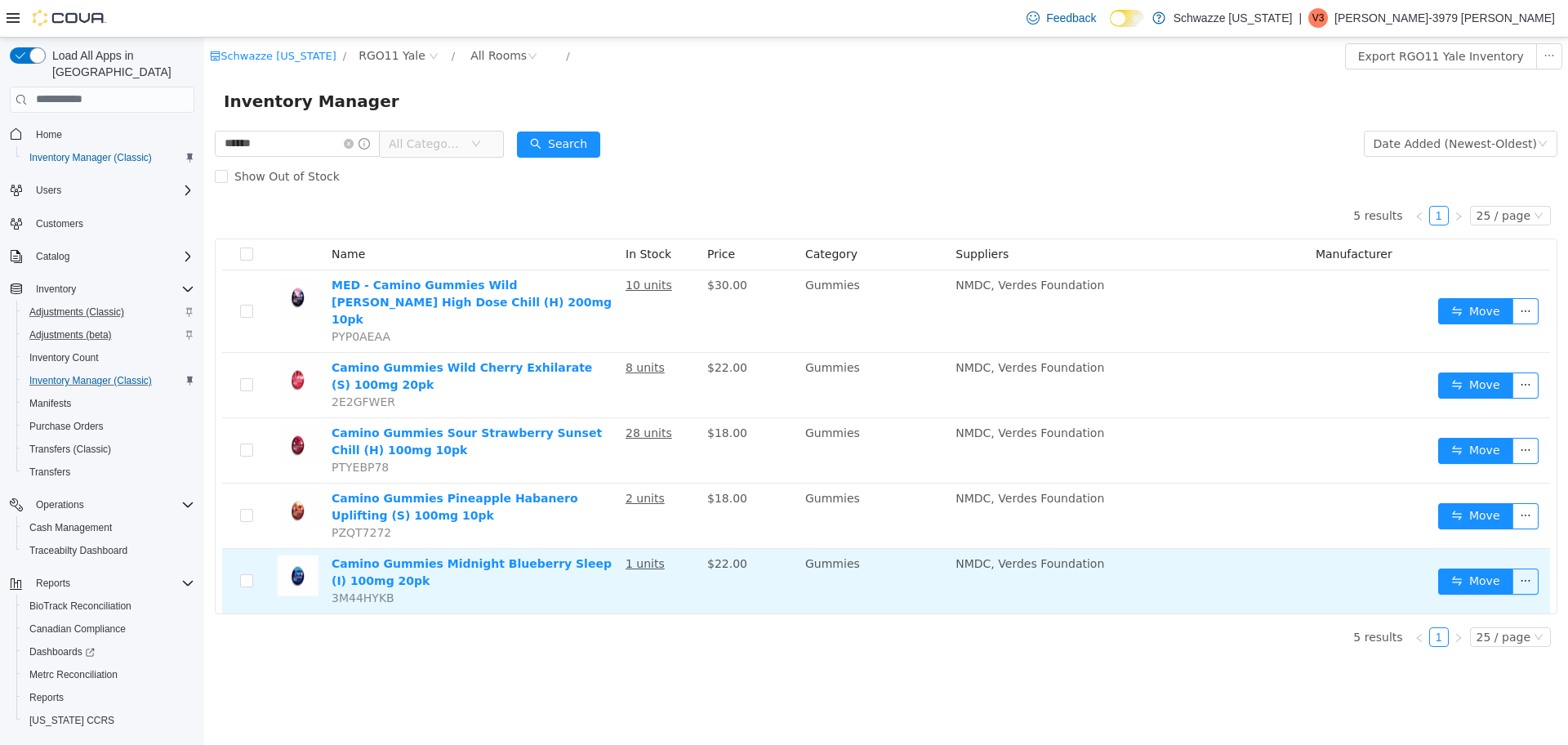
click at [628, 578] on td "1 units" at bounding box center [660, 580] width 82 height 65
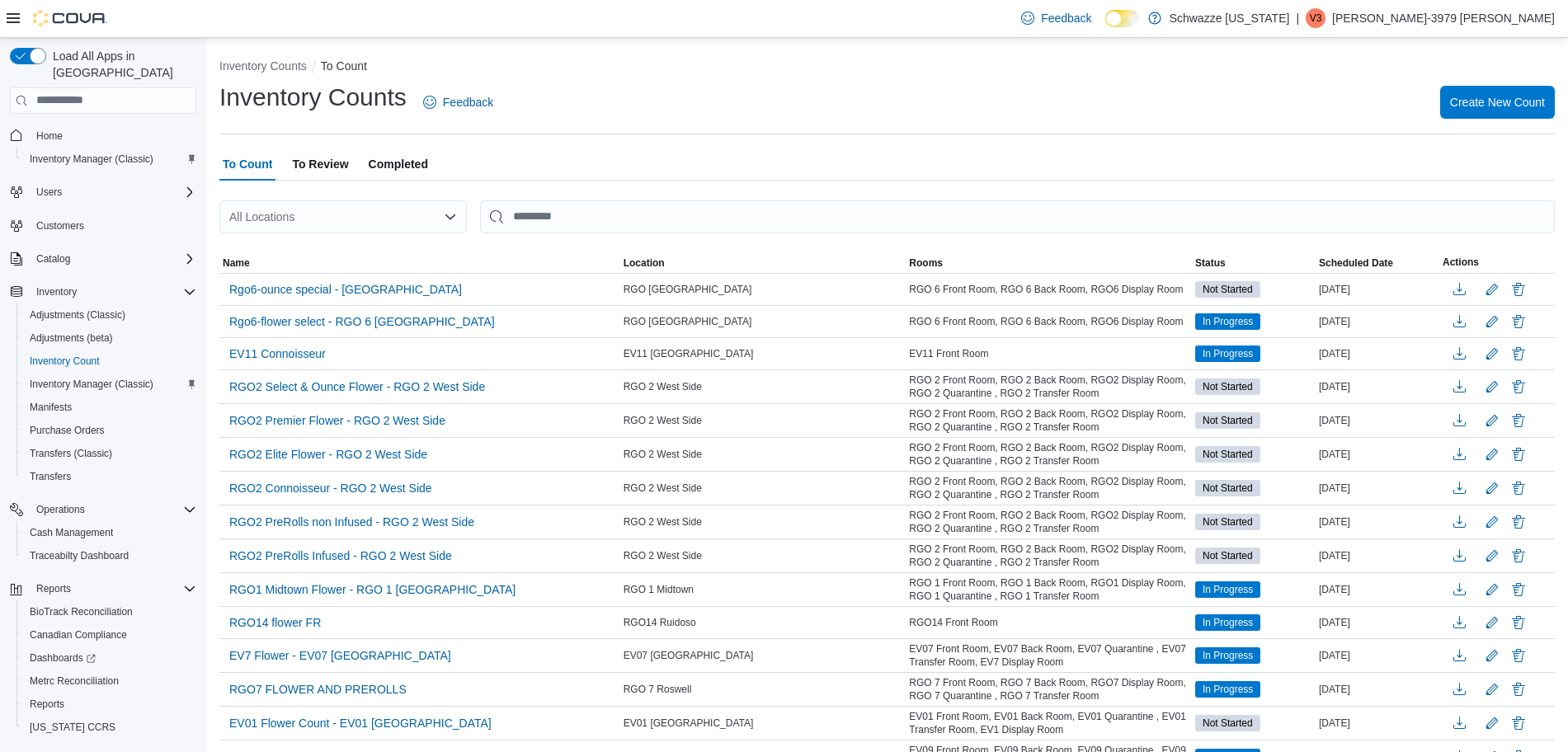
click at [398, 213] on div "All Locations" at bounding box center [343, 217] width 247 height 33
type input "****"
click at [326, 241] on span "RGO11 Yale" at bounding box center [315, 244] width 64 height 16
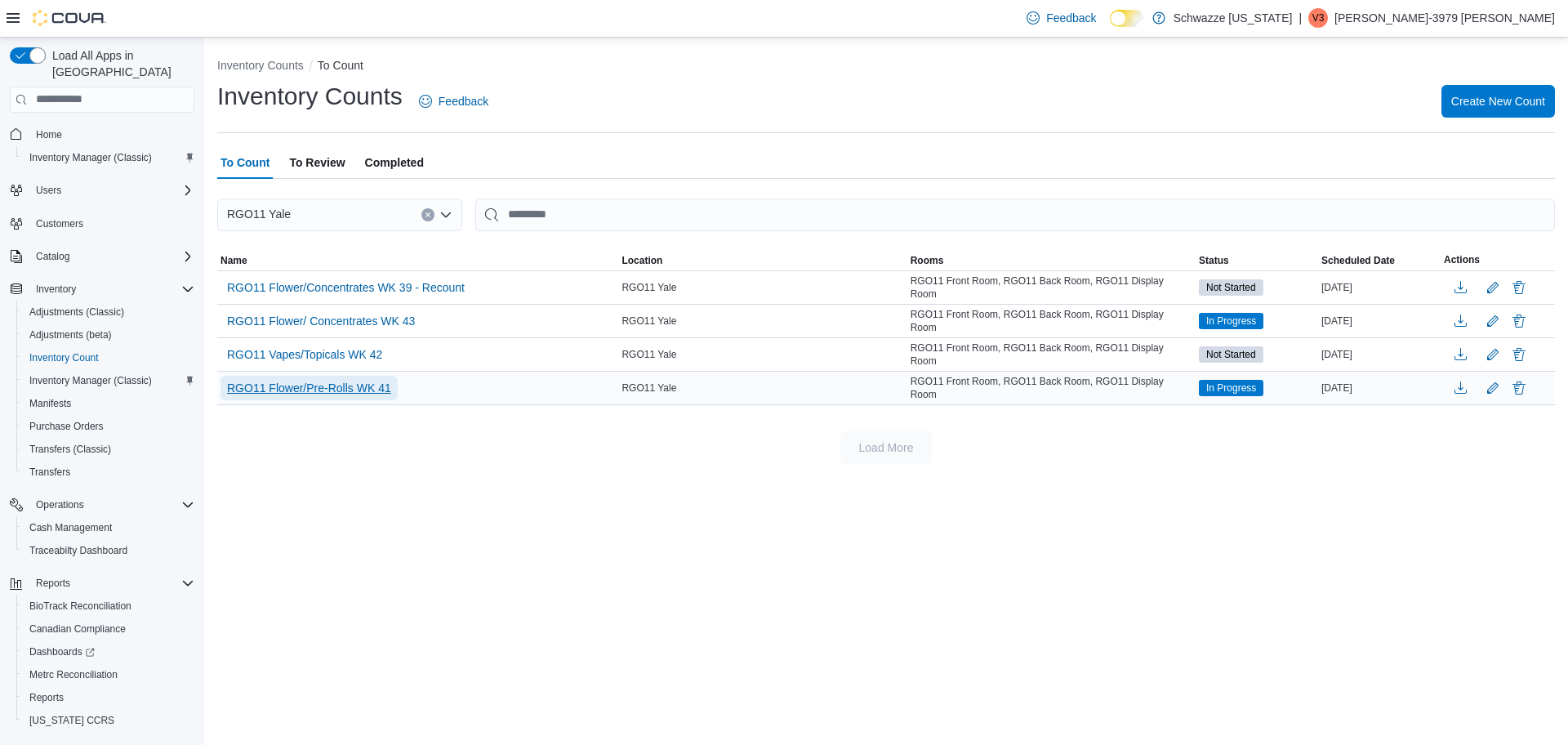
click at [357, 380] on span "RGO11 Flower/Pre-Rolls WK 41" at bounding box center [309, 388] width 164 height 16
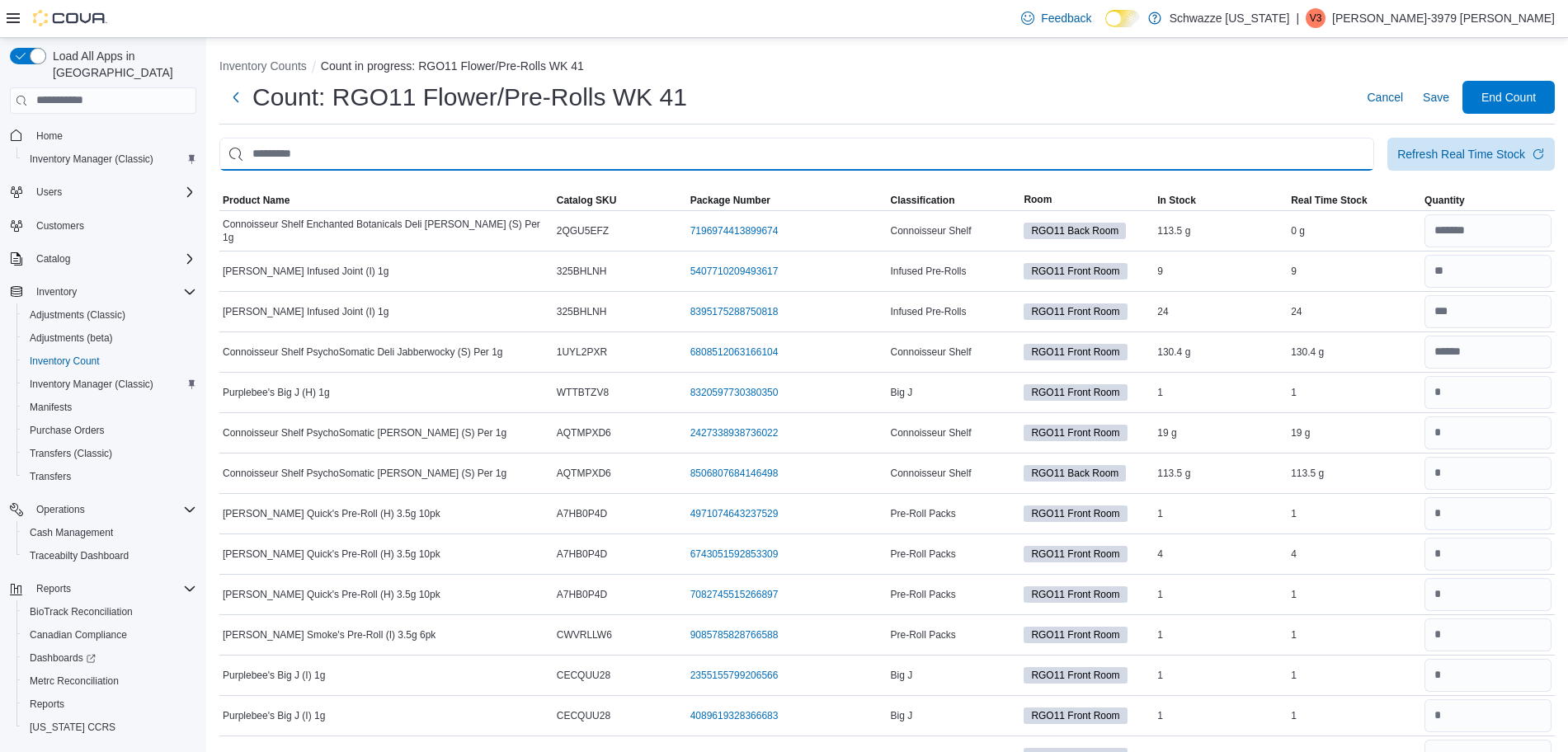
click at [342, 137] on input "This is a search bar. After typing your query, hit enter to filter the results …" at bounding box center [797, 153] width 1155 height 33
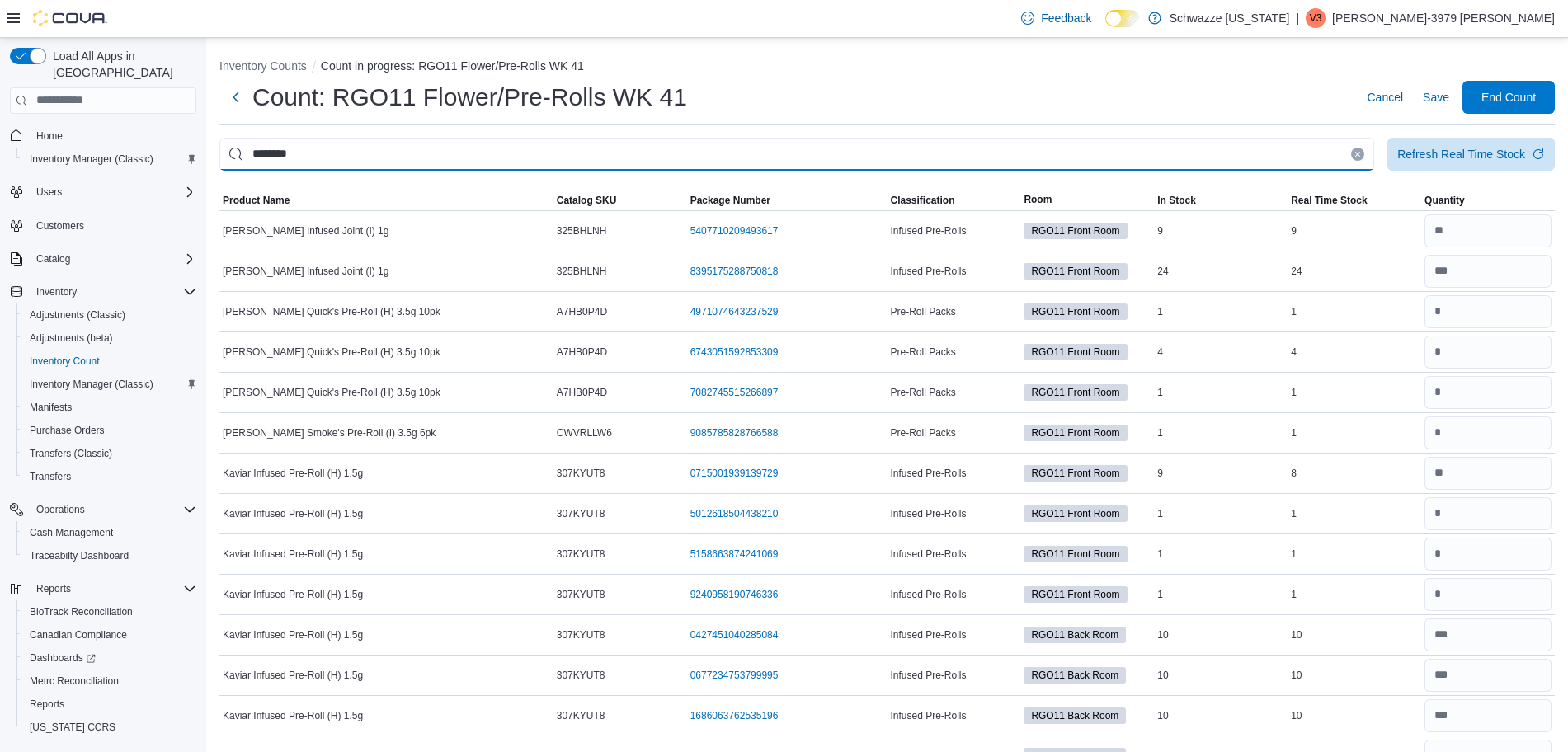
type input "********"
drag, startPoint x: 297, startPoint y: 158, endPoint x: 49, endPoint y: 188, distance: 249.8
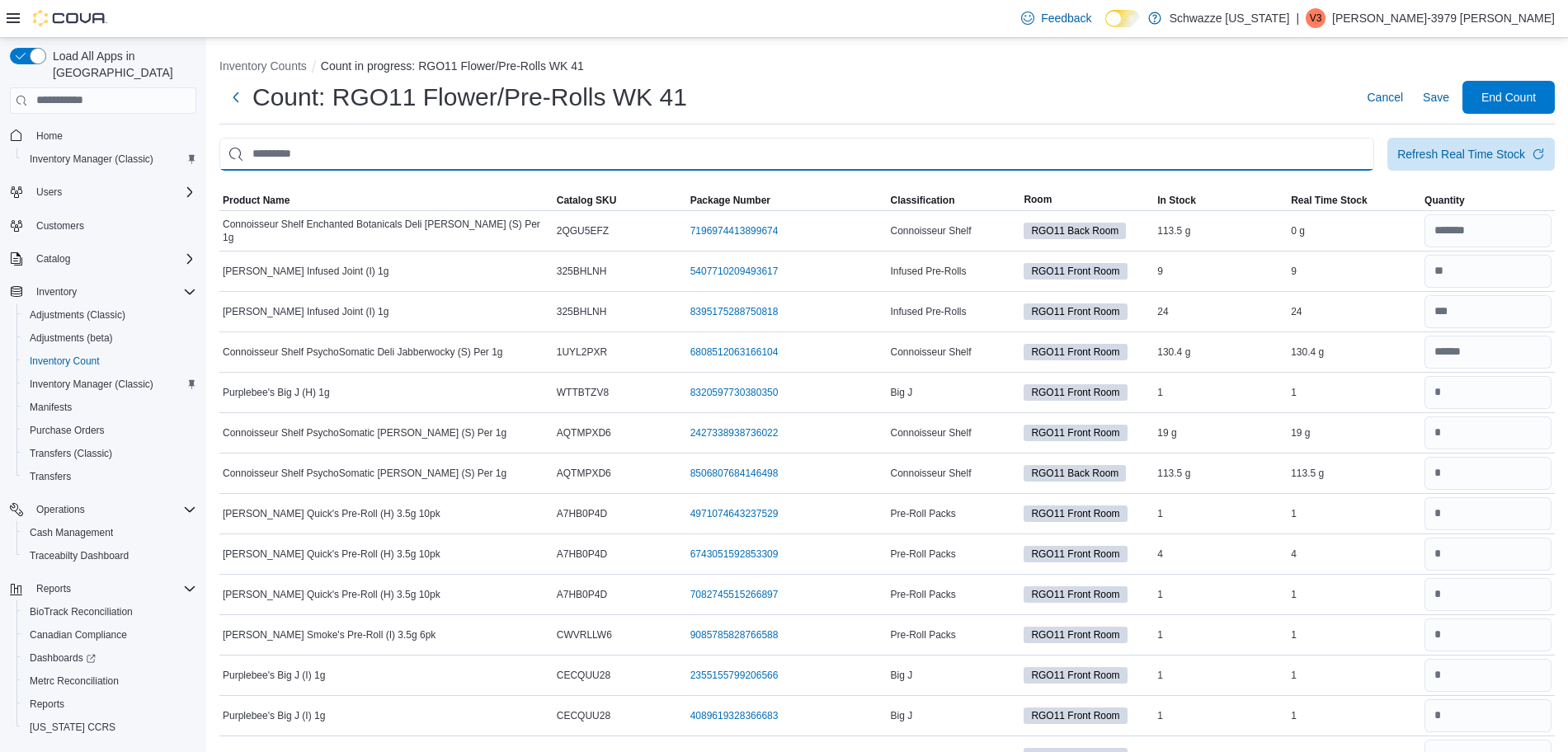
drag, startPoint x: 346, startPoint y: 442, endPoint x: 905, endPoint y: 157, distance: 627.5
click at [905, 157] on input "This is a search bar. After typing your query, hit enter to filter the results …" at bounding box center [797, 153] width 1155 height 33
type input "********"
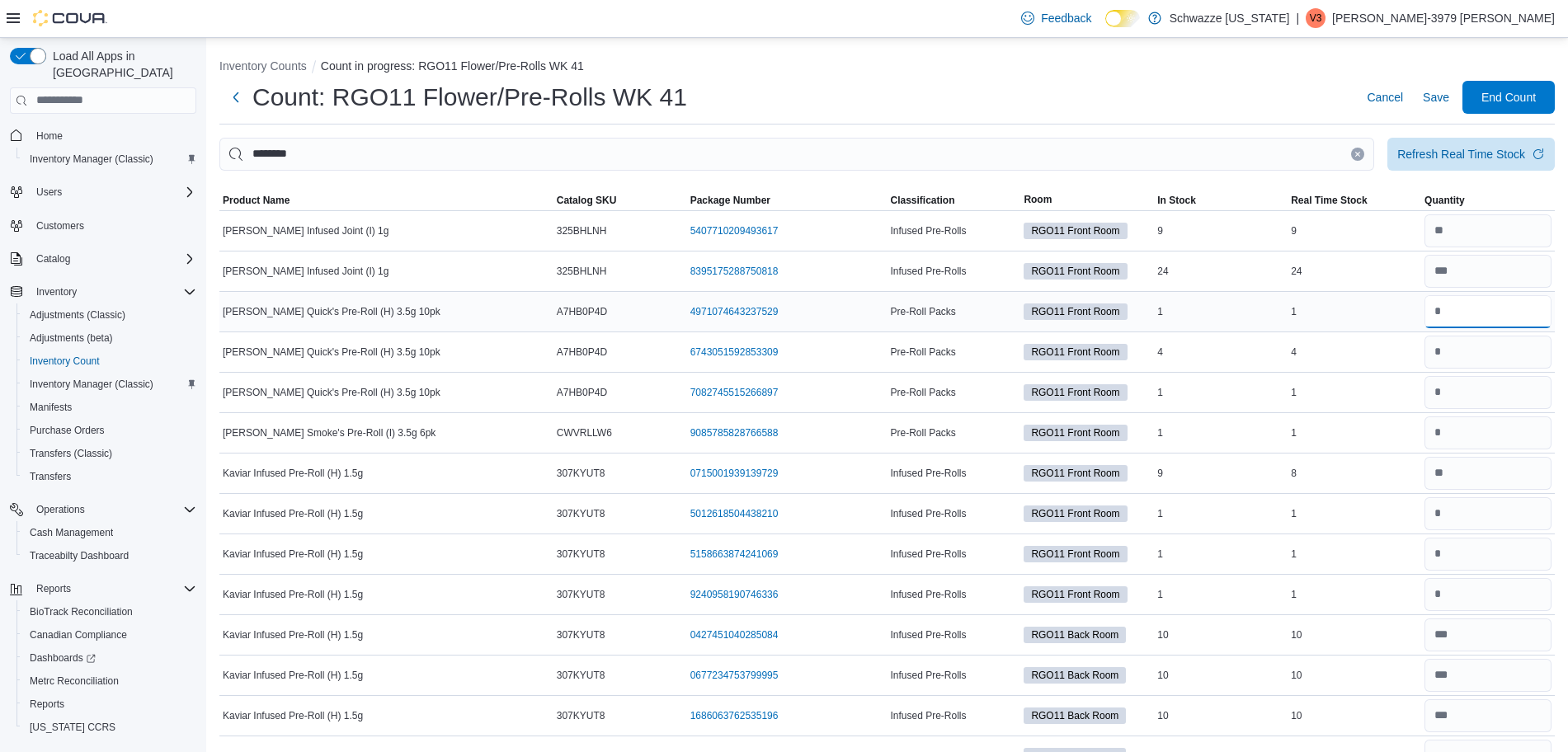
click at [1478, 317] on input "number" at bounding box center [1487, 312] width 127 height 33
click at [1380, 338] on td "Real Time Stock 4" at bounding box center [1354, 351] width 134 height 41
click at [1472, 360] on input "number" at bounding box center [1487, 351] width 127 height 33
click at [1489, 357] on input "number" at bounding box center [1487, 351] width 127 height 33
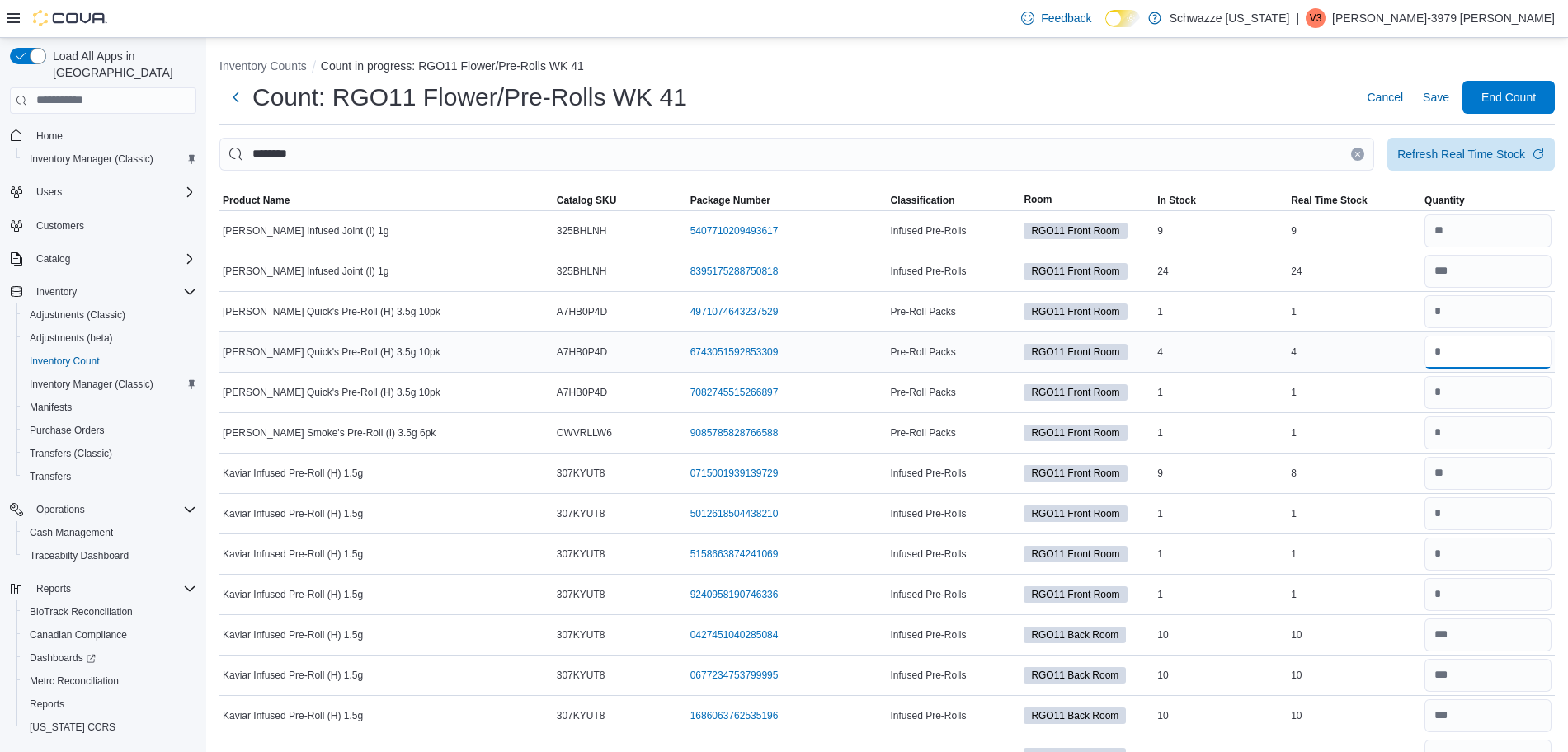
type input "*"
click at [1472, 391] on input "number" at bounding box center [1487, 392] width 127 height 33
click at [1509, 435] on input "number" at bounding box center [1487, 433] width 127 height 33
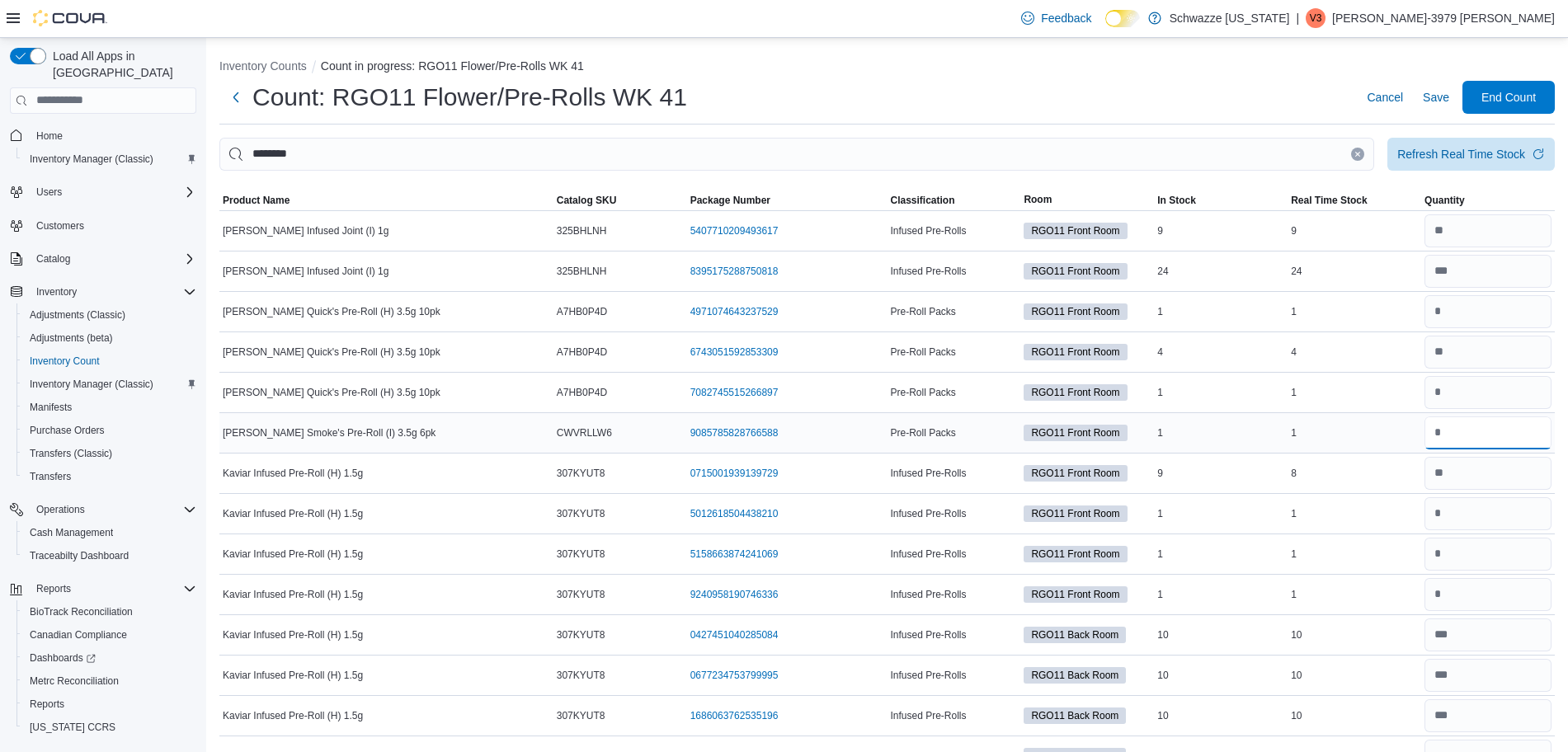
click at [1509, 435] on input "number" at bounding box center [1487, 433] width 127 height 33
click at [1506, 474] on input "number" at bounding box center [1487, 473] width 127 height 33
click at [1487, 473] on input "number" at bounding box center [1487, 473] width 127 height 33
type input "*"
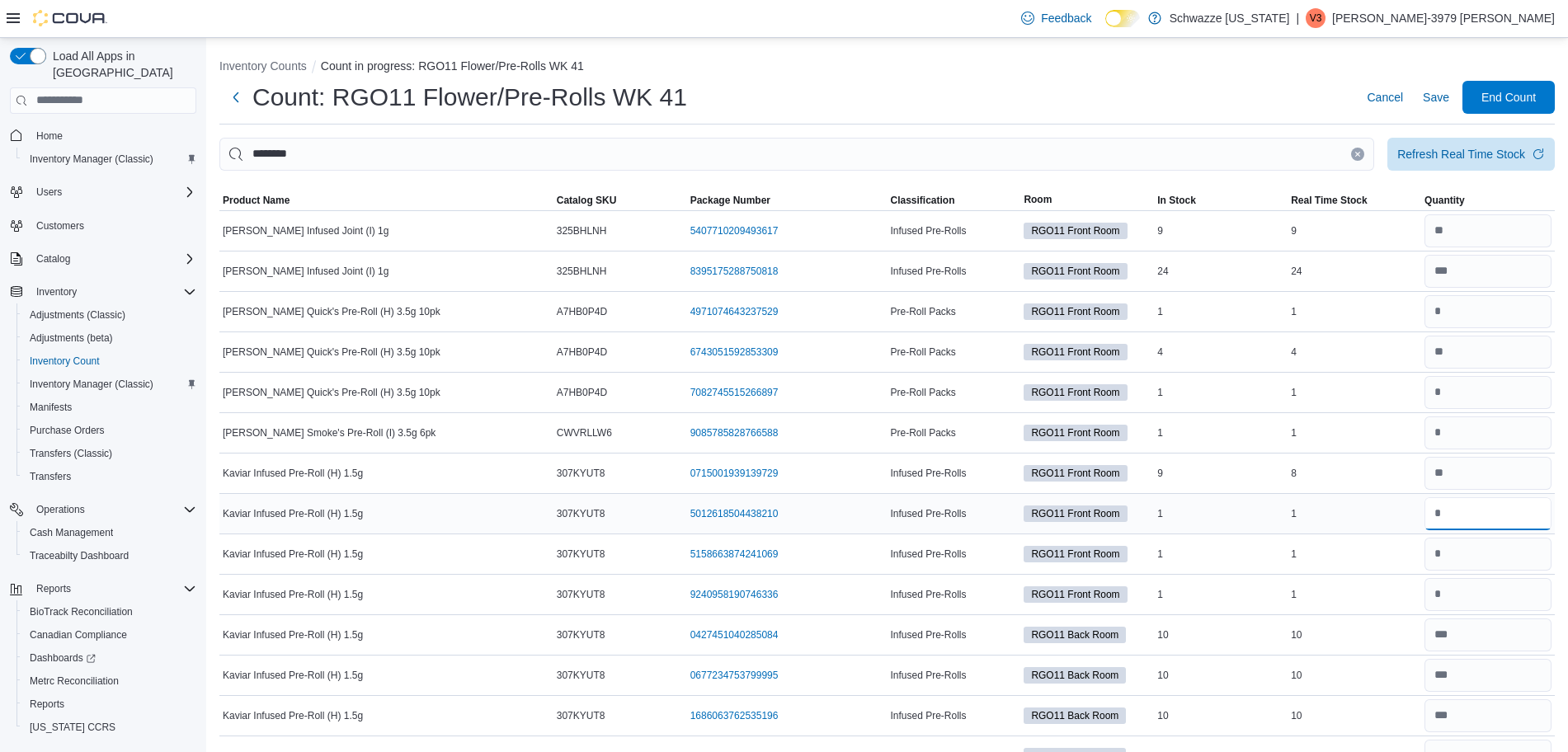
click at [1487, 514] on input "number" at bounding box center [1487, 513] width 127 height 33
click at [1462, 583] on input "number" at bounding box center [1487, 594] width 127 height 33
type input "*"
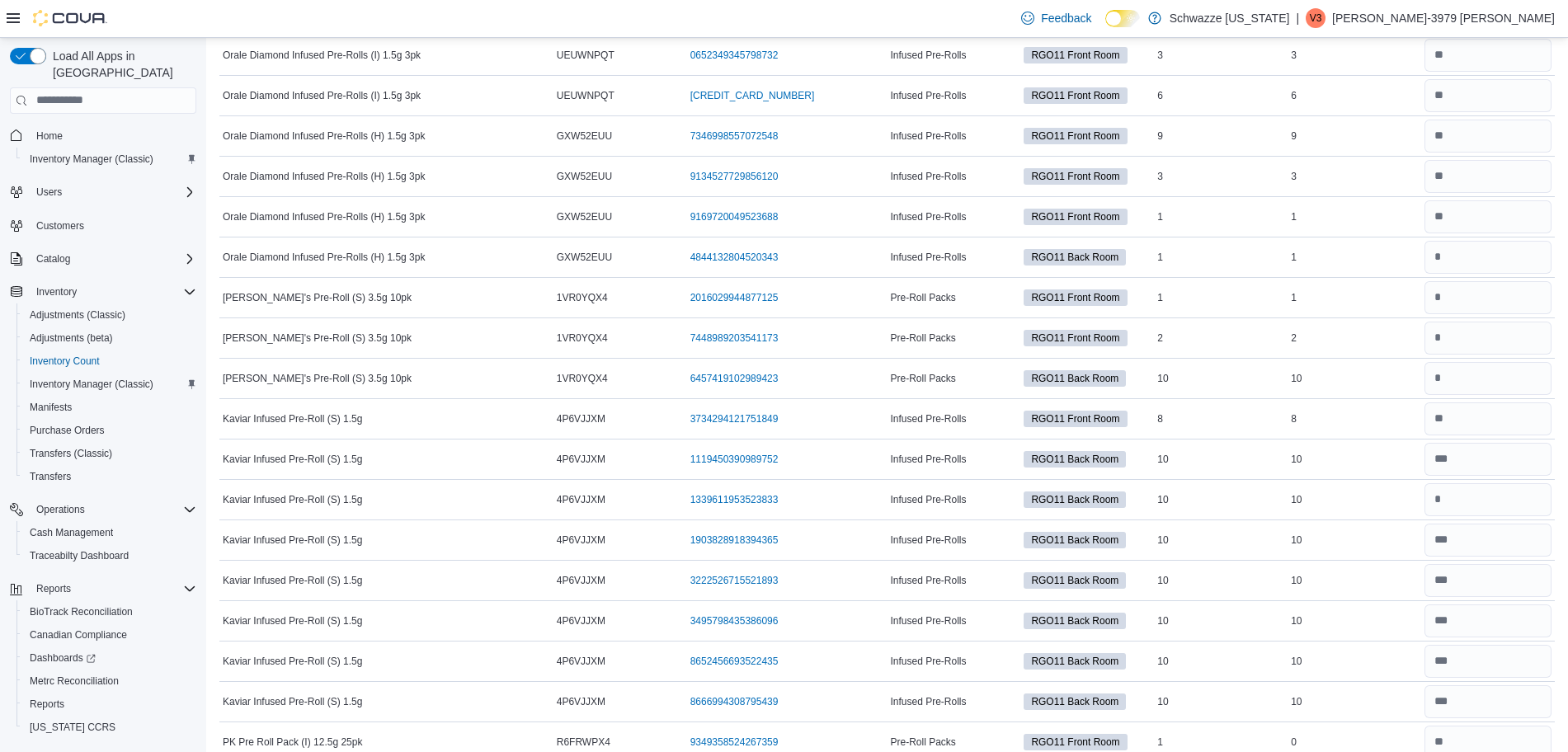
scroll to position [944, 0]
click at [799, 125] on div "7346998557072548 (opens in a new tab or window)" at bounding box center [787, 134] width 201 height 20
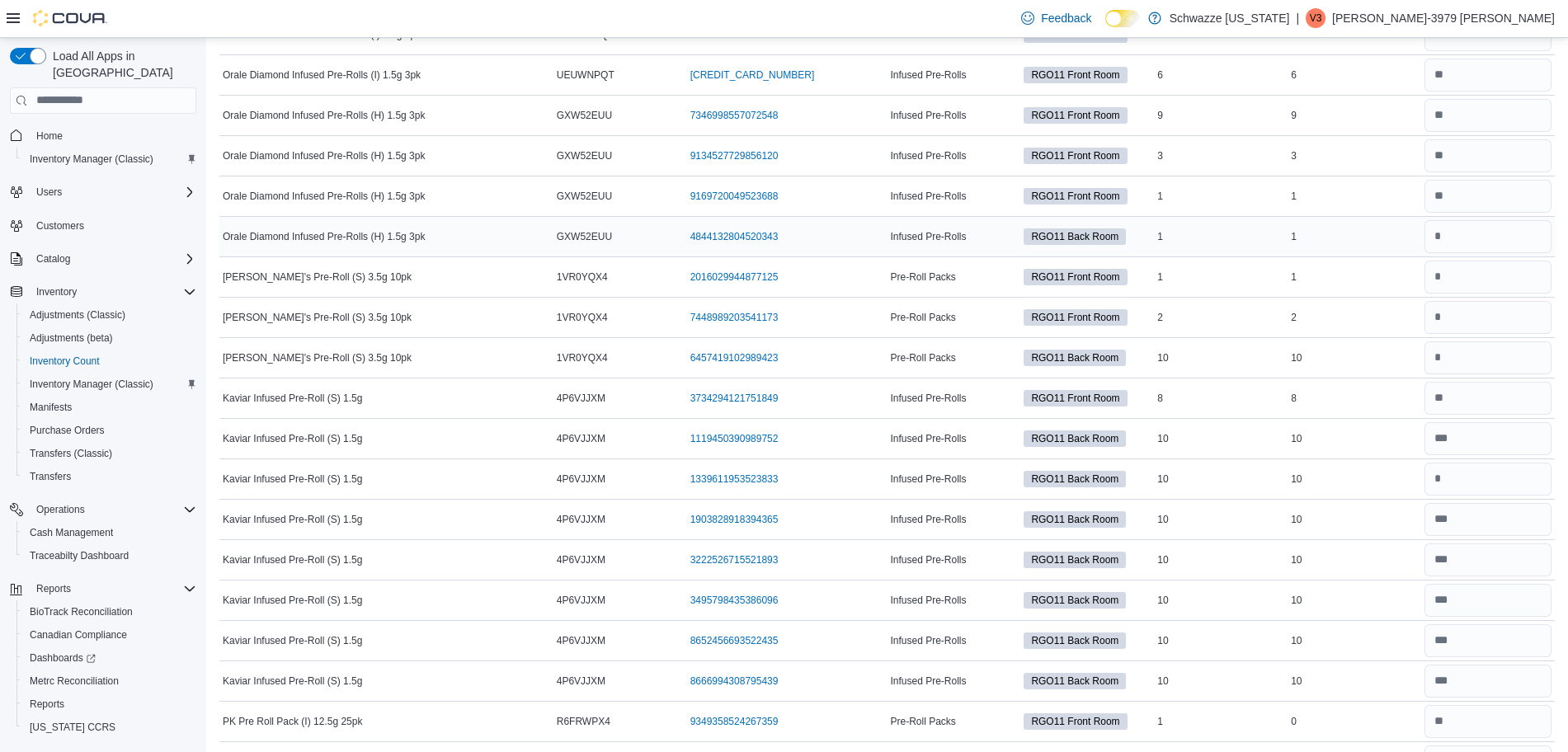
scroll to position [968, 0]
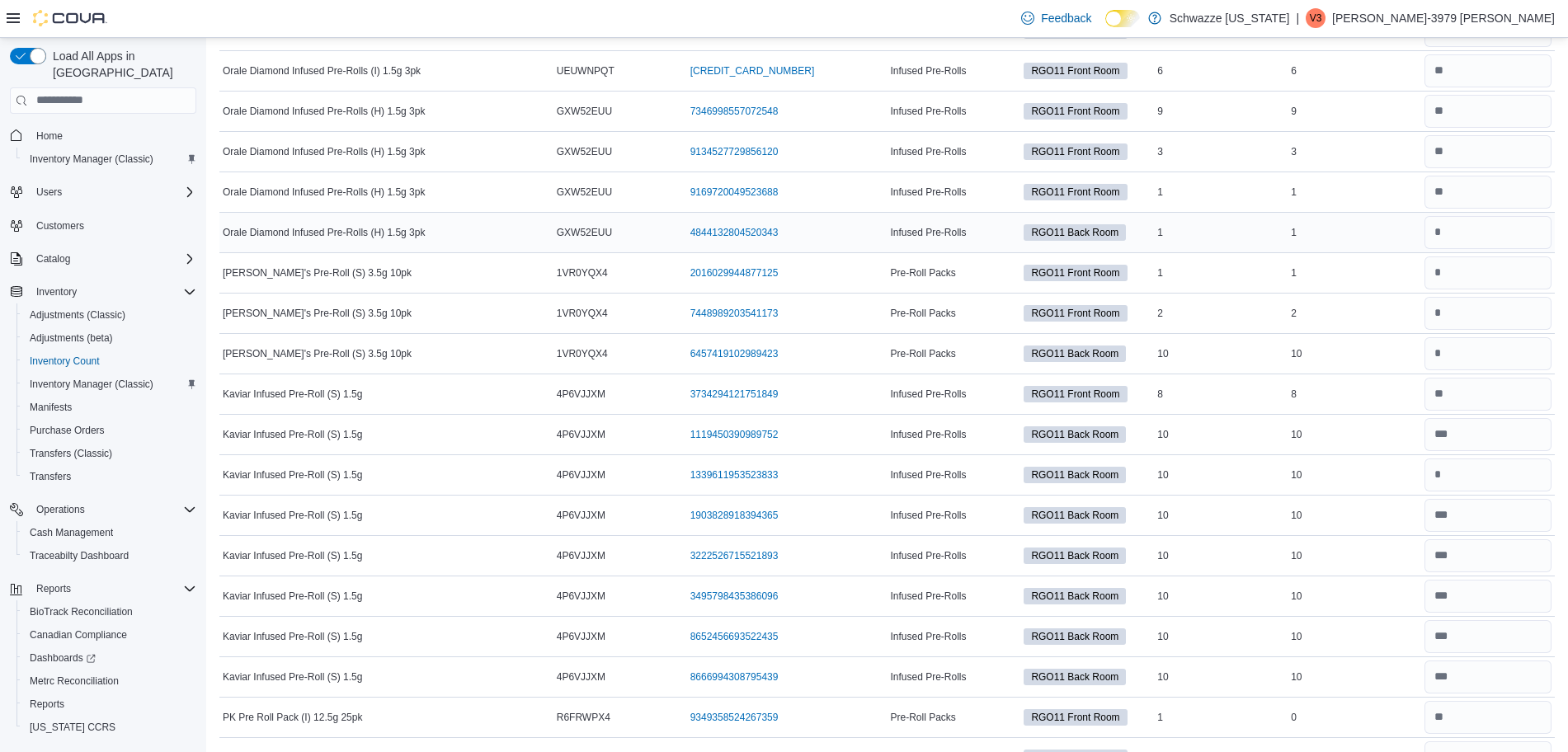
click at [1360, 196] on div "1" at bounding box center [1354, 191] width 134 height 20
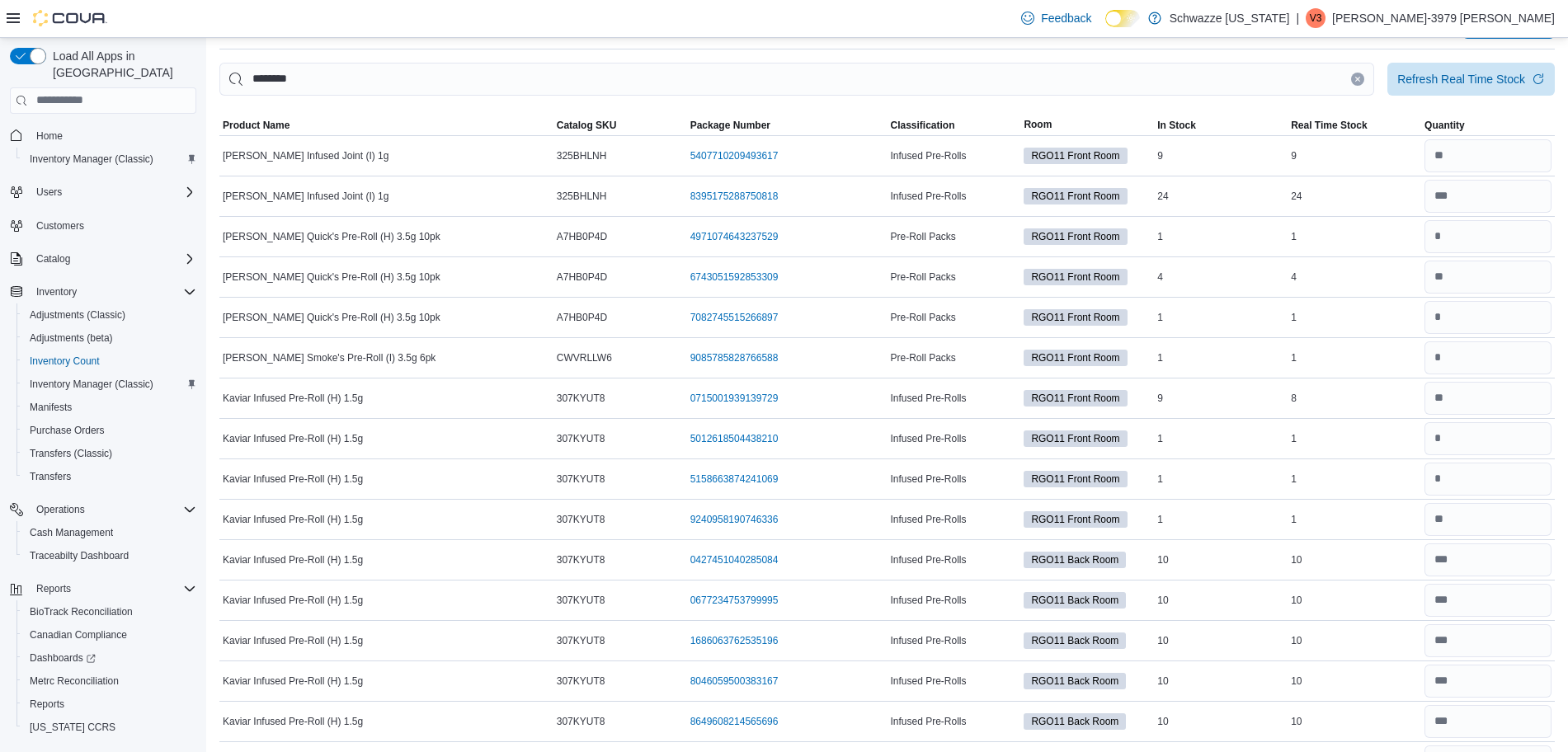
scroll to position [0, 0]
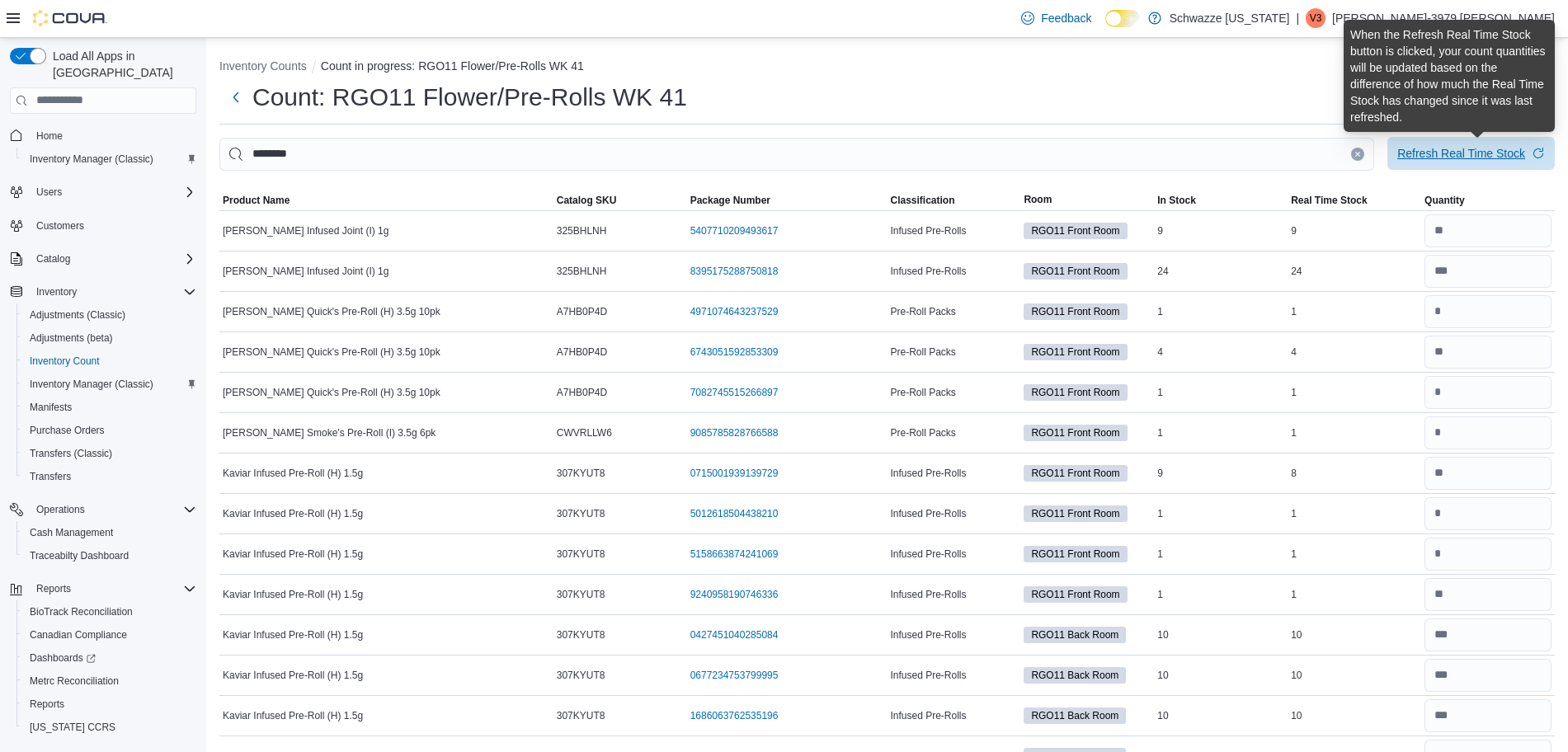
click at [1473, 158] on div "Refresh Real Time Stock" at bounding box center [1461, 152] width 128 height 16
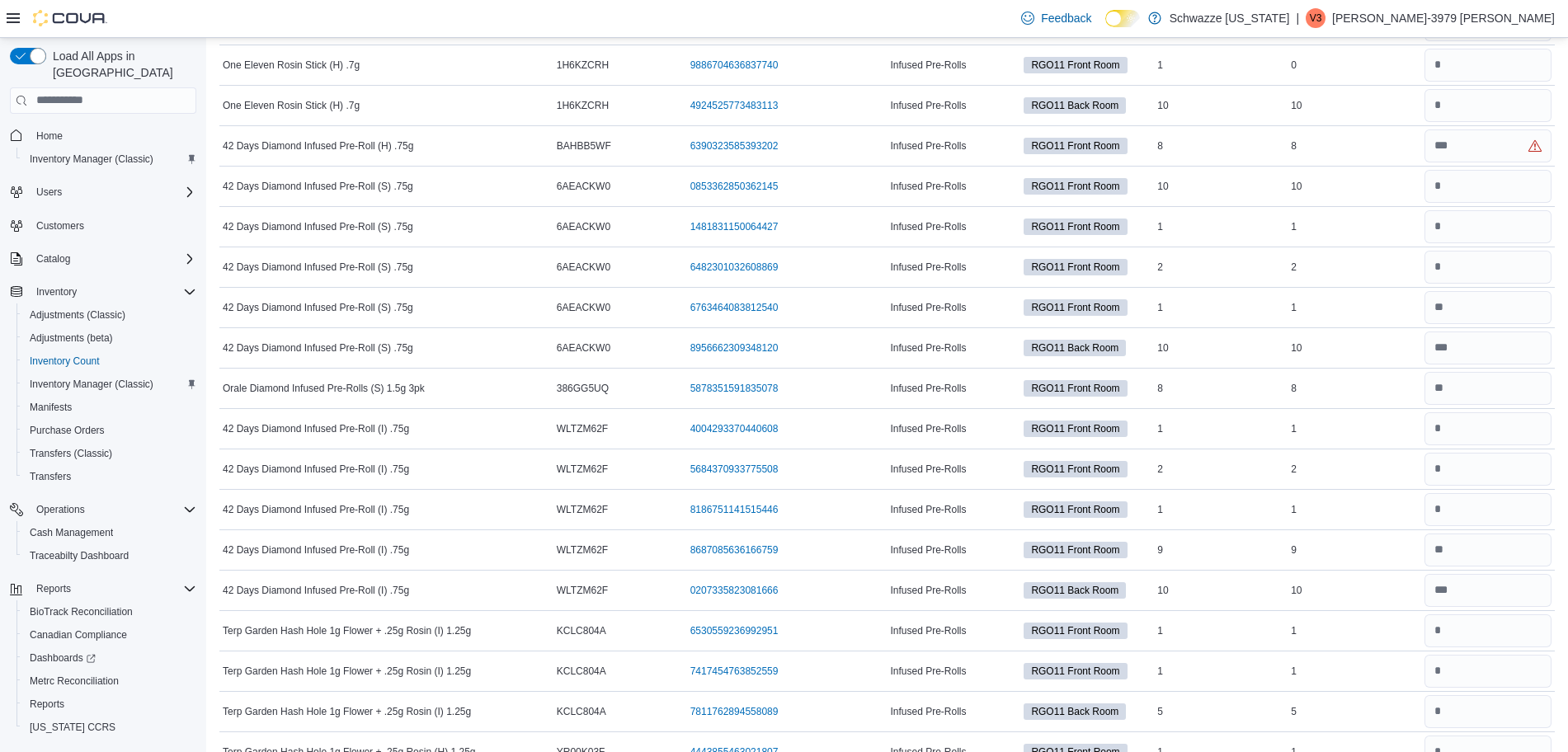
scroll to position [1852, 0]
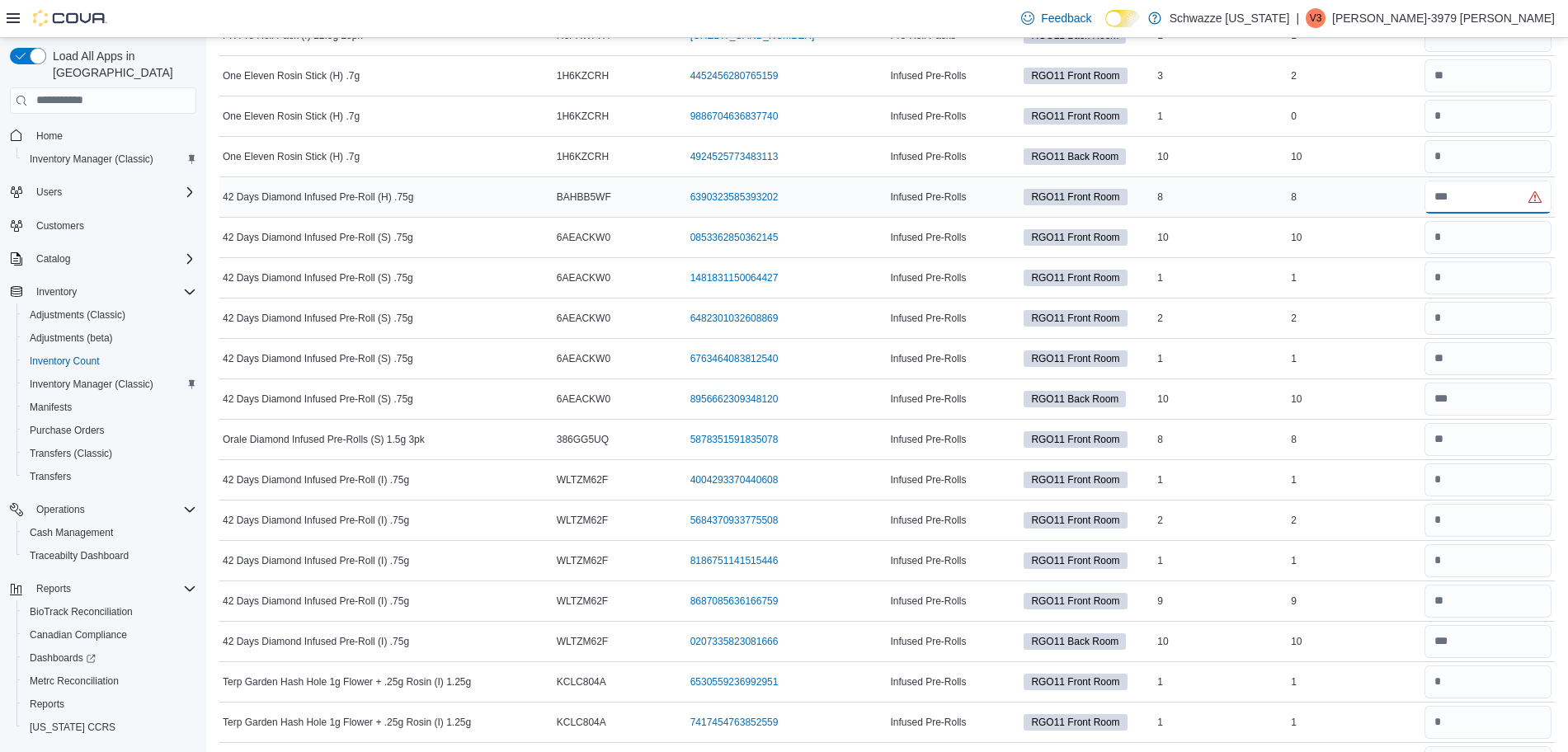
click at [1470, 201] on input "number" at bounding box center [1487, 197] width 127 height 33
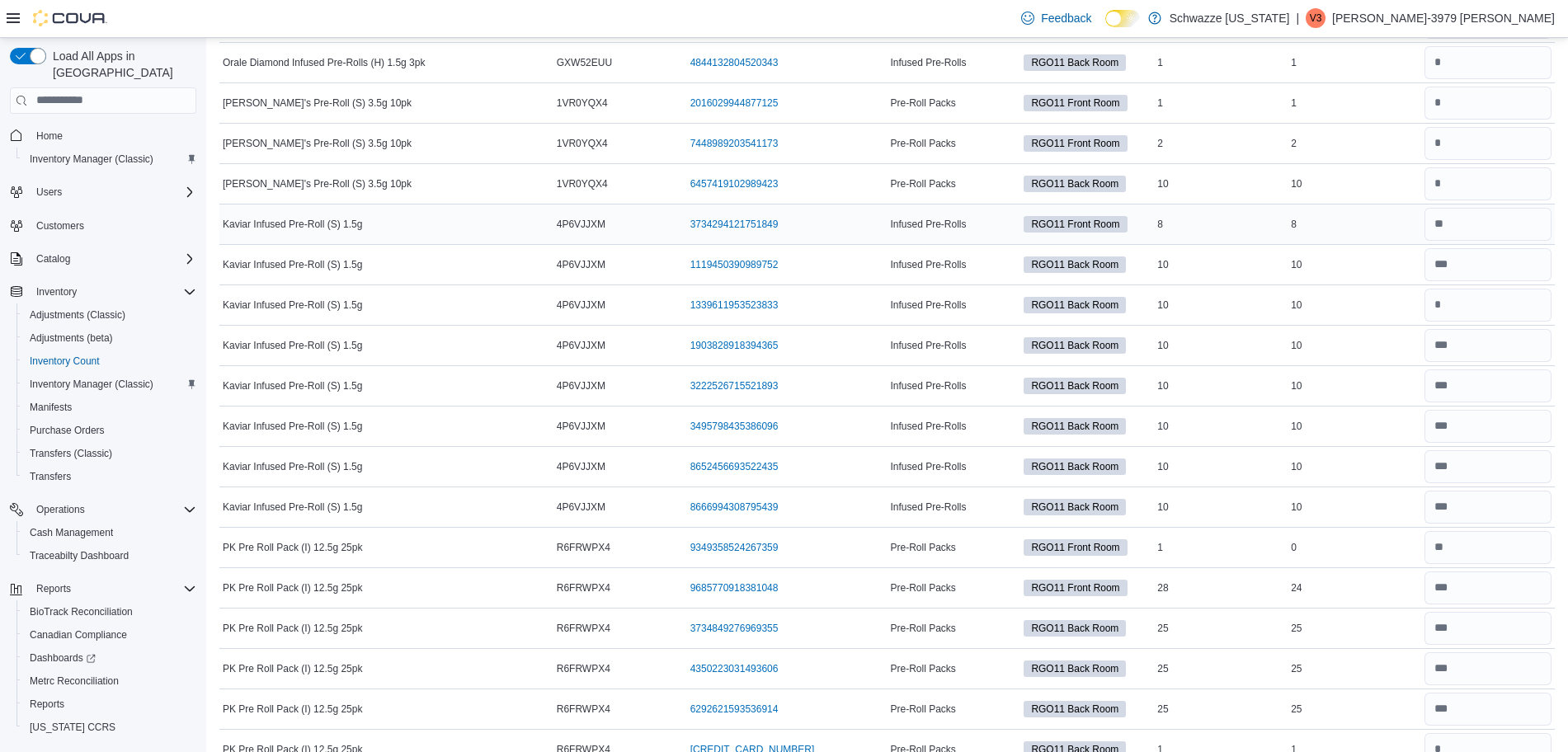
scroll to position [1144, 0]
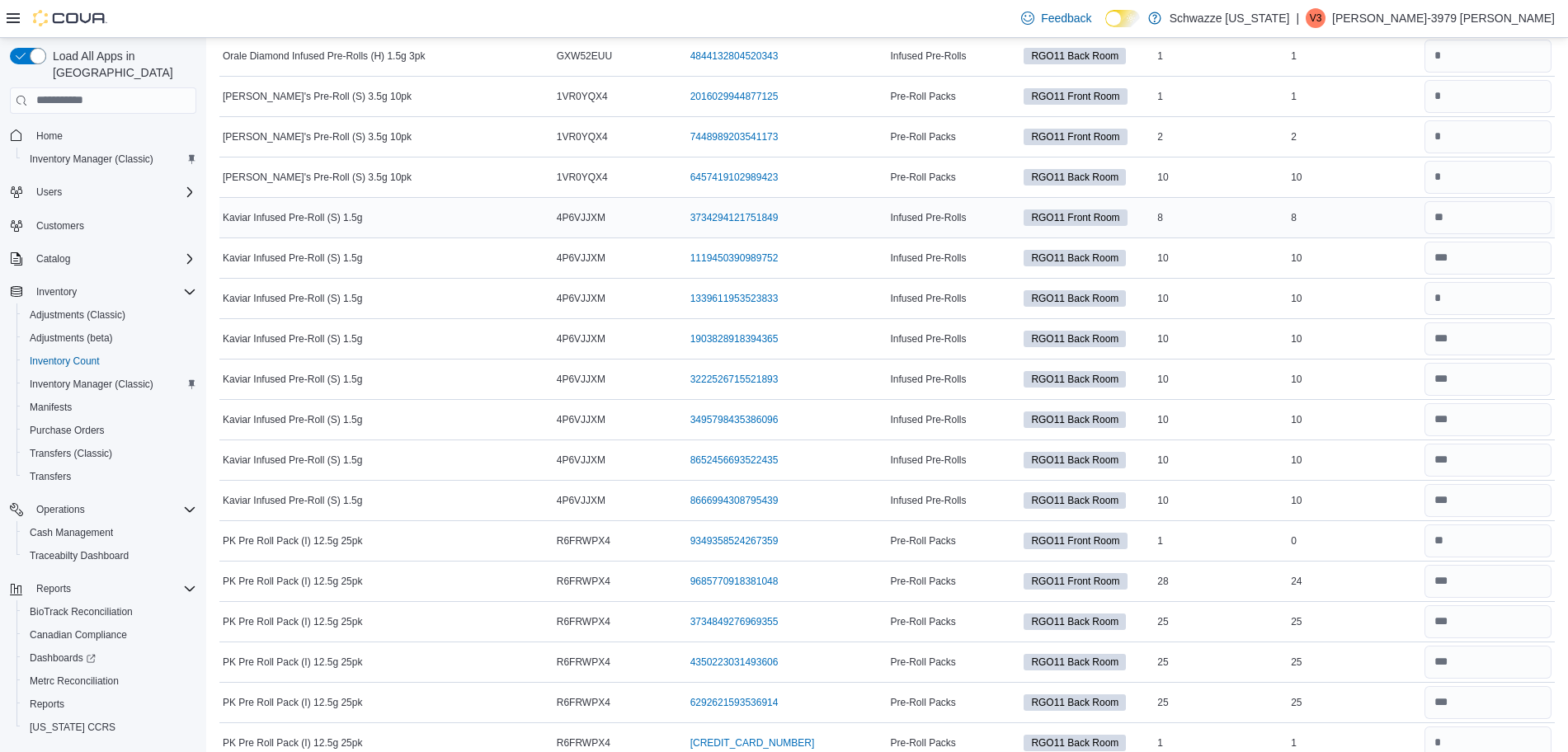
click at [913, 198] on td "Infused Pre-Rolls" at bounding box center [953, 217] width 134 height 41
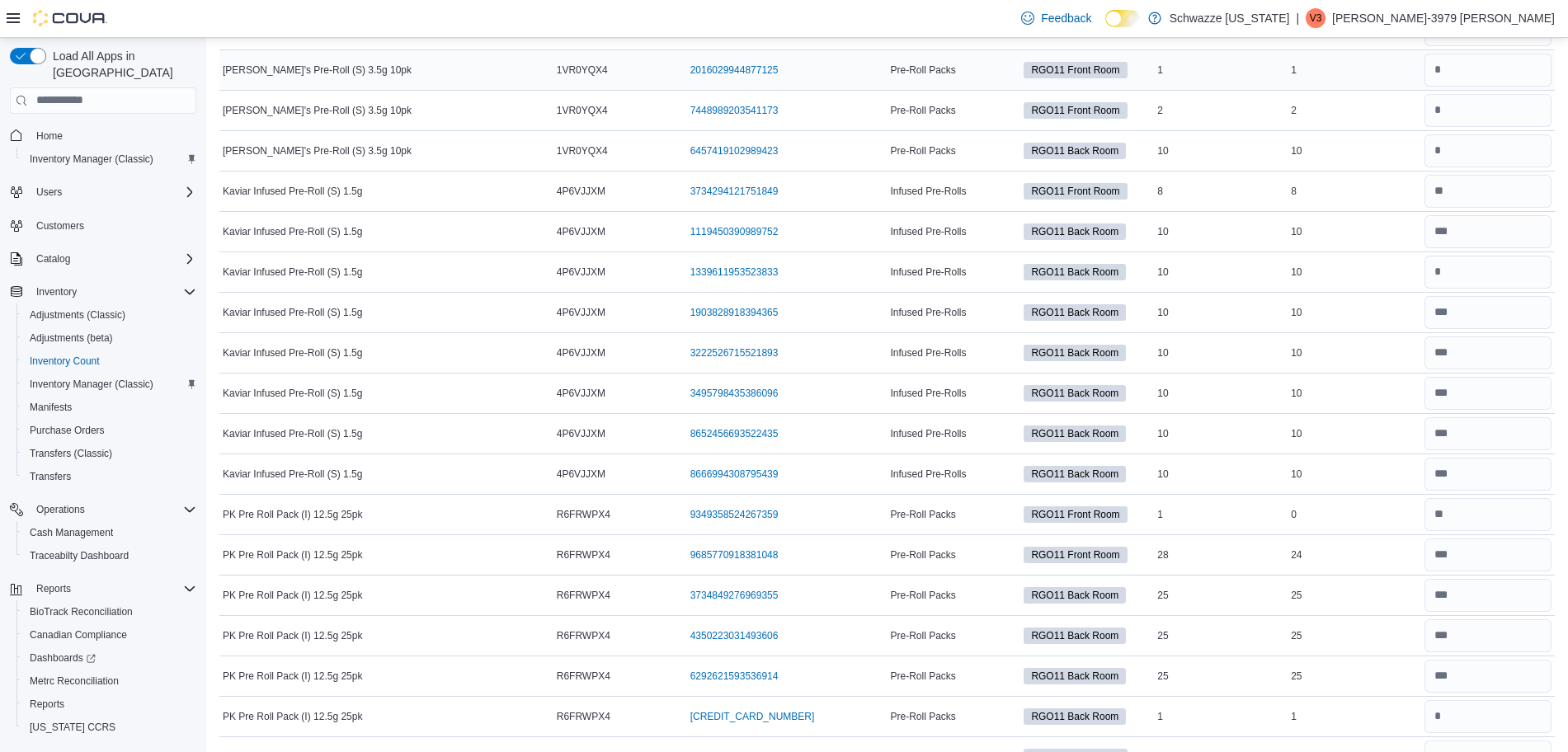
scroll to position [1174, 0]
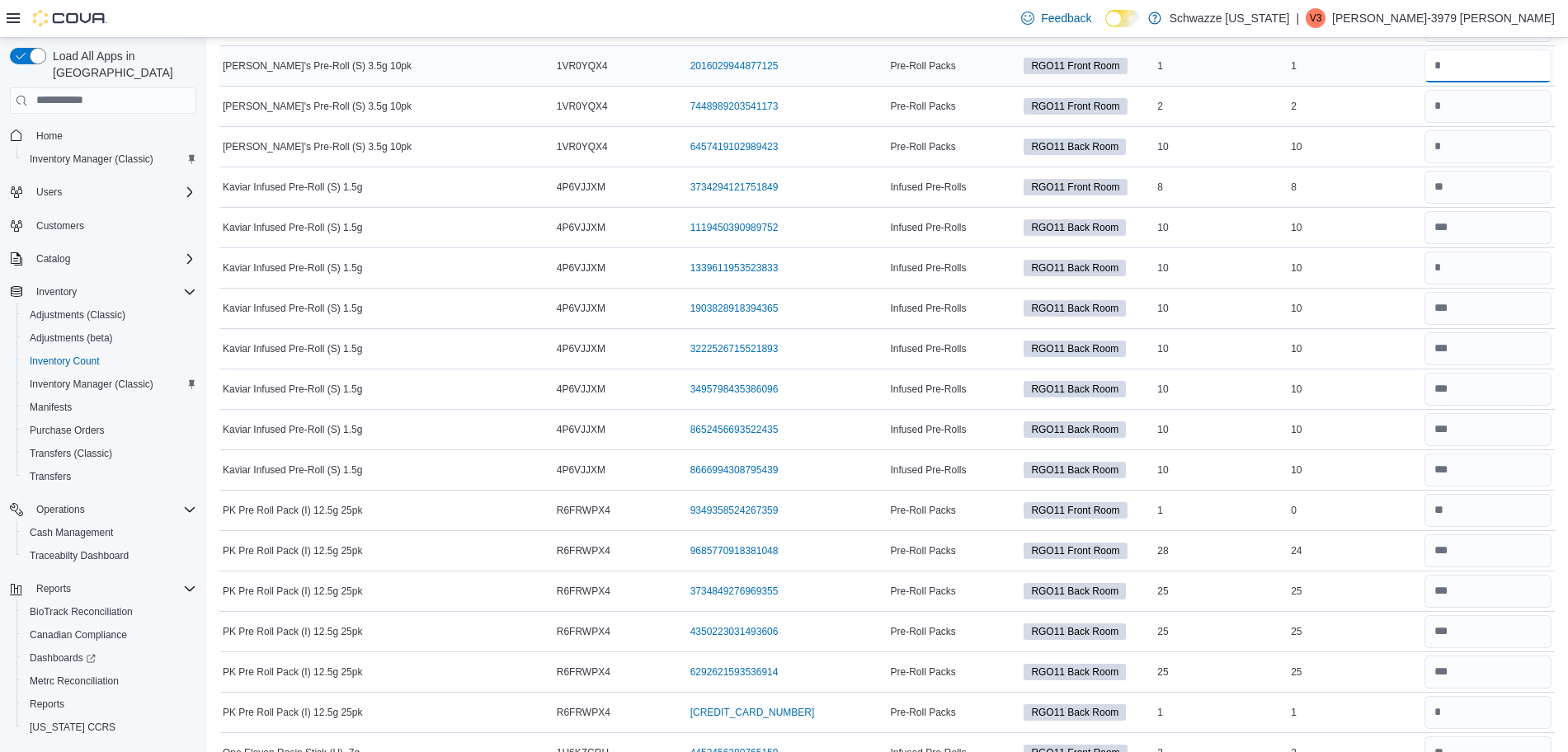
click at [1480, 63] on input "number" at bounding box center [1487, 65] width 127 height 33
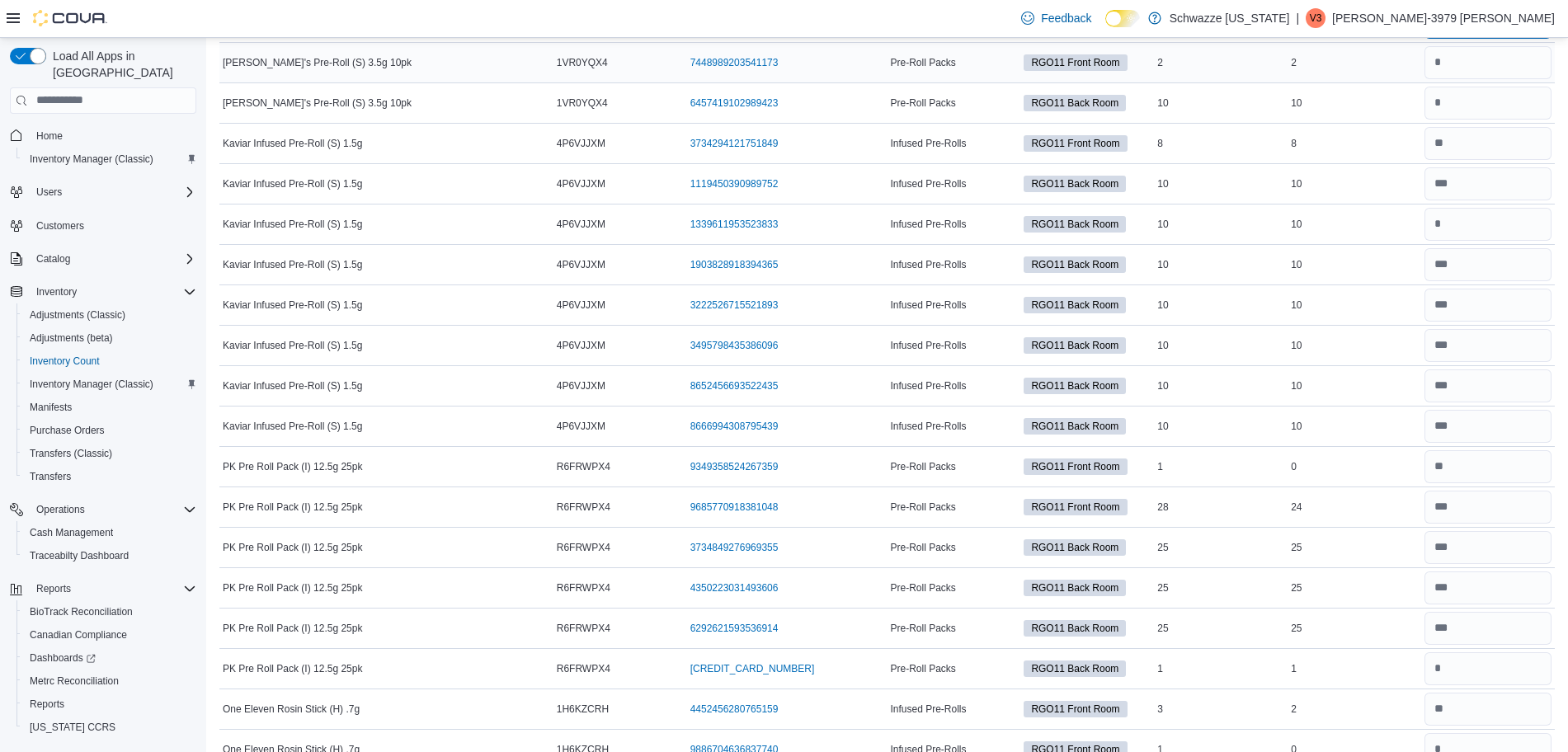
type input "*"
click at [1496, 55] on input "number" at bounding box center [1487, 63] width 127 height 33
type input "*"
click at [1457, 69] on input "number" at bounding box center [1487, 63] width 127 height 33
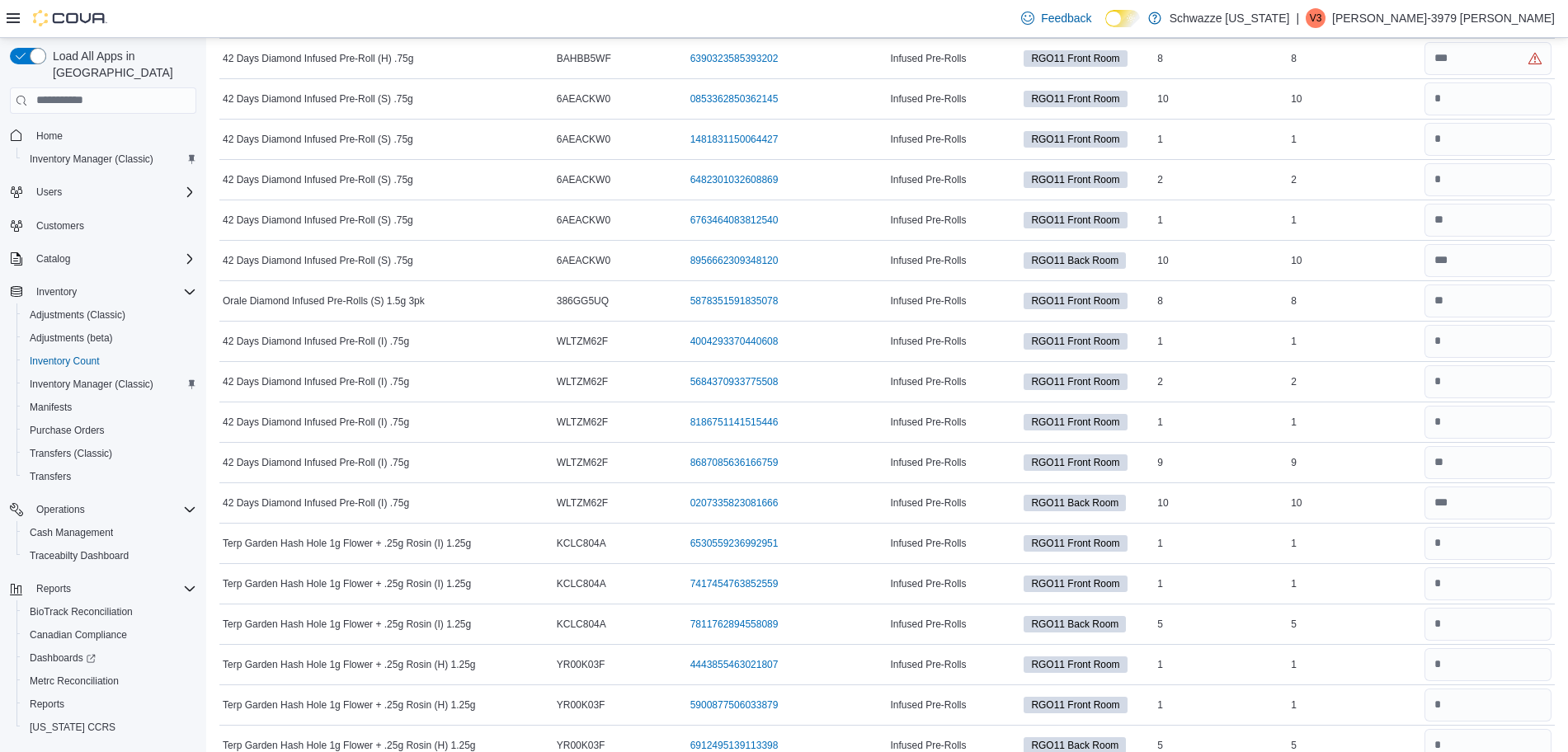
scroll to position [1991, 0]
type input "**"
click at [1502, 59] on input "number" at bounding box center [1487, 58] width 127 height 33
type input "*"
click at [1485, 107] on input "number" at bounding box center [1487, 98] width 127 height 33
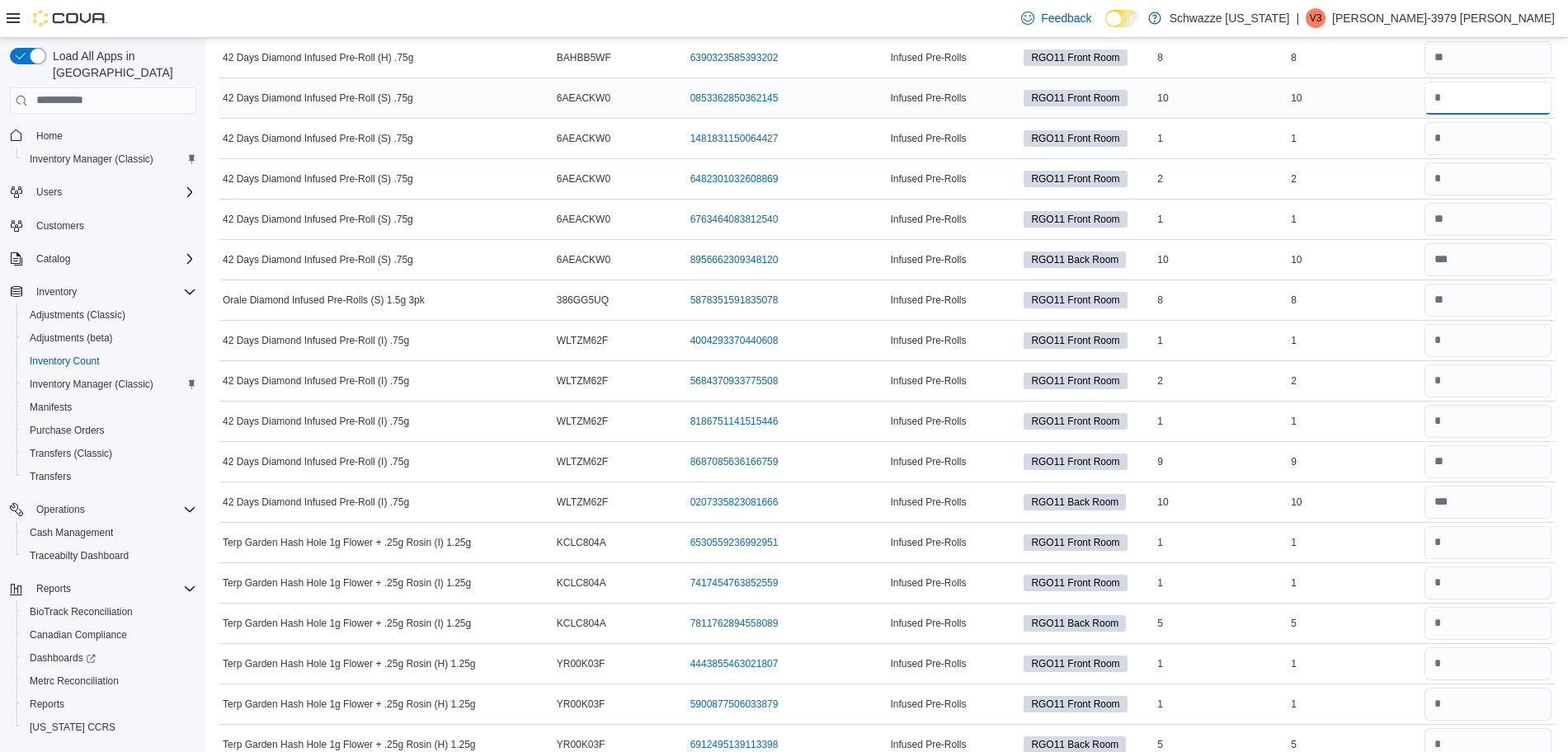
click at [1490, 105] on input "number" at bounding box center [1487, 98] width 127 height 33
type input "**"
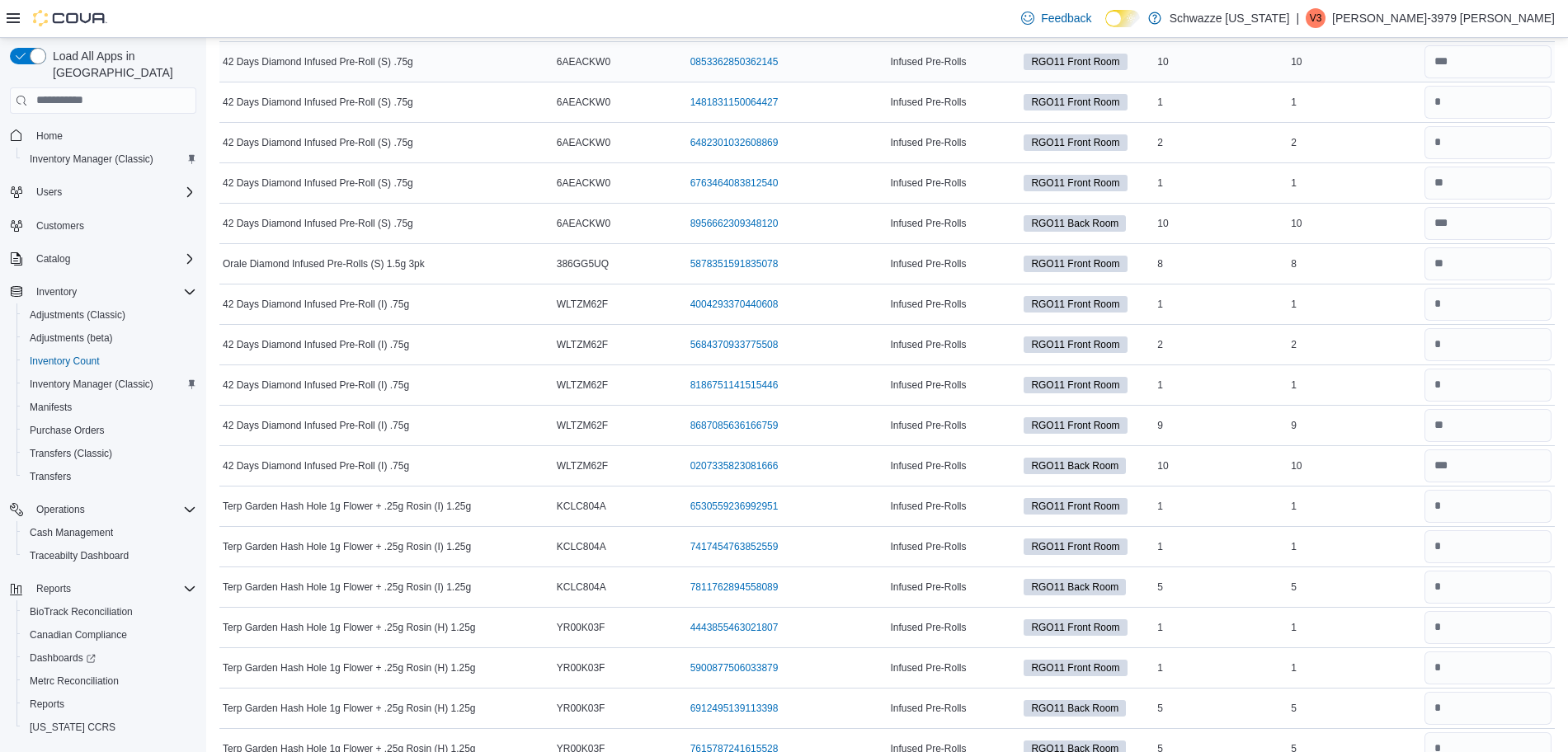
scroll to position [2028, 0]
click at [1490, 105] on input "number" at bounding box center [1487, 101] width 127 height 33
type input "*"
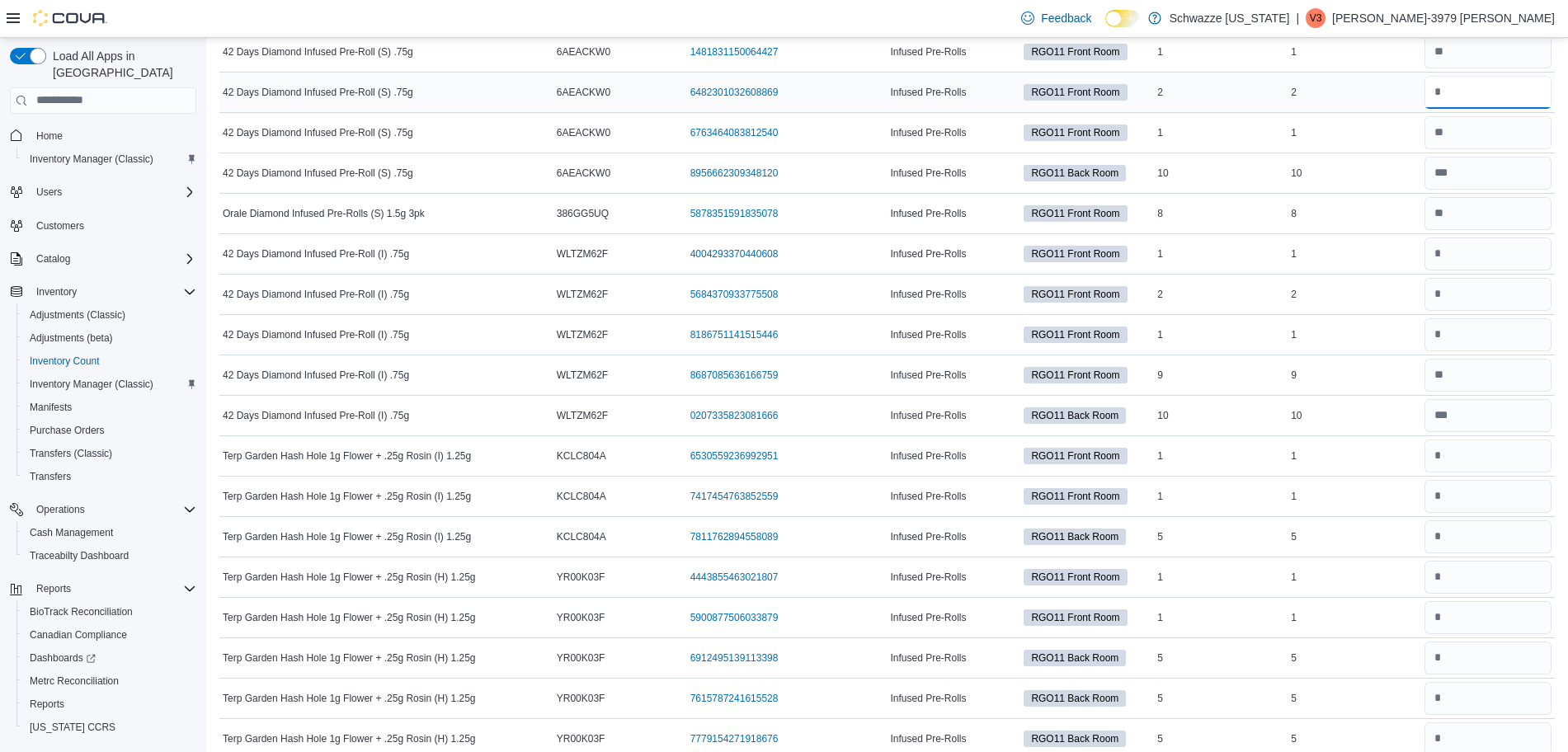
click at [1472, 98] on input "number" at bounding box center [1487, 92] width 127 height 33
type input "*"
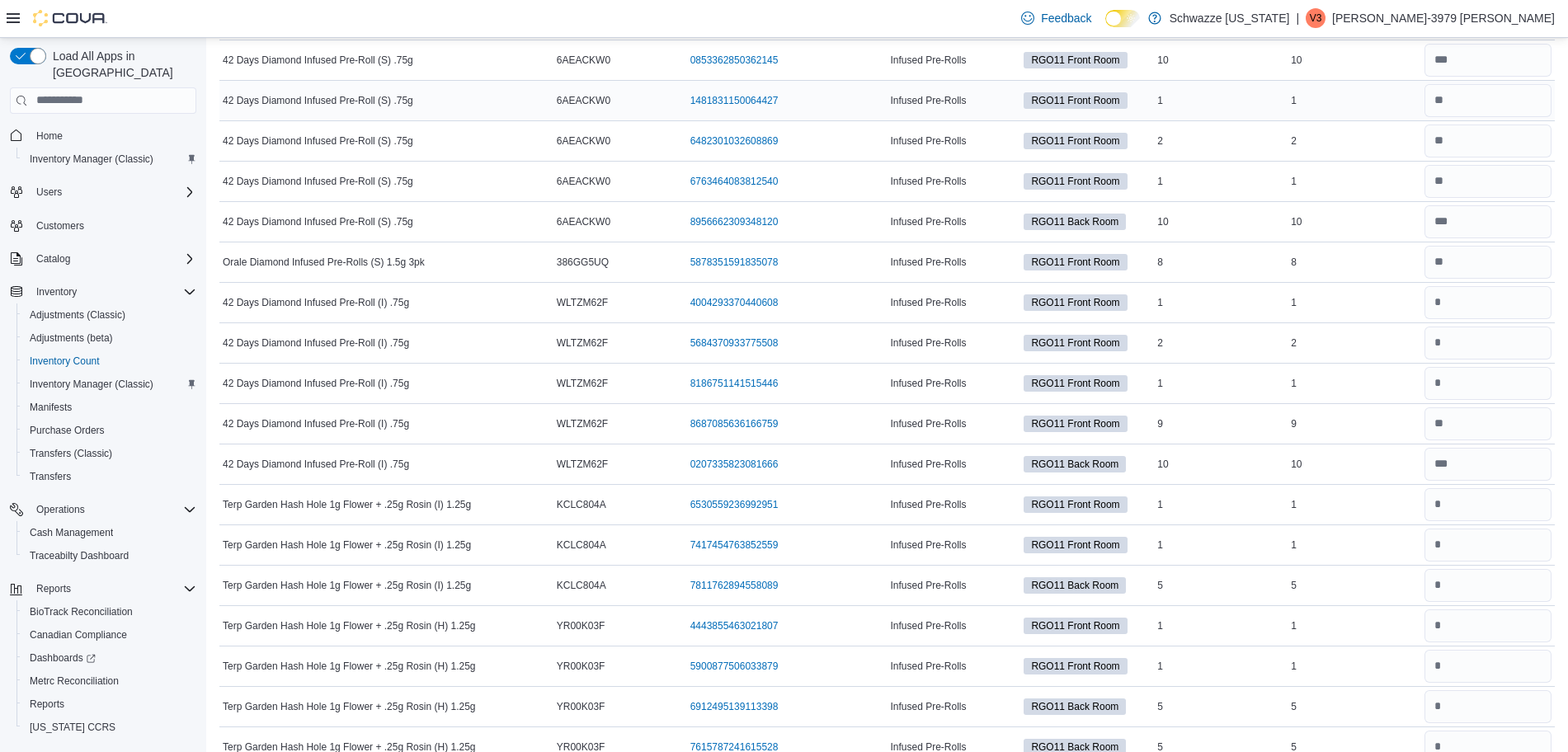
scroll to position [2031, 0]
click at [1477, 190] on input "number" at bounding box center [1487, 179] width 127 height 33
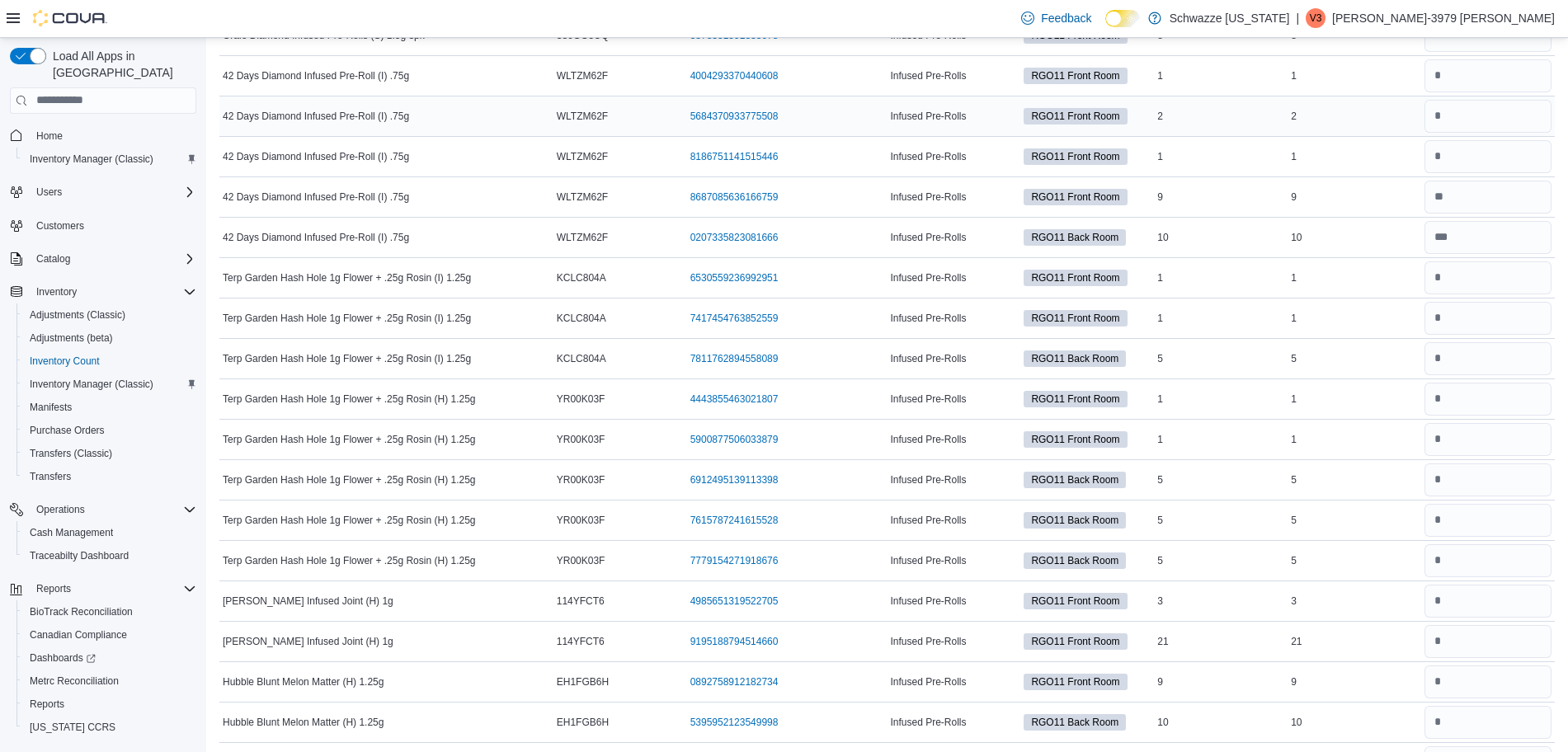
scroll to position [2269, 0]
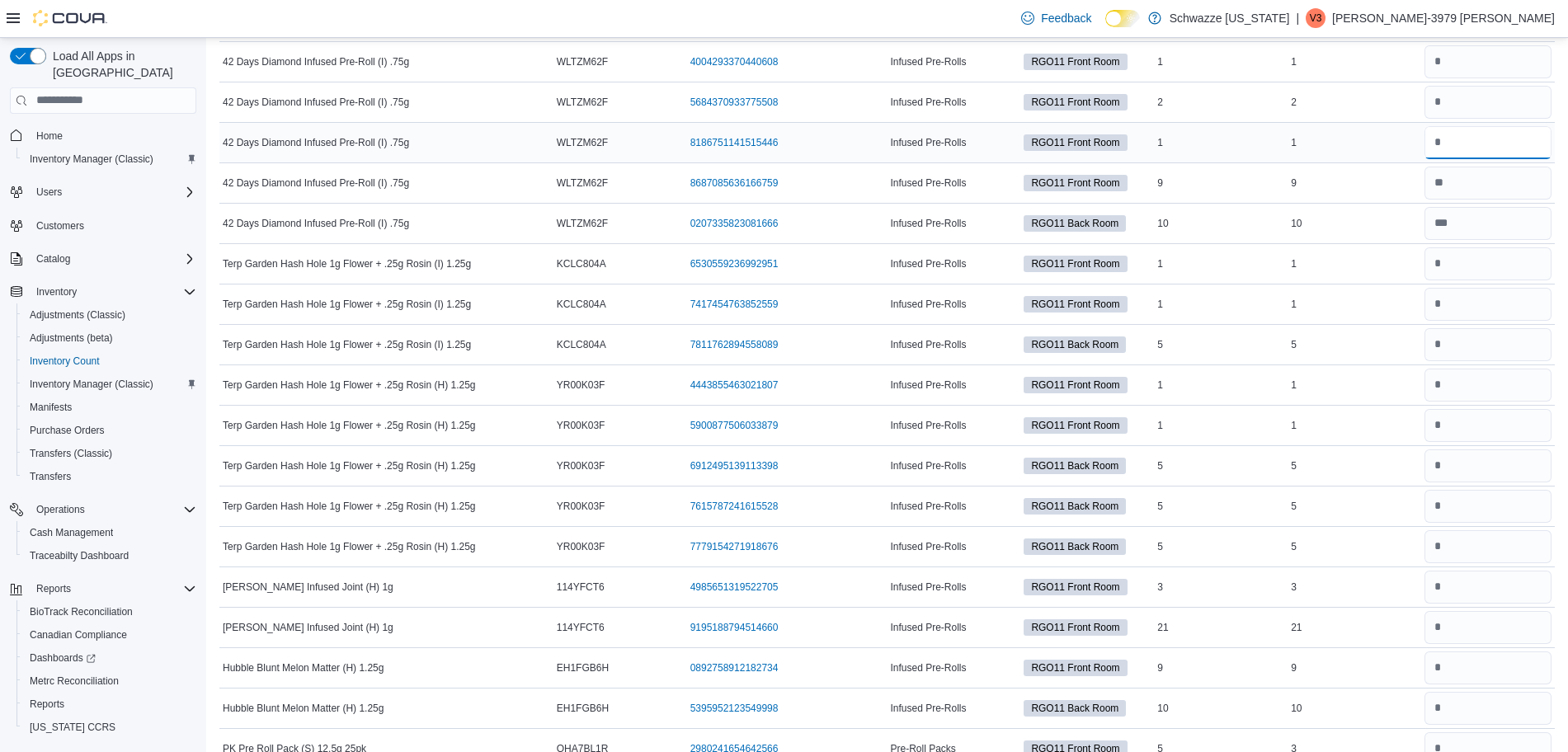
click at [1463, 135] on input "number" at bounding box center [1487, 142] width 127 height 33
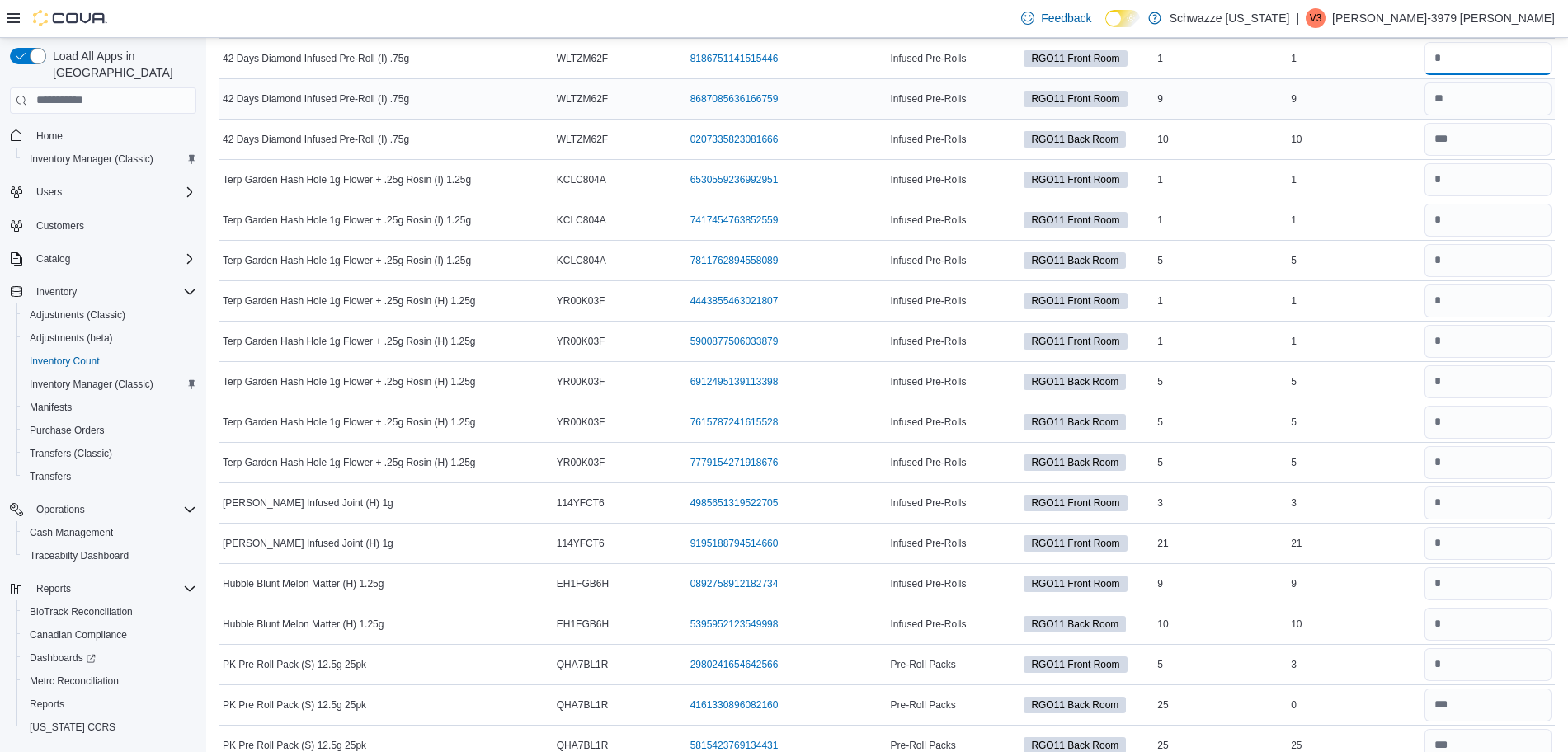
scroll to position [2354, 0]
type input "*"
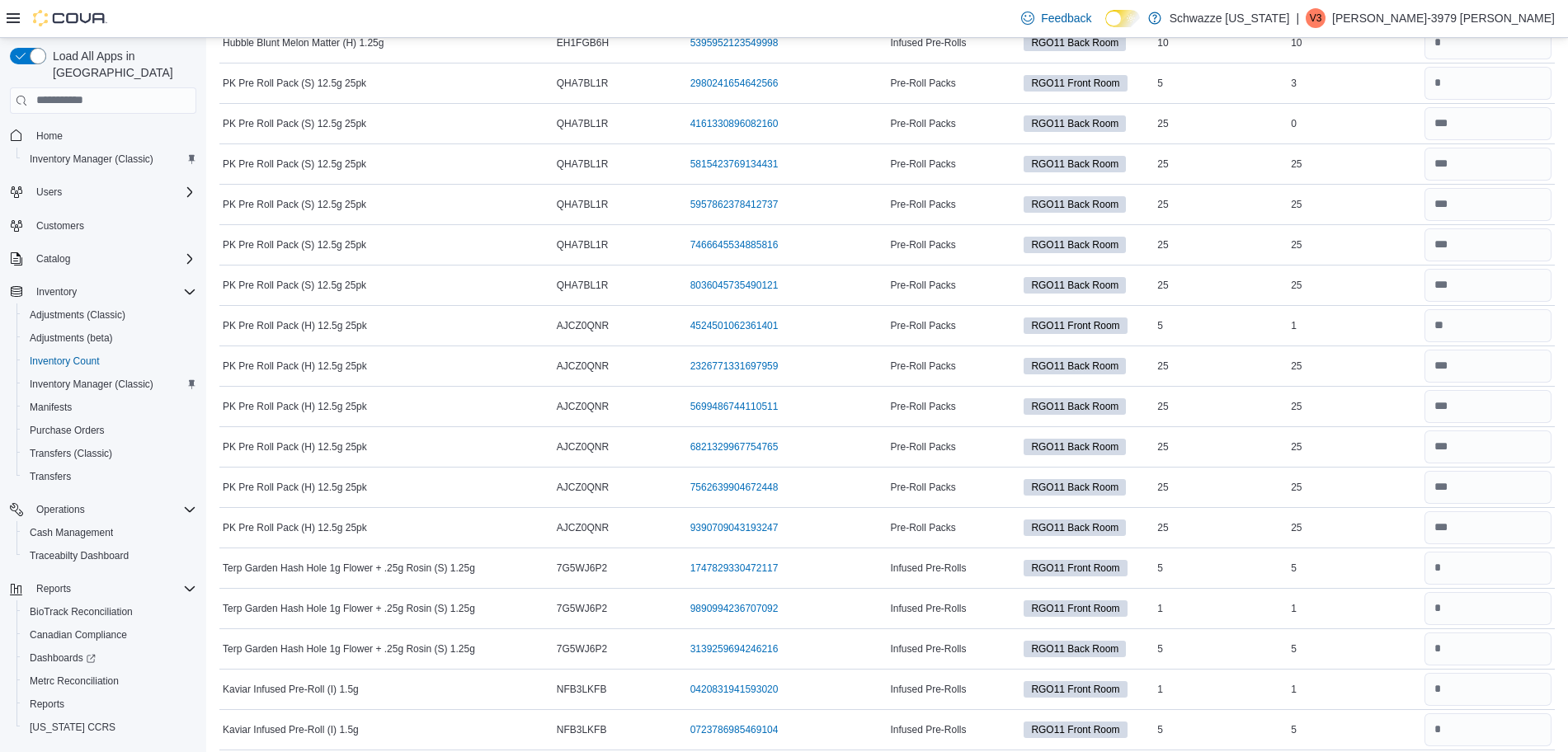
scroll to position [2938, 0]
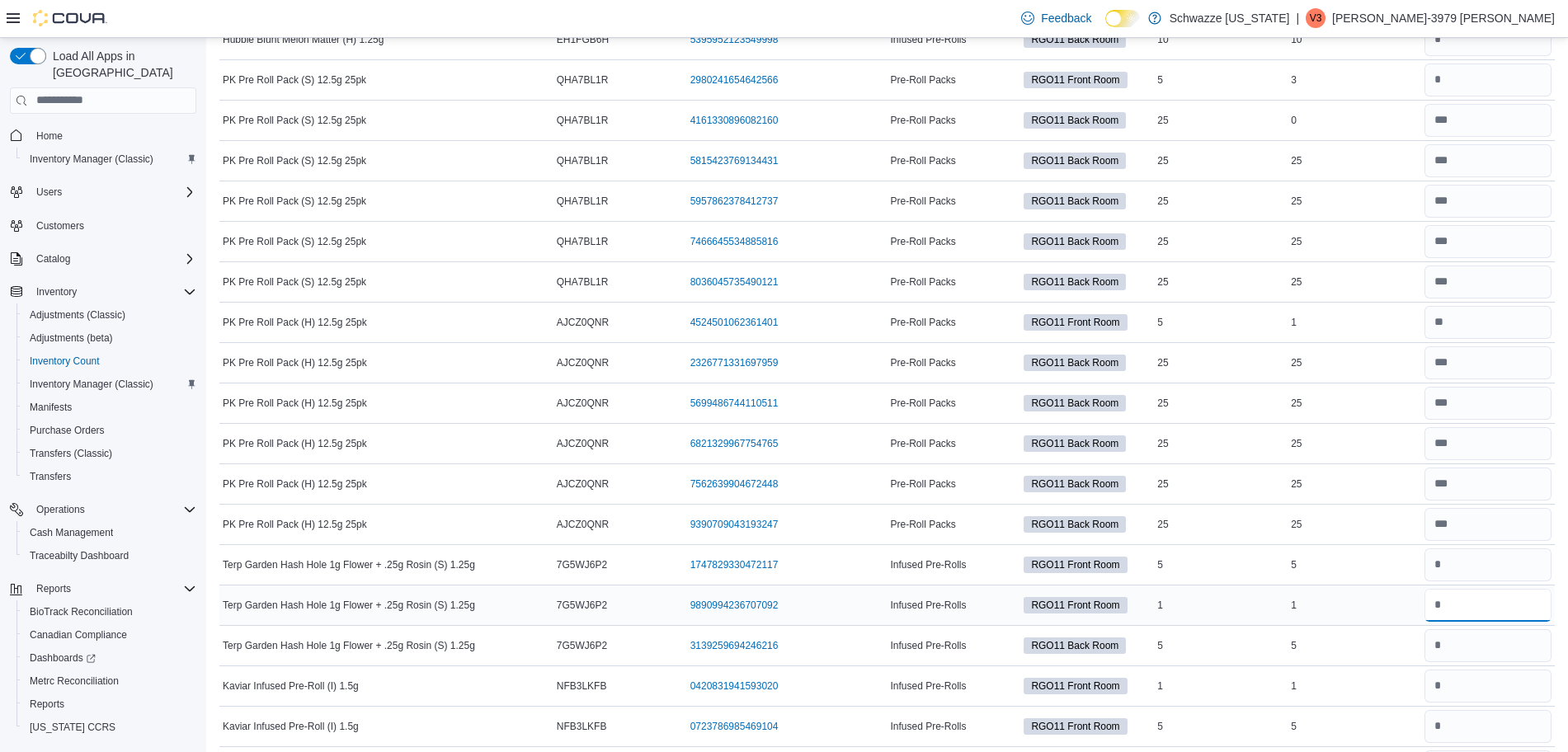
click at [1477, 608] on input "number" at bounding box center [1487, 605] width 127 height 33
type input "*"
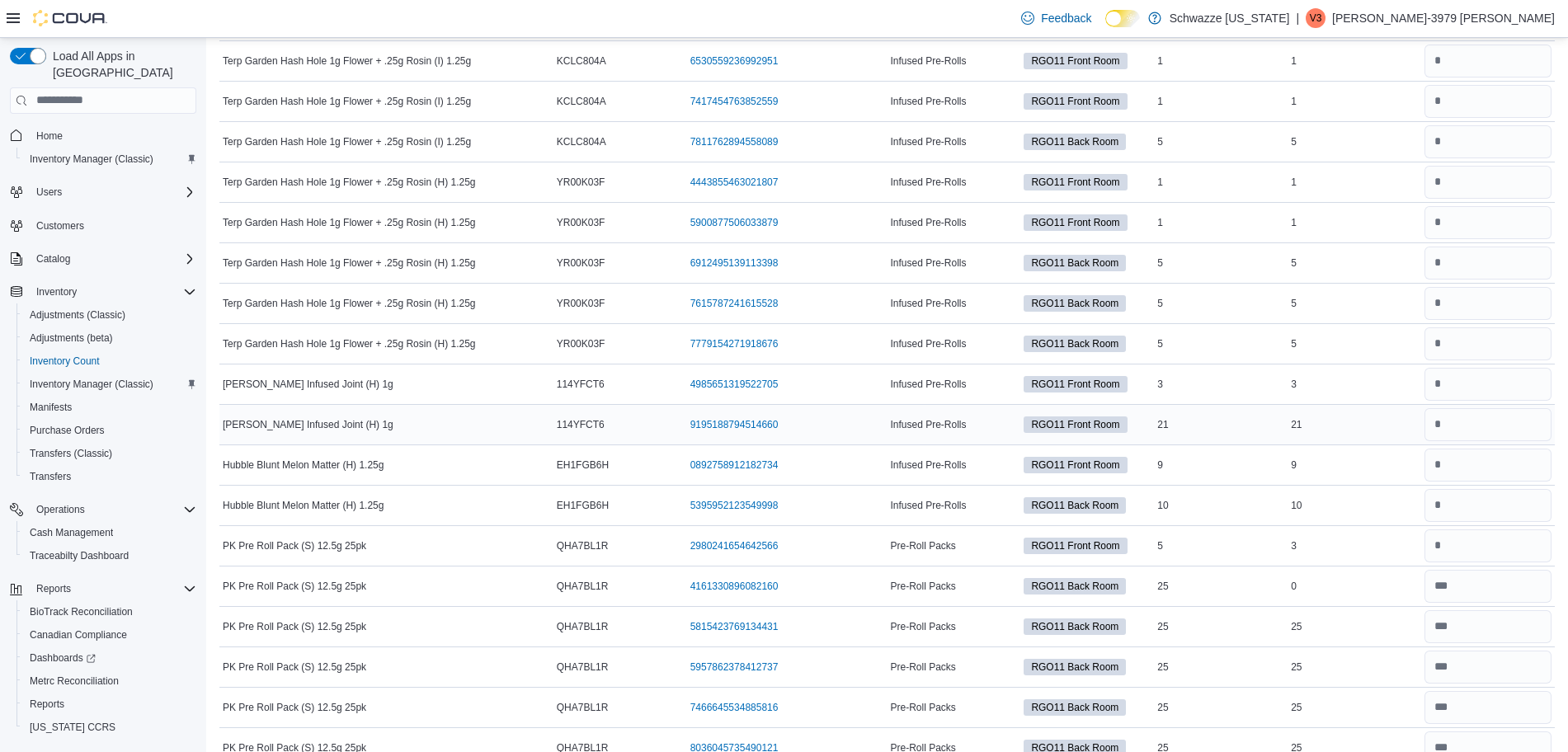
scroll to position [2476, 0]
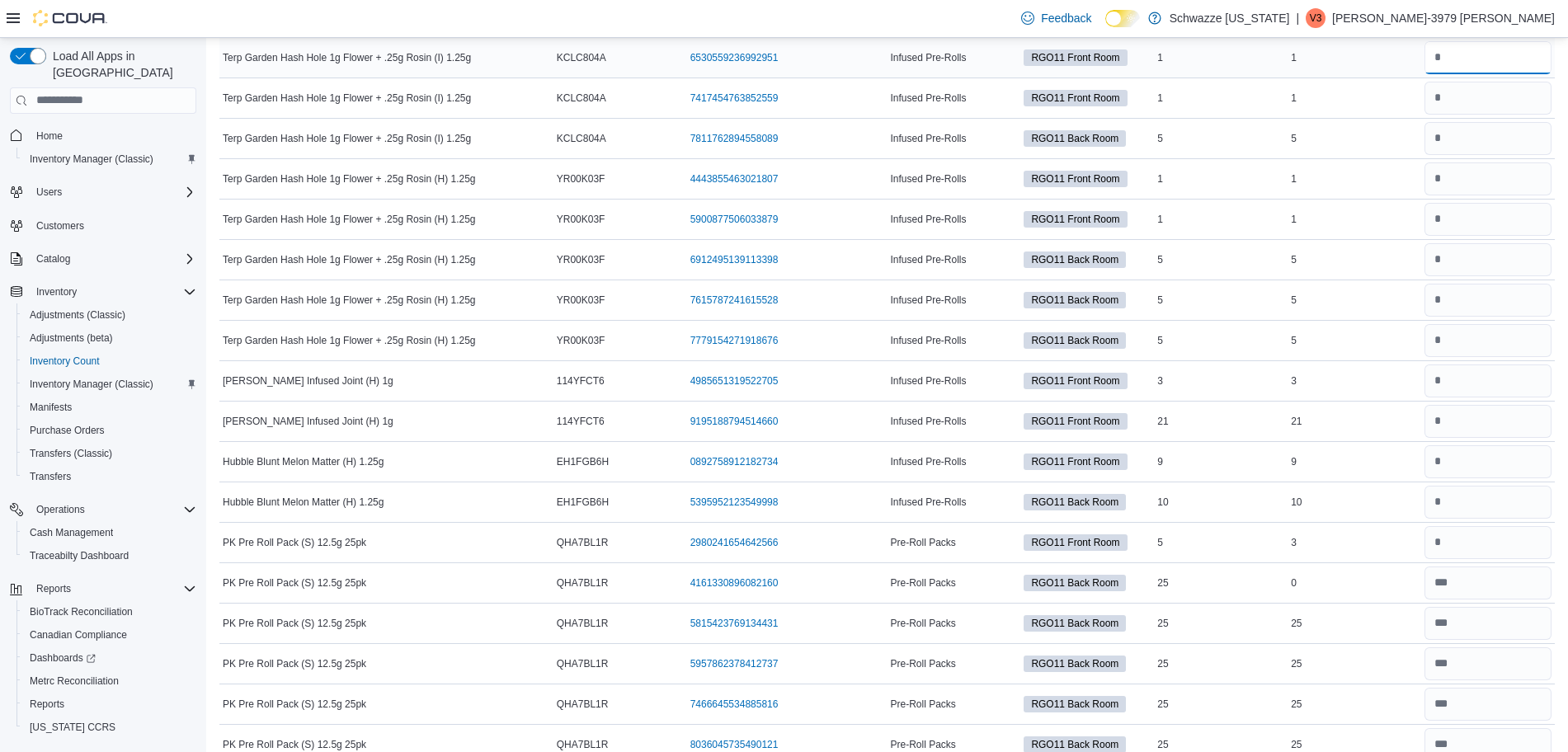
click at [1522, 67] on input "number" at bounding box center [1487, 58] width 127 height 33
type input "*"
click at [1499, 107] on input "number" at bounding box center [1487, 98] width 127 height 33
type input "*"
click at [1516, 179] on input "number" at bounding box center [1487, 178] width 127 height 33
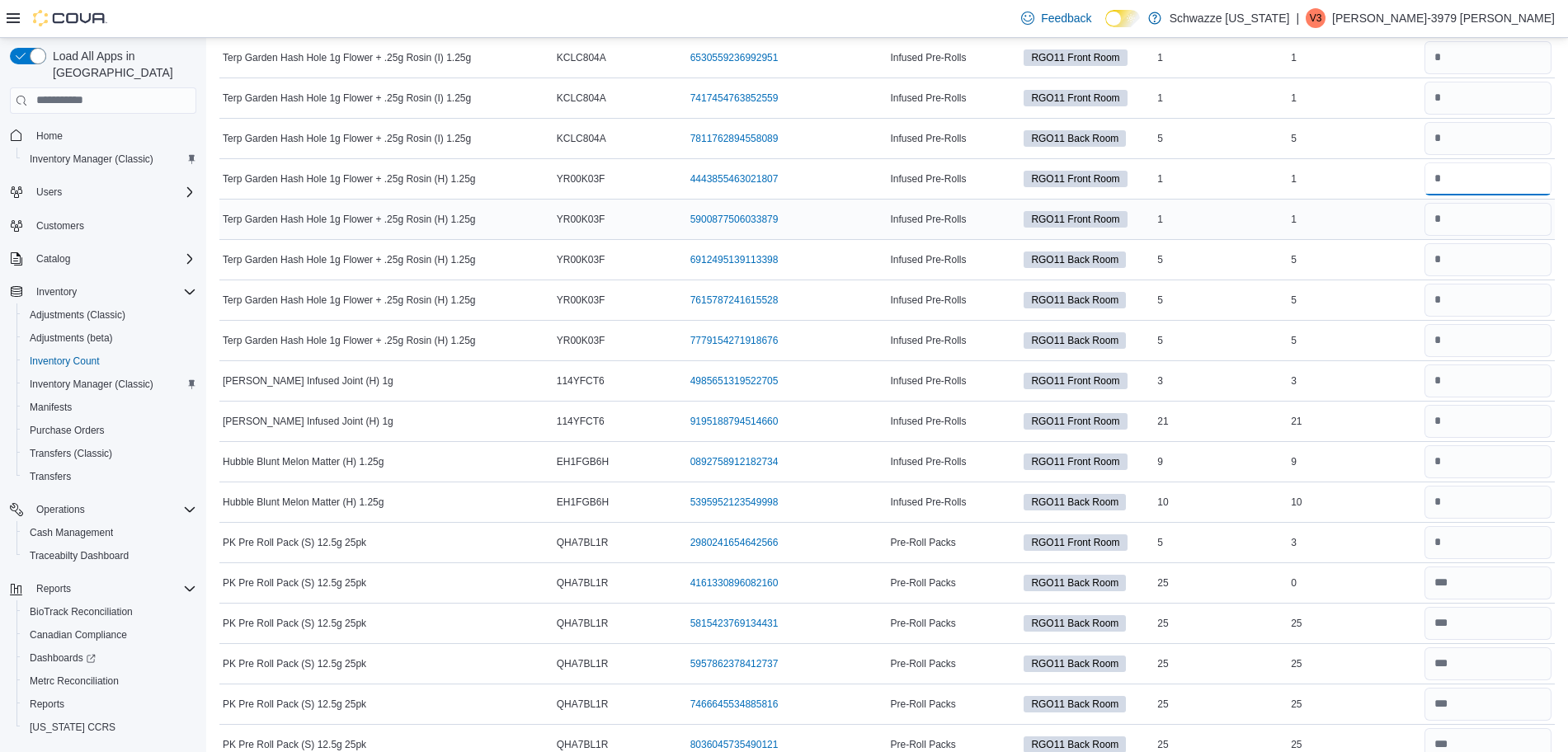
type input "*"
click at [1485, 226] on input "number" at bounding box center [1487, 219] width 127 height 33
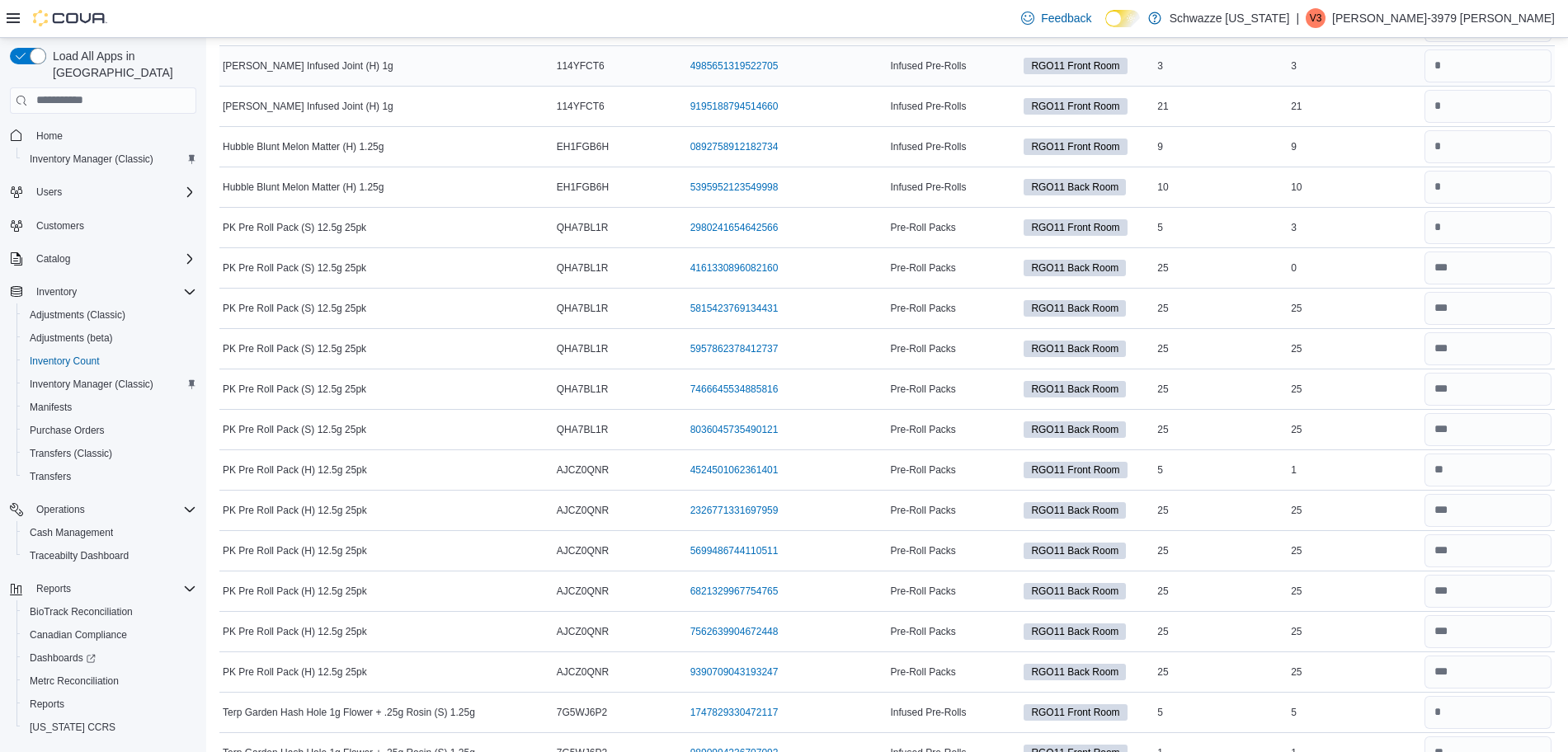
scroll to position [2790, 0]
type input "*"
click at [1500, 104] on input "number" at bounding box center [1487, 107] width 127 height 33
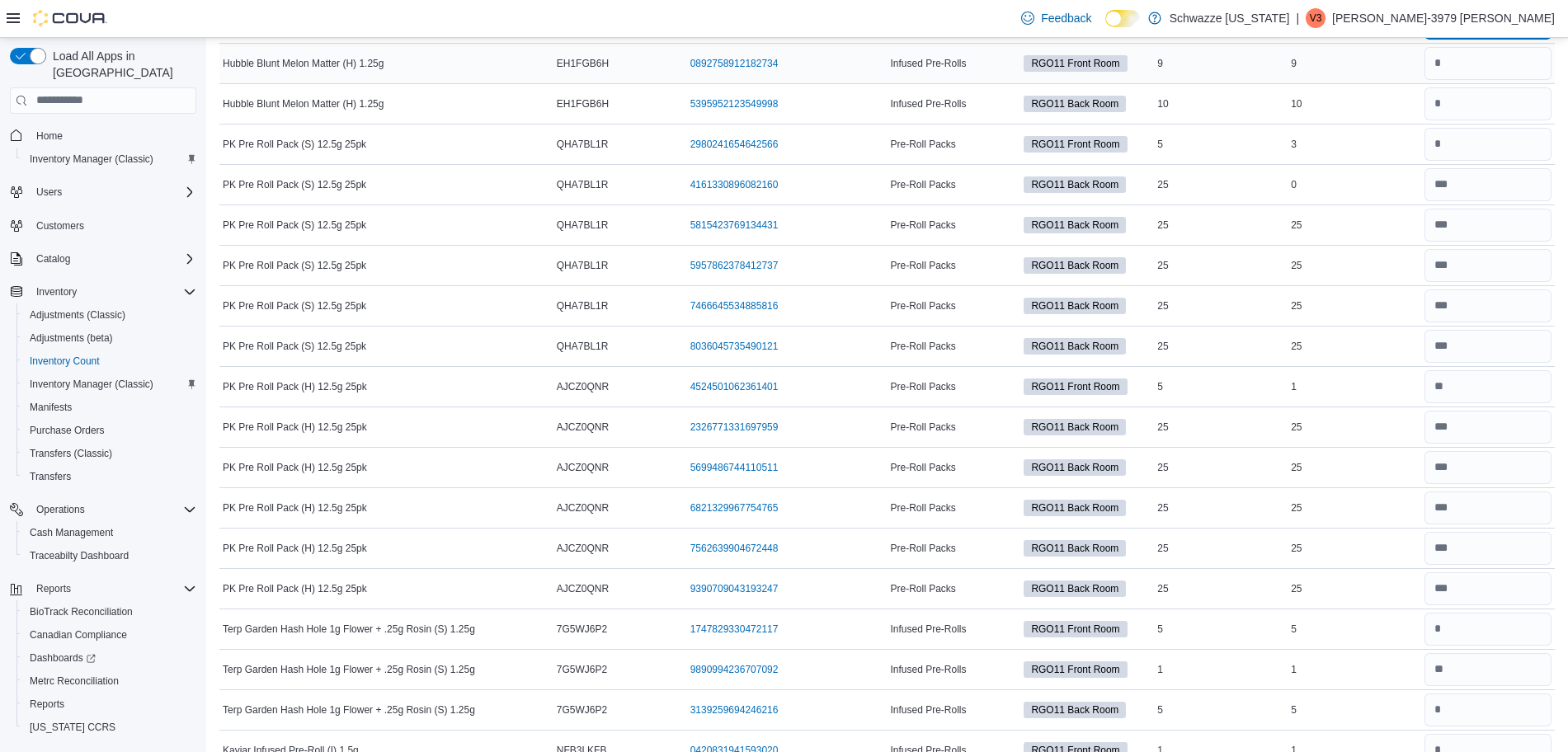
type input "**"
click at [1474, 56] on input "number" at bounding box center [1487, 63] width 127 height 33
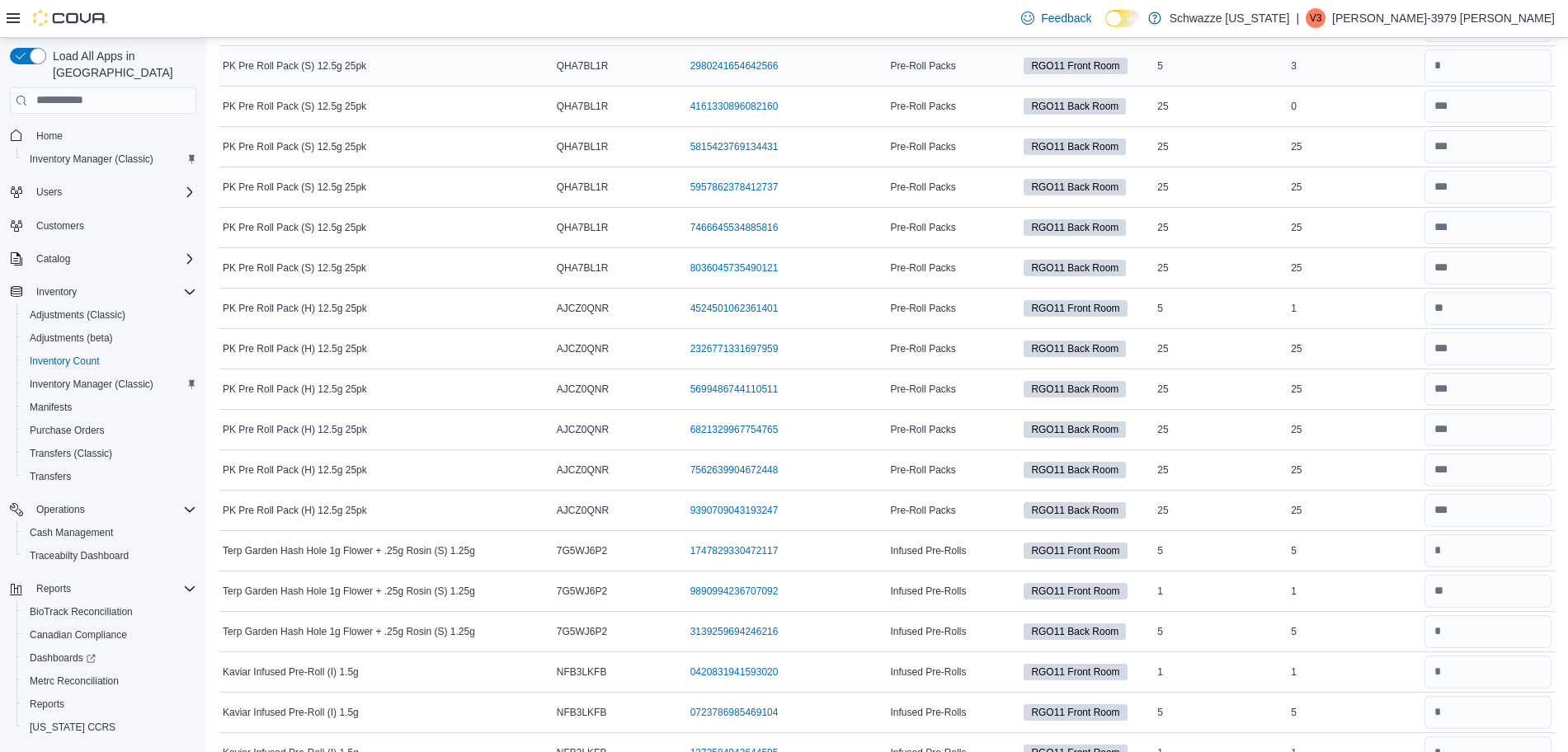
scroll to position [2952, 0]
type input "*"
click at [1496, 109] on input "number" at bounding box center [1487, 106] width 127 height 33
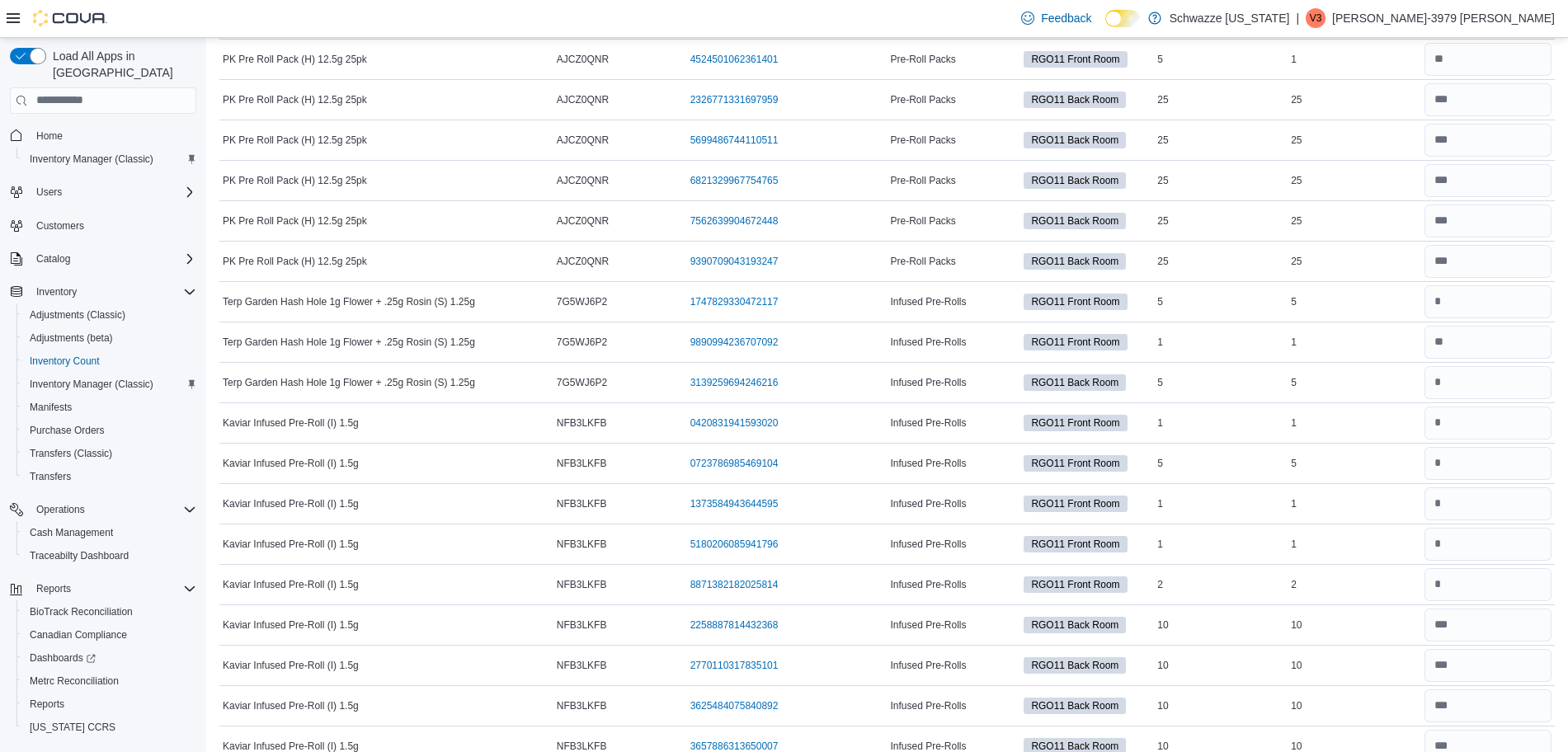
scroll to position [3202, 0]
type input "**"
click at [1487, 60] on input "number" at bounding box center [1487, 58] width 127 height 33
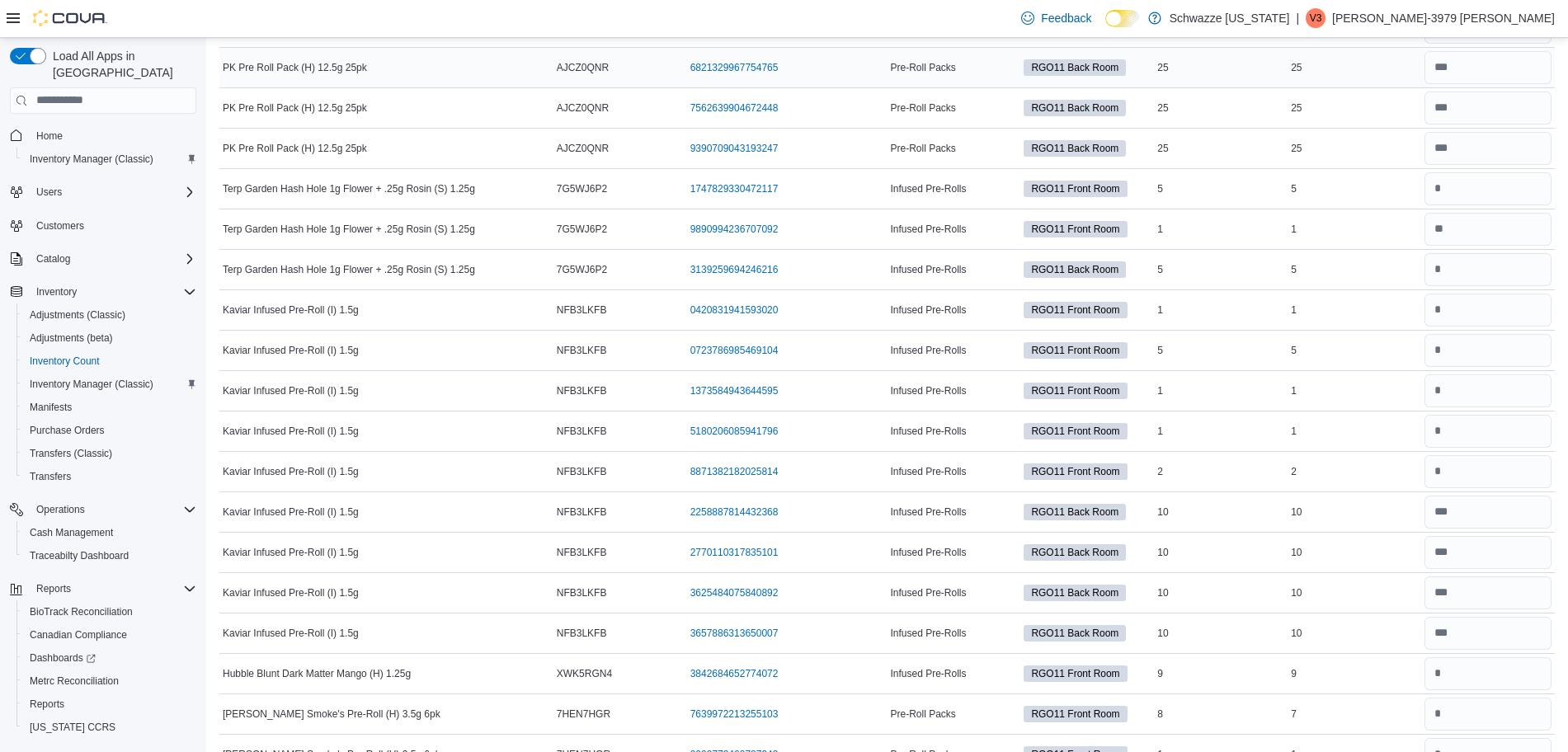
scroll to position [3315, 0]
type input "*"
click at [1493, 61] on input "number" at bounding box center [1487, 66] width 127 height 33
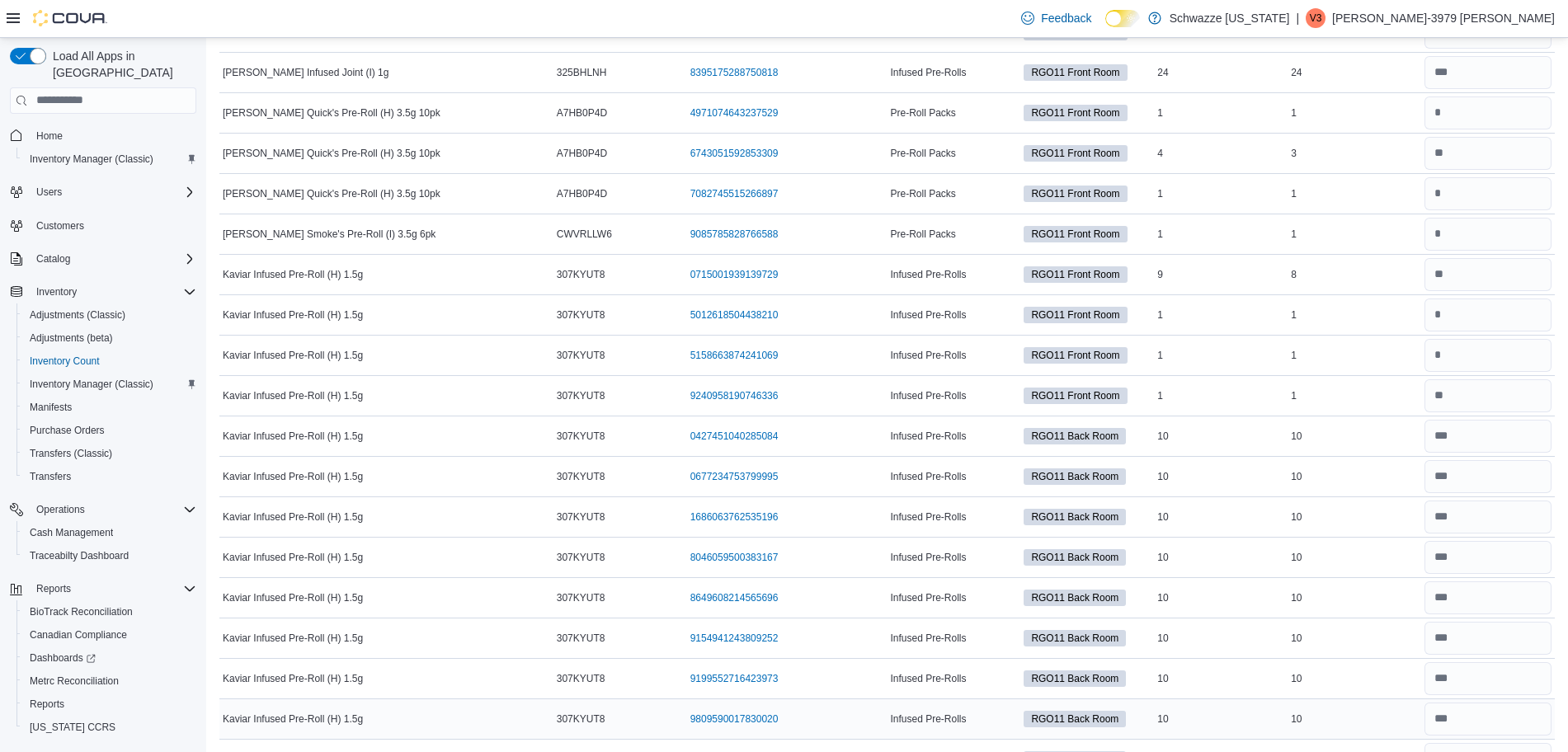
scroll to position [0, 0]
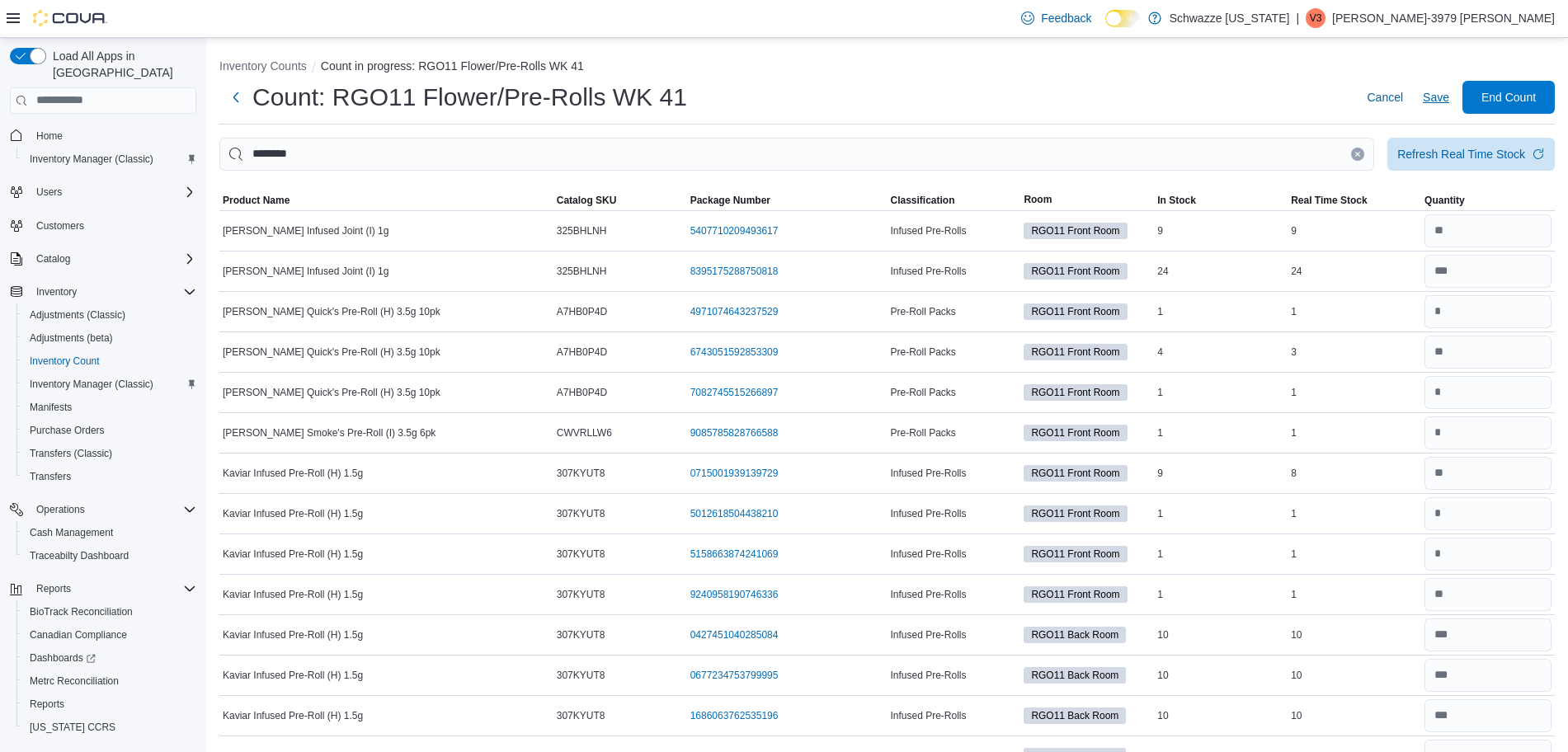
type input "**"
click at [1449, 105] on span "Save" at bounding box center [1436, 97] width 27 height 33
click at [1391, 91] on span "Cancel" at bounding box center [1384, 97] width 36 height 16
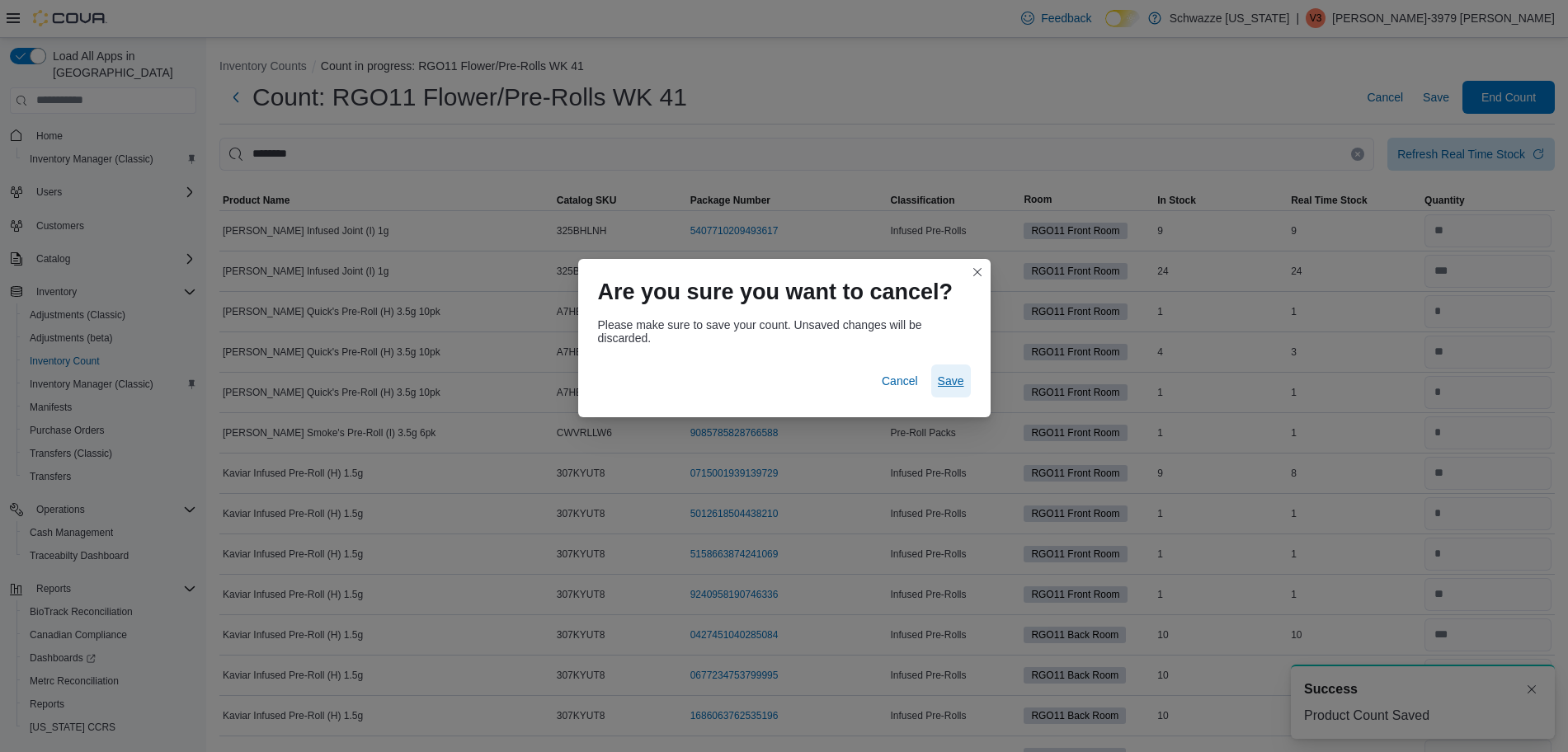
click at [950, 370] on span "Save" at bounding box center [951, 381] width 27 height 33
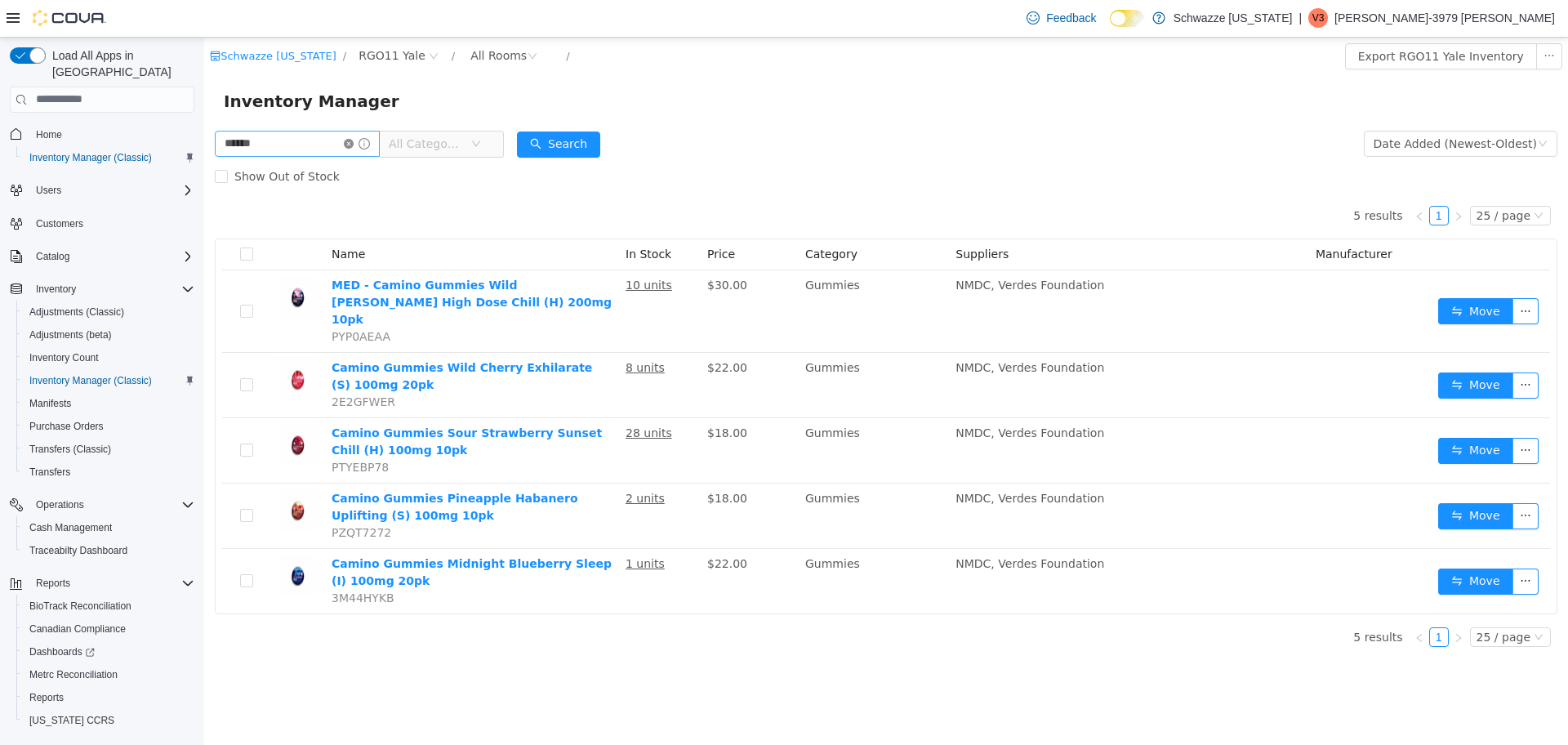
click at [354, 147] on icon "icon: close-circle" at bounding box center [348, 143] width 9 height 9
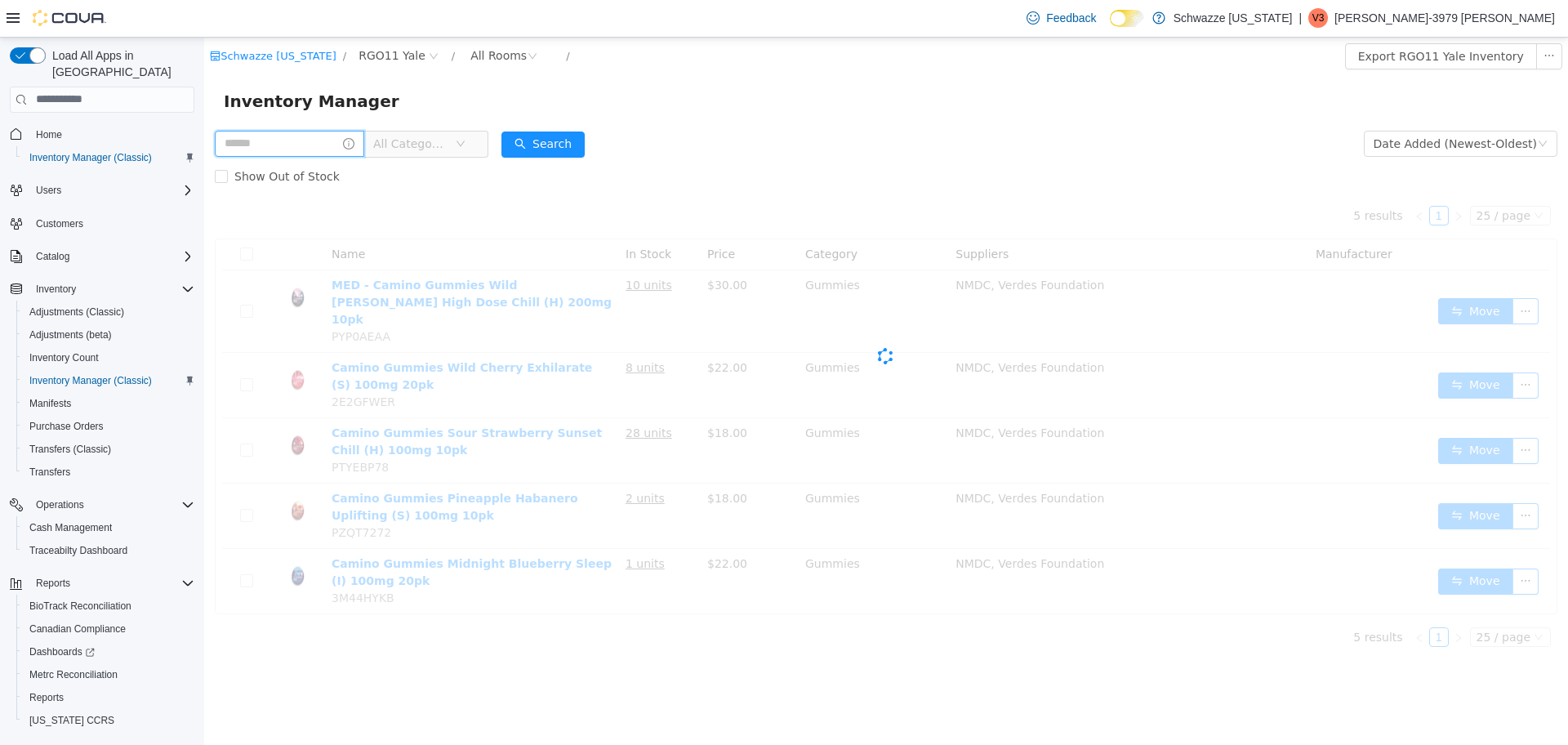
click at [295, 152] on input "text" at bounding box center [289, 143] width 149 height 26
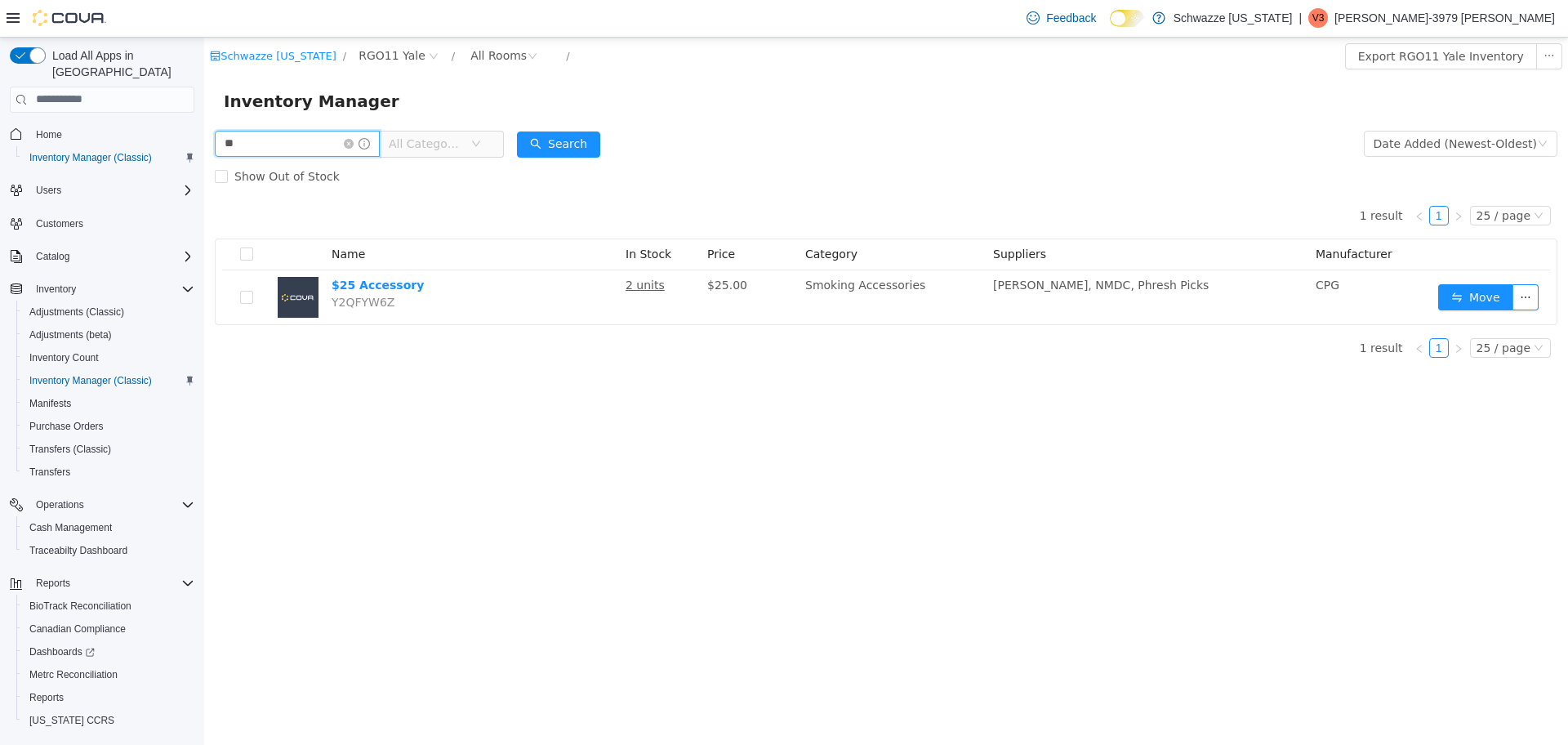
click at [320, 135] on input "**" at bounding box center [297, 143] width 165 height 26
type input "****"
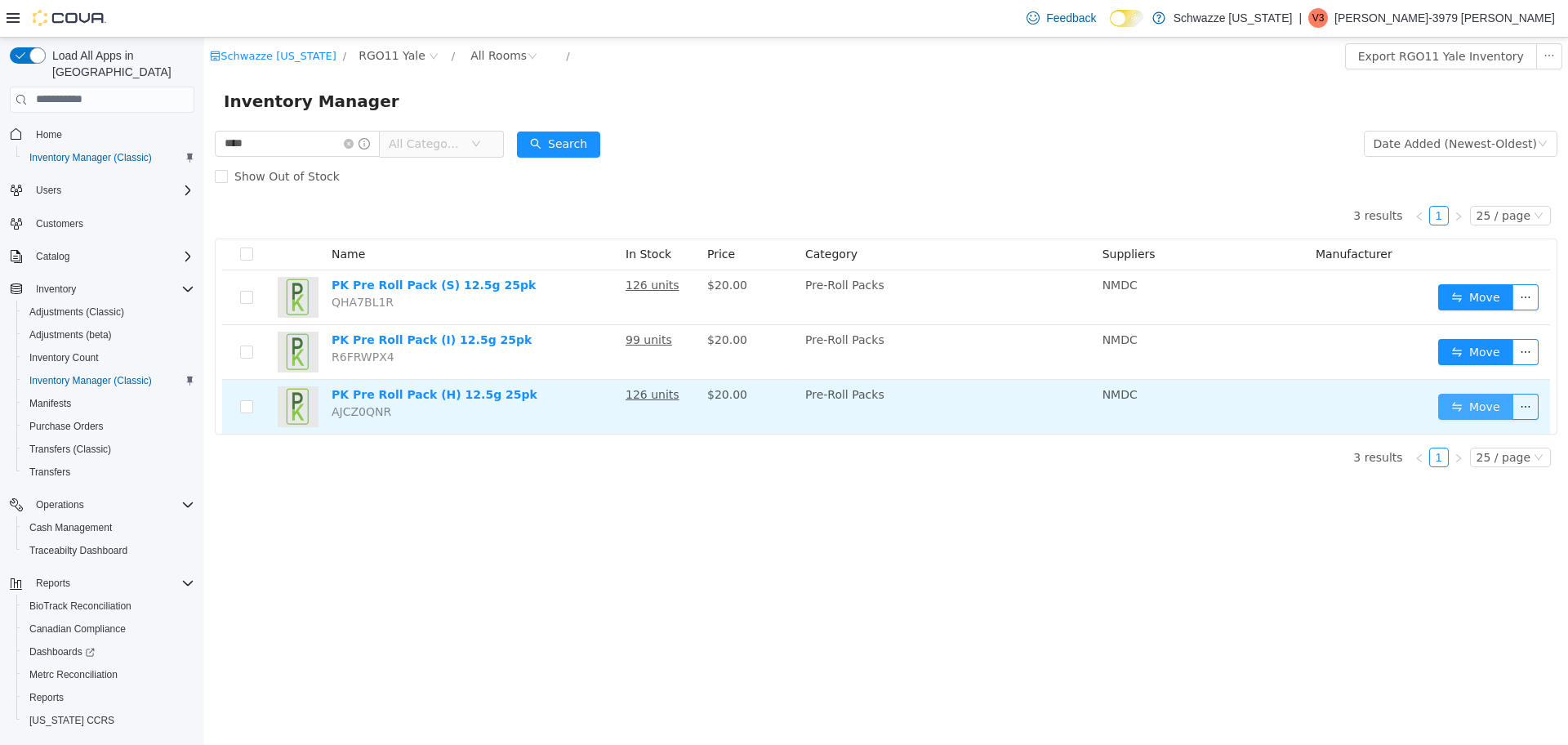
click at [1474, 406] on button "Move" at bounding box center [1476, 406] width 75 height 26
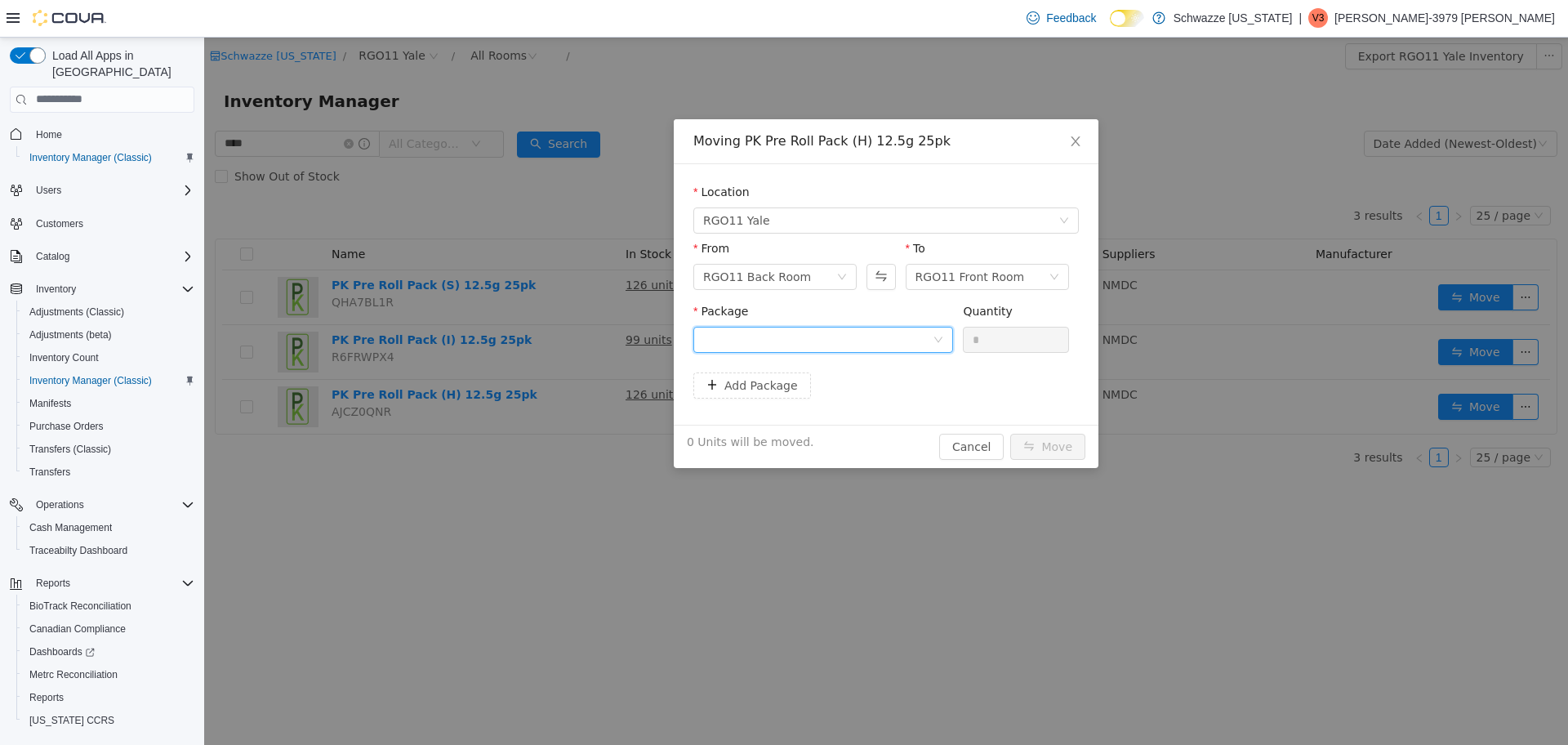
click at [891, 350] on div at bounding box center [817, 339] width 230 height 24
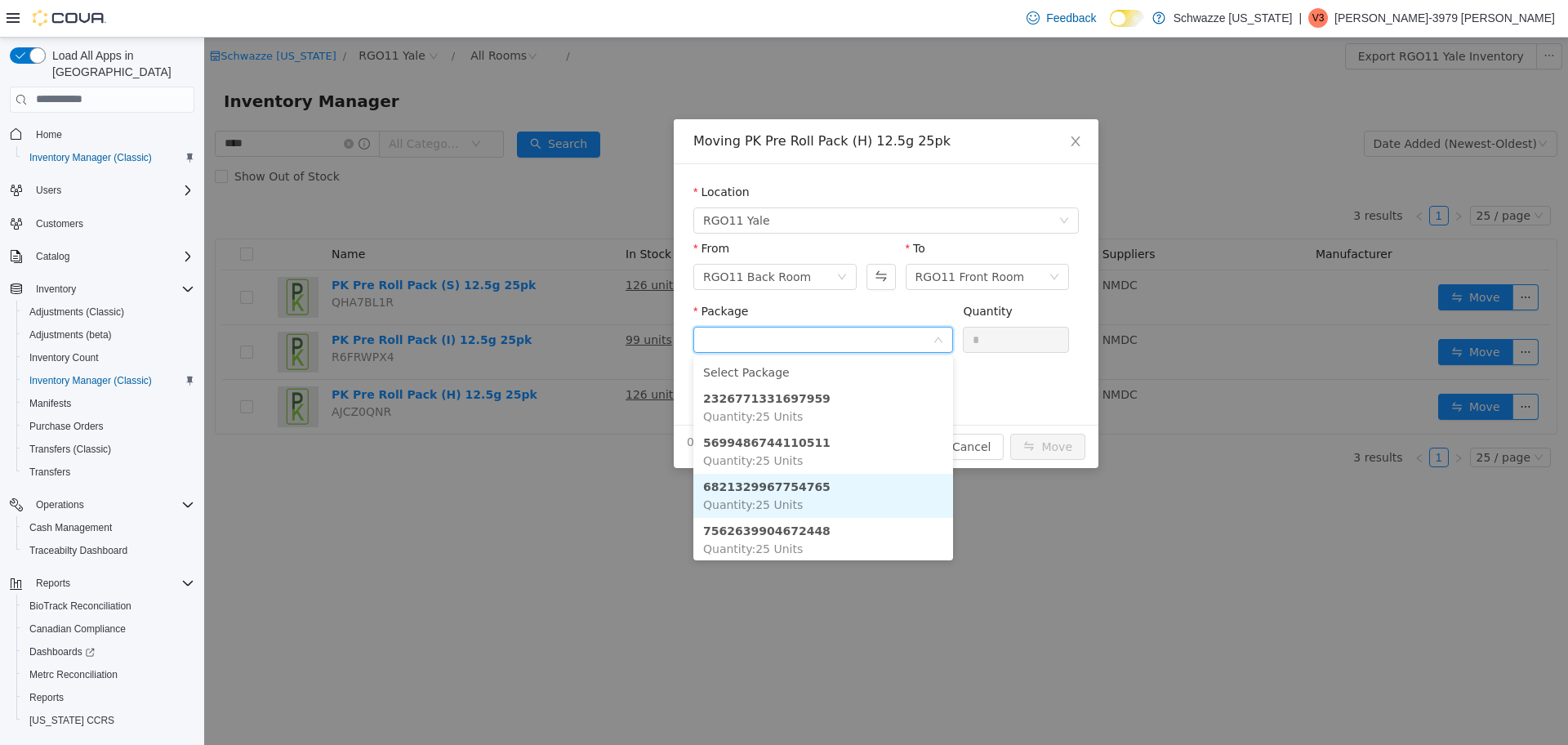
click at [800, 494] on li "6821329967754765 Quantity : 25 Units" at bounding box center [823, 494] width 260 height 44
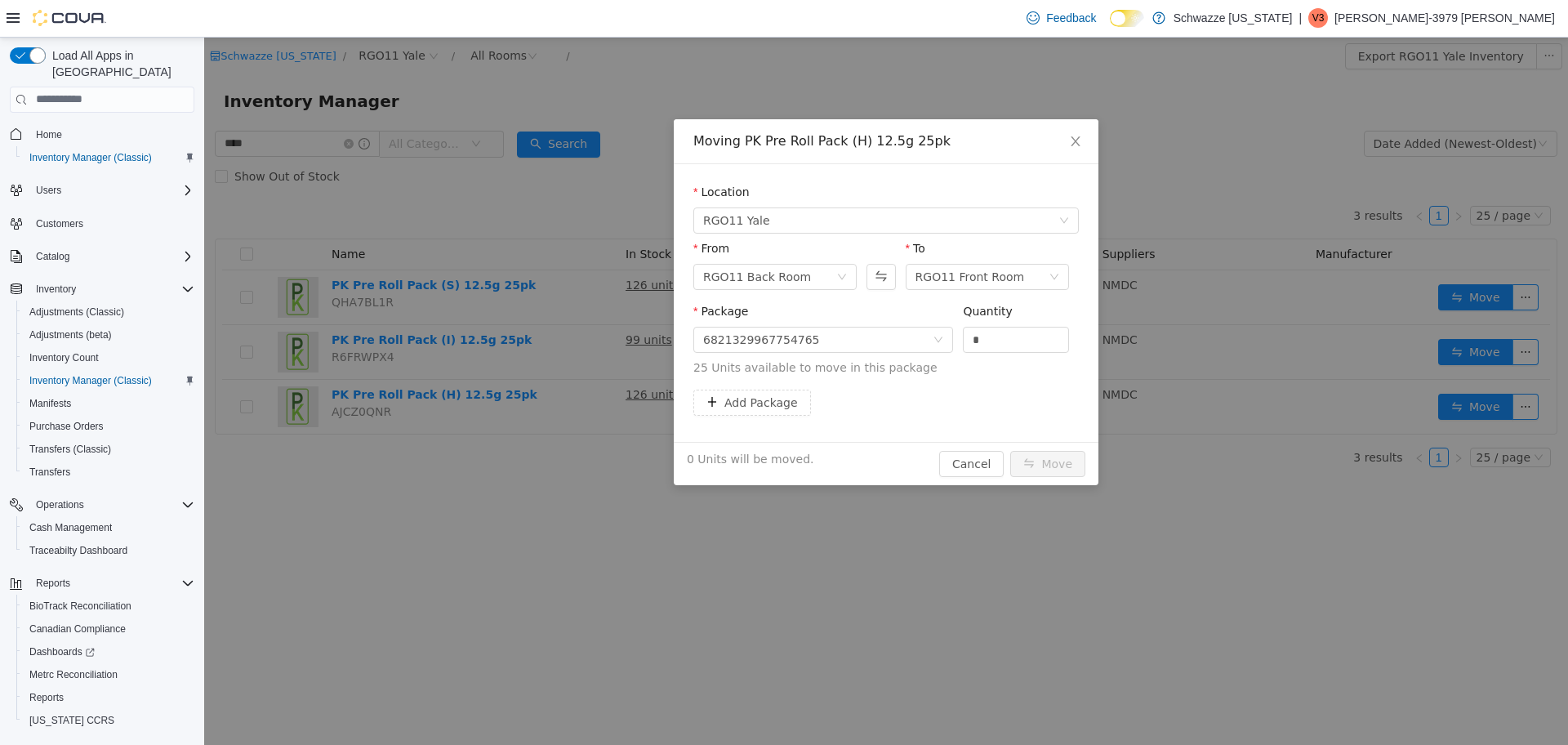
click at [1002, 354] on div "Quantity *" at bounding box center [1015, 330] width 106 height 56
click at [1007, 348] on input "*" at bounding box center [1015, 339] width 104 height 24
type input "**"
click at [1011, 450] on button "Move" at bounding box center [1048, 464] width 75 height 26
